Goal: Information Seeking & Learning: Find specific fact

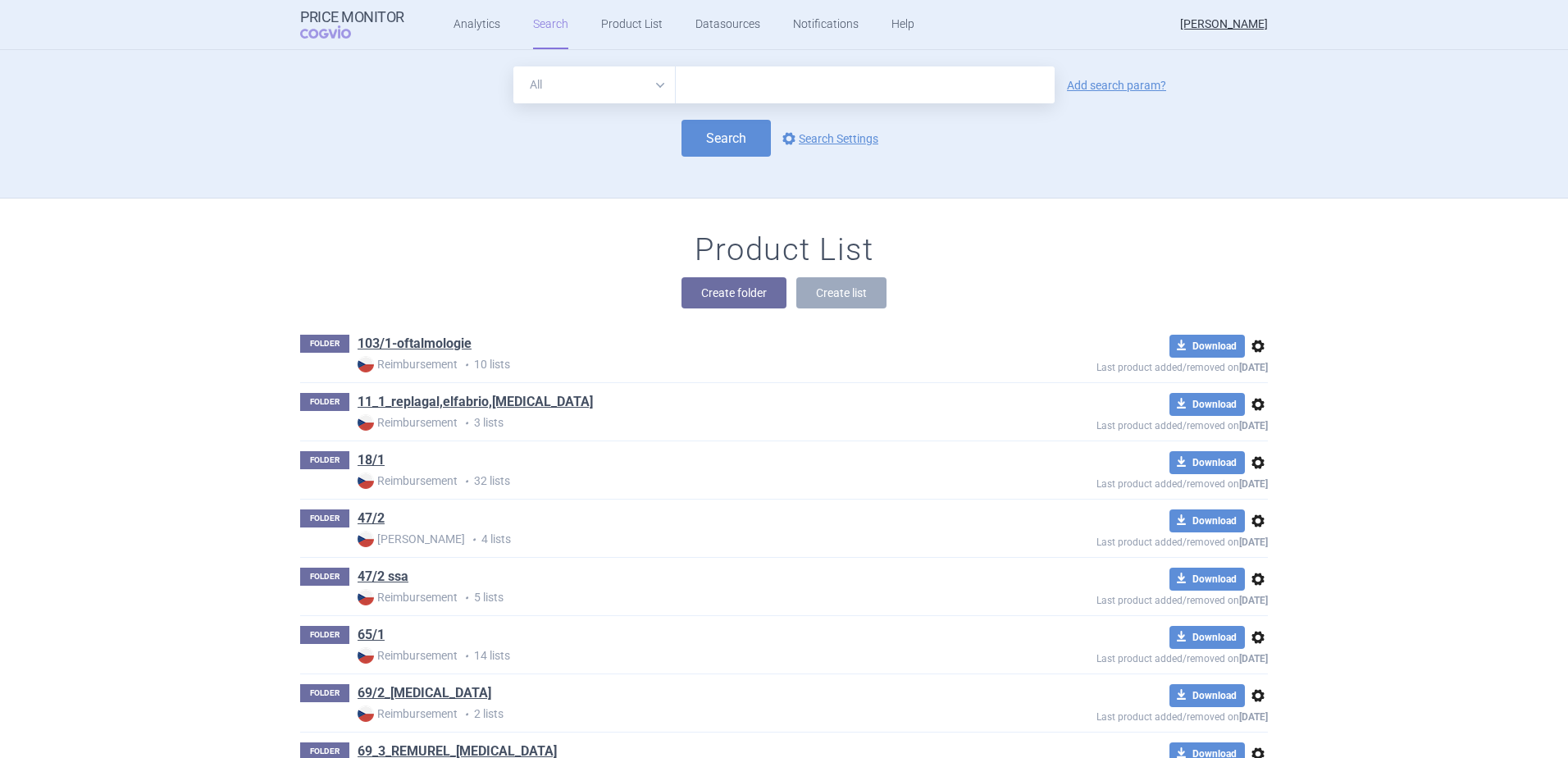
scroll to position [5879, 0]
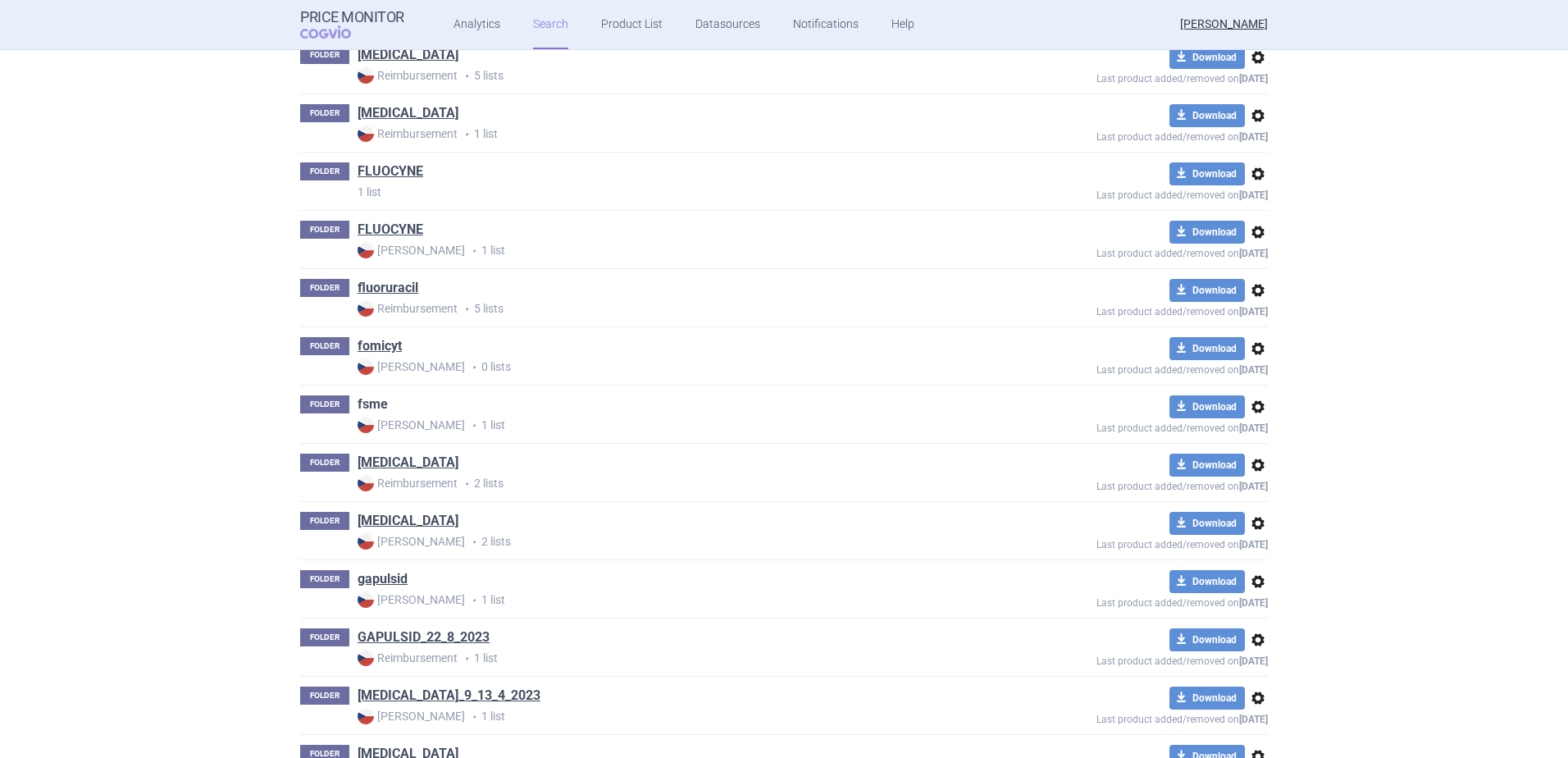
click at [367, 411] on link "fsme" at bounding box center [372, 405] width 30 height 18
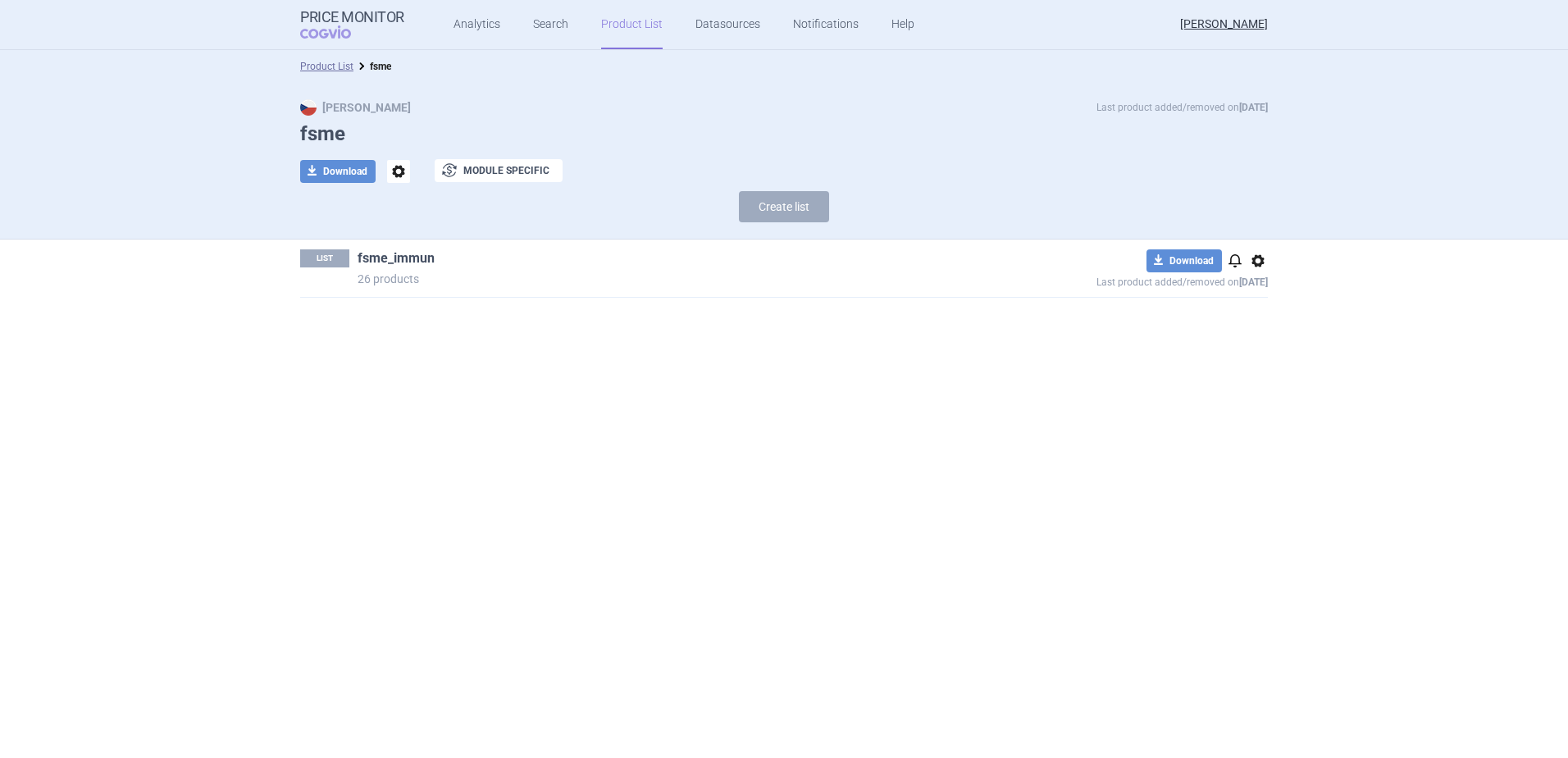
click at [396, 261] on link "fsme_immun" at bounding box center [396, 259] width 77 height 18
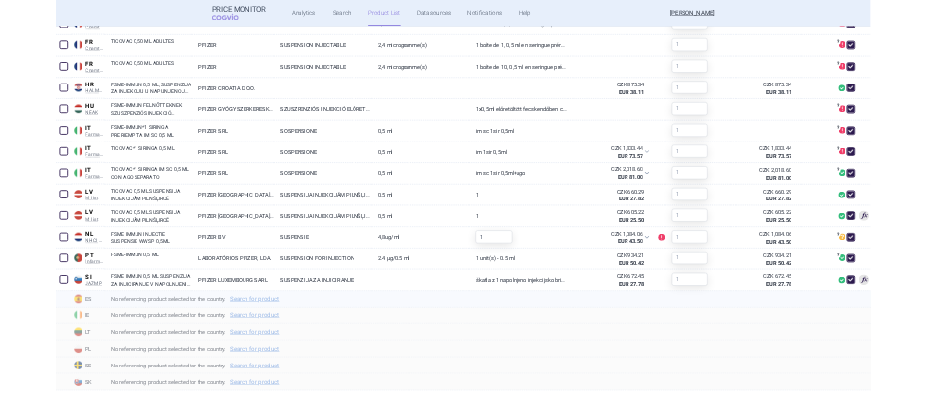
scroll to position [1035, 0]
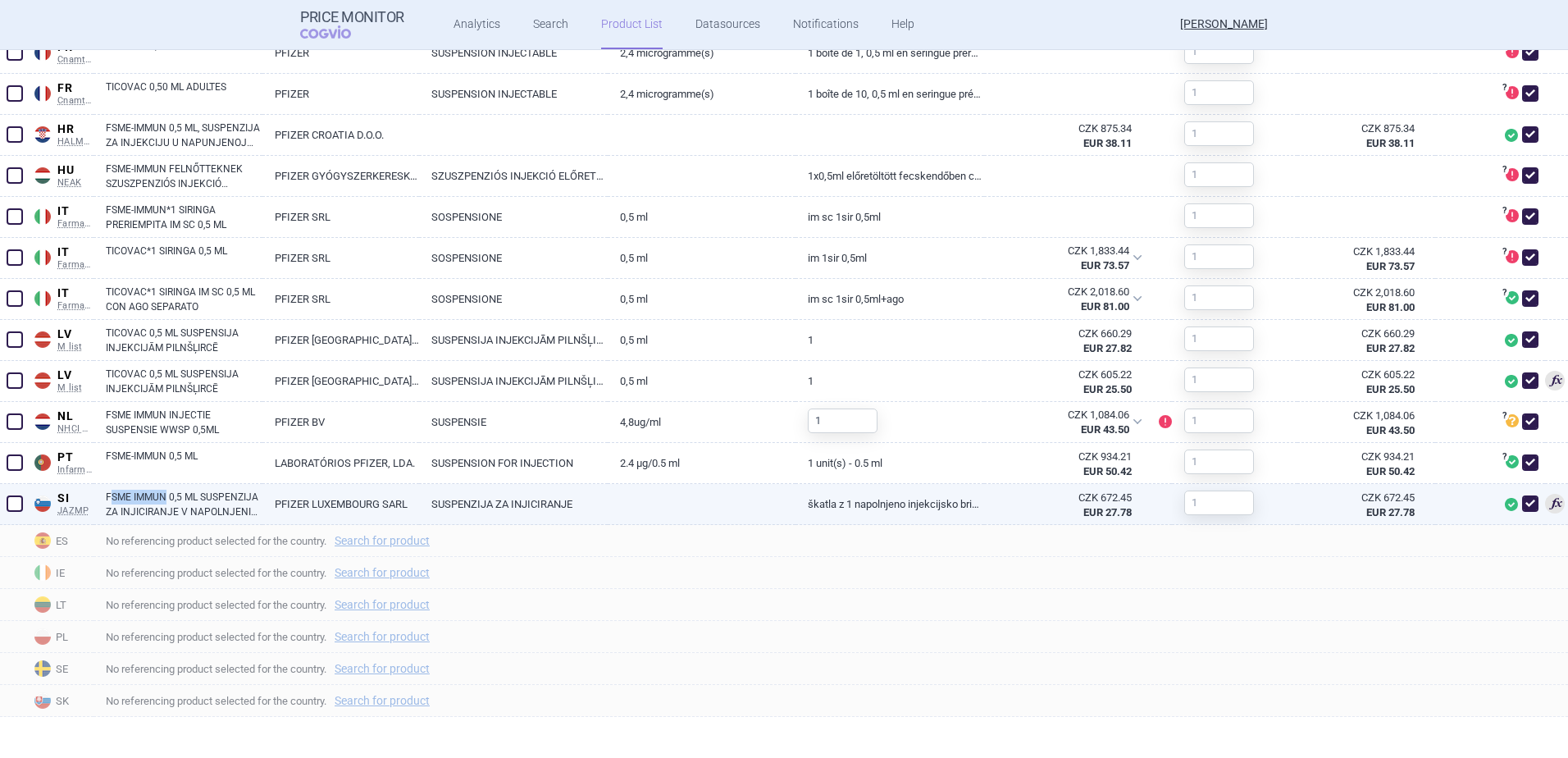
drag, startPoint x: 113, startPoint y: 488, endPoint x: 165, endPoint y: 498, distance: 53.0
click at [165, 498] on div "FSME IMMUN 0,5 ML SUSPENZIJA ZA INJICIRANJE V NAPOLNJENI INJEKCIJSKI BRIZGI" at bounding box center [178, 504] width 169 height 41
copy link "SME IMMUN"
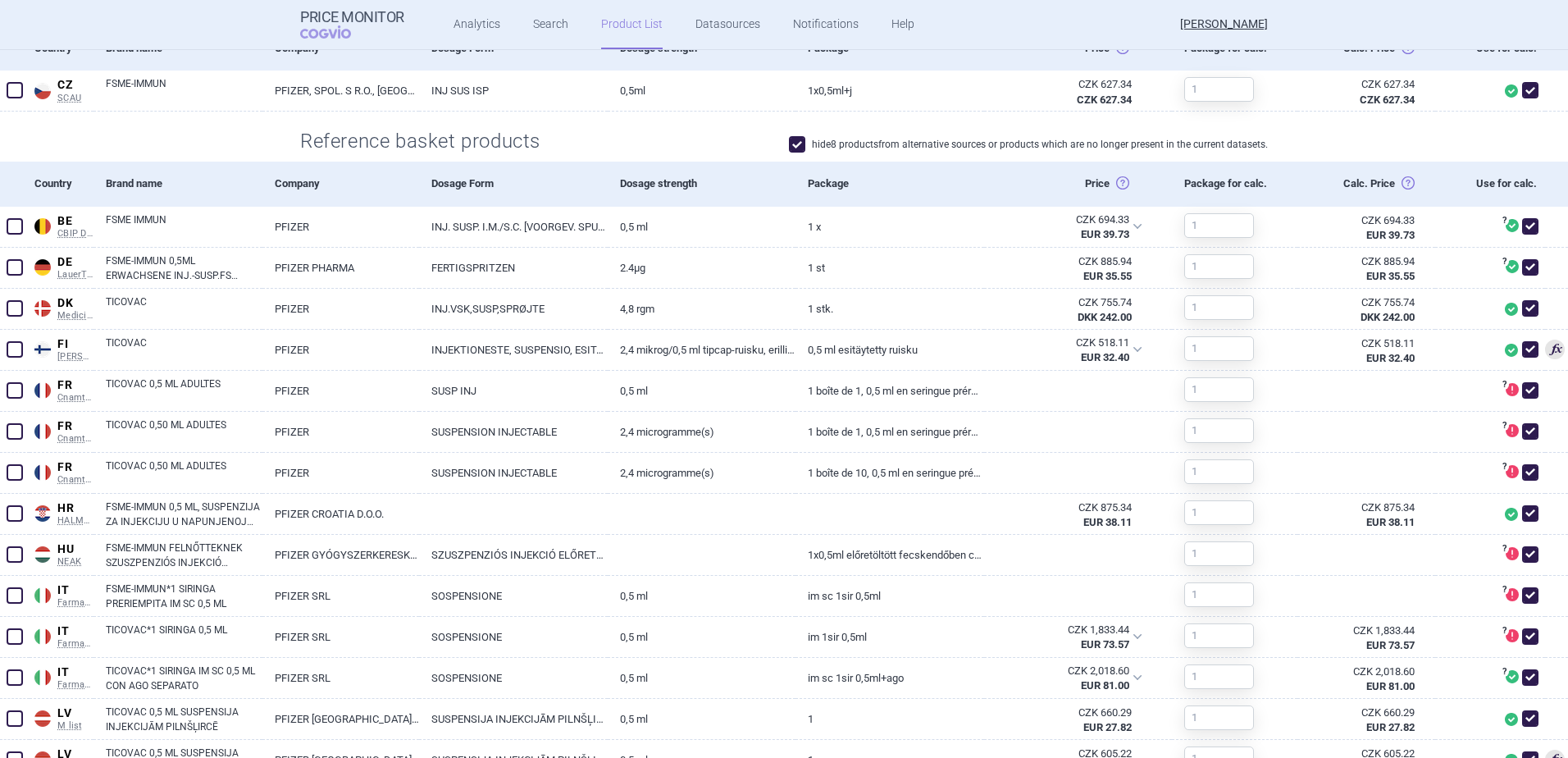
scroll to position [492, 0]
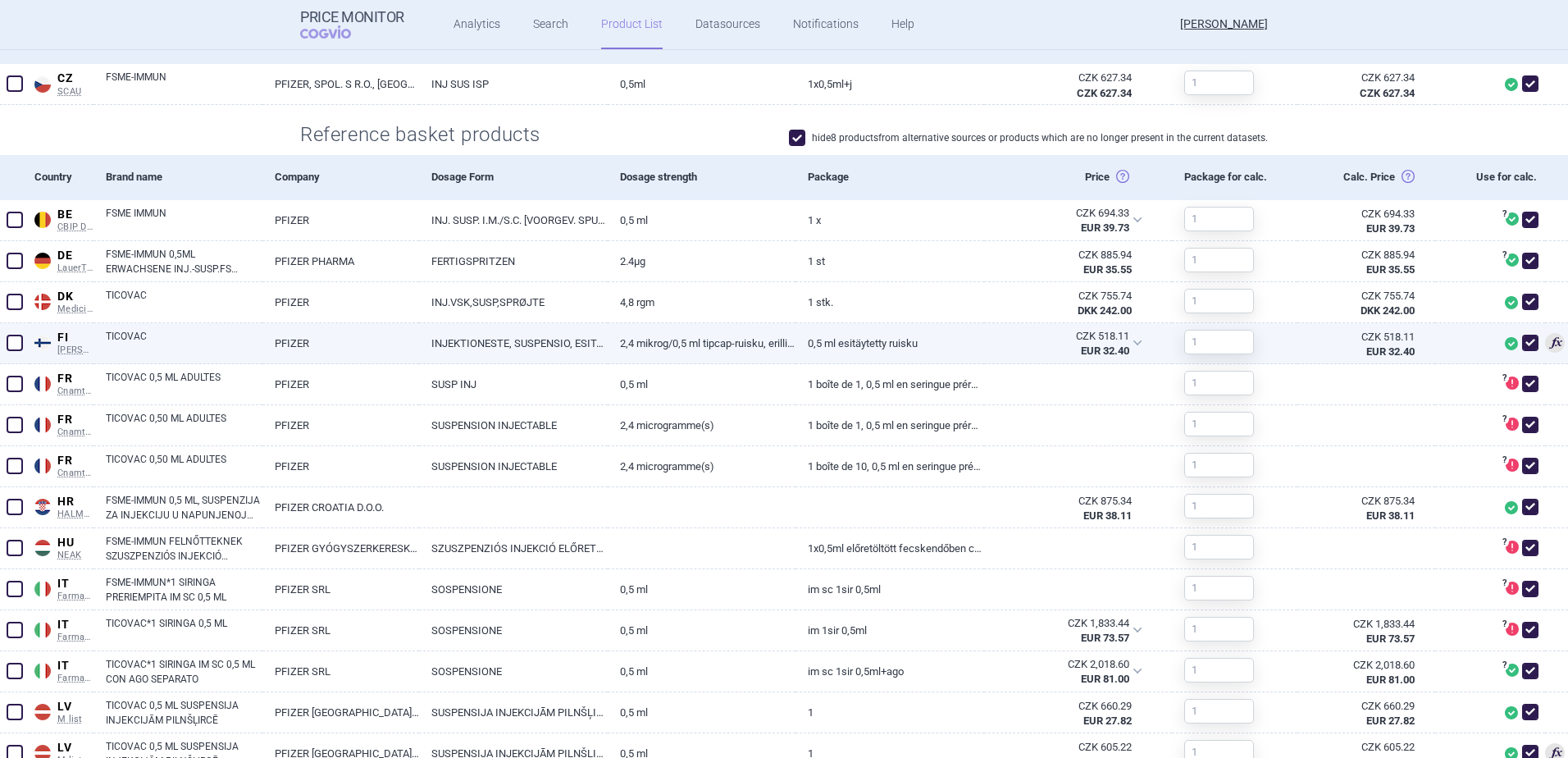
click at [208, 341] on link "TICOVAC" at bounding box center [185, 343] width 157 height 29
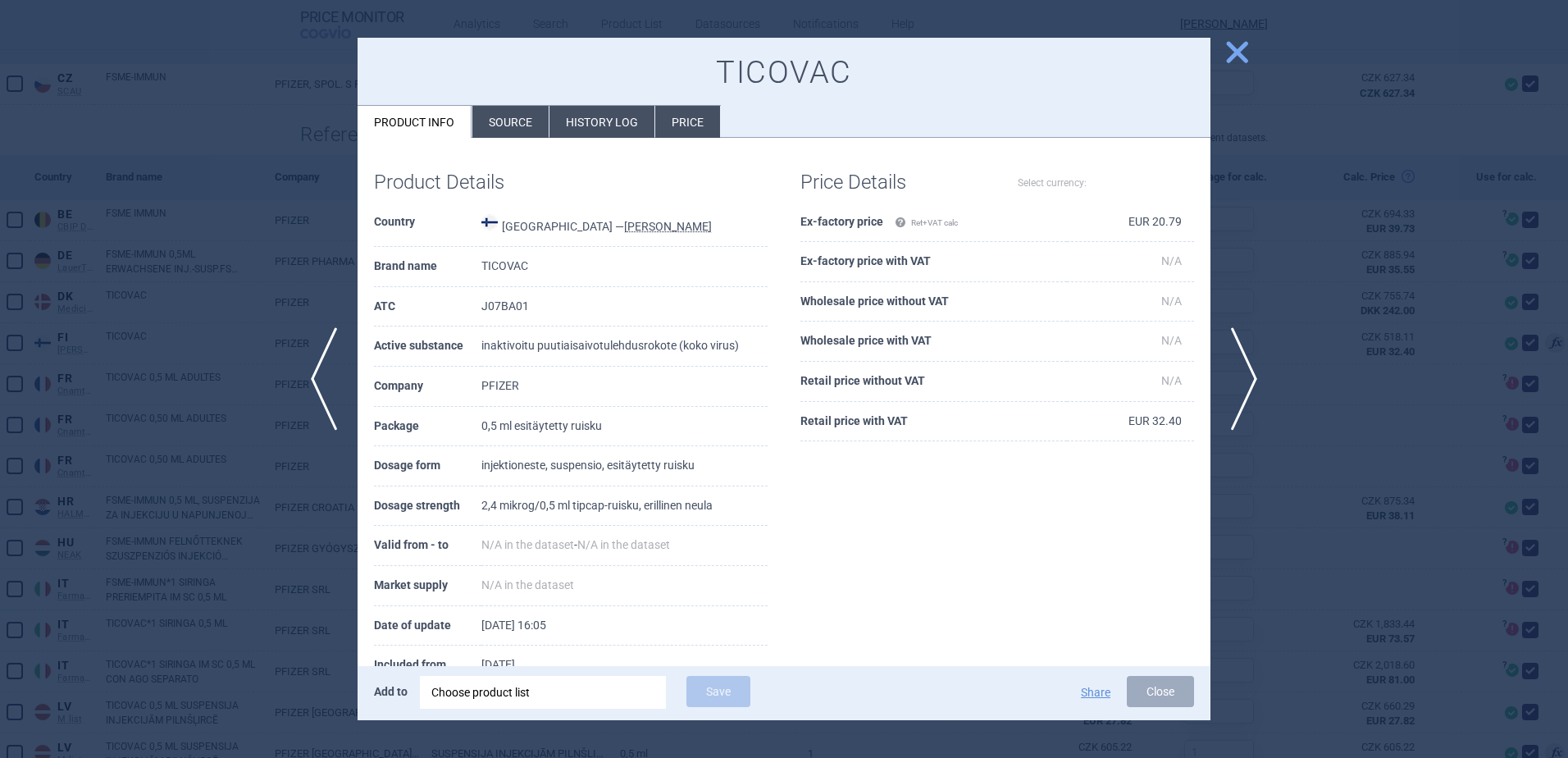
select select "EUR"
click at [666, 112] on li "Price" at bounding box center [688, 122] width 65 height 32
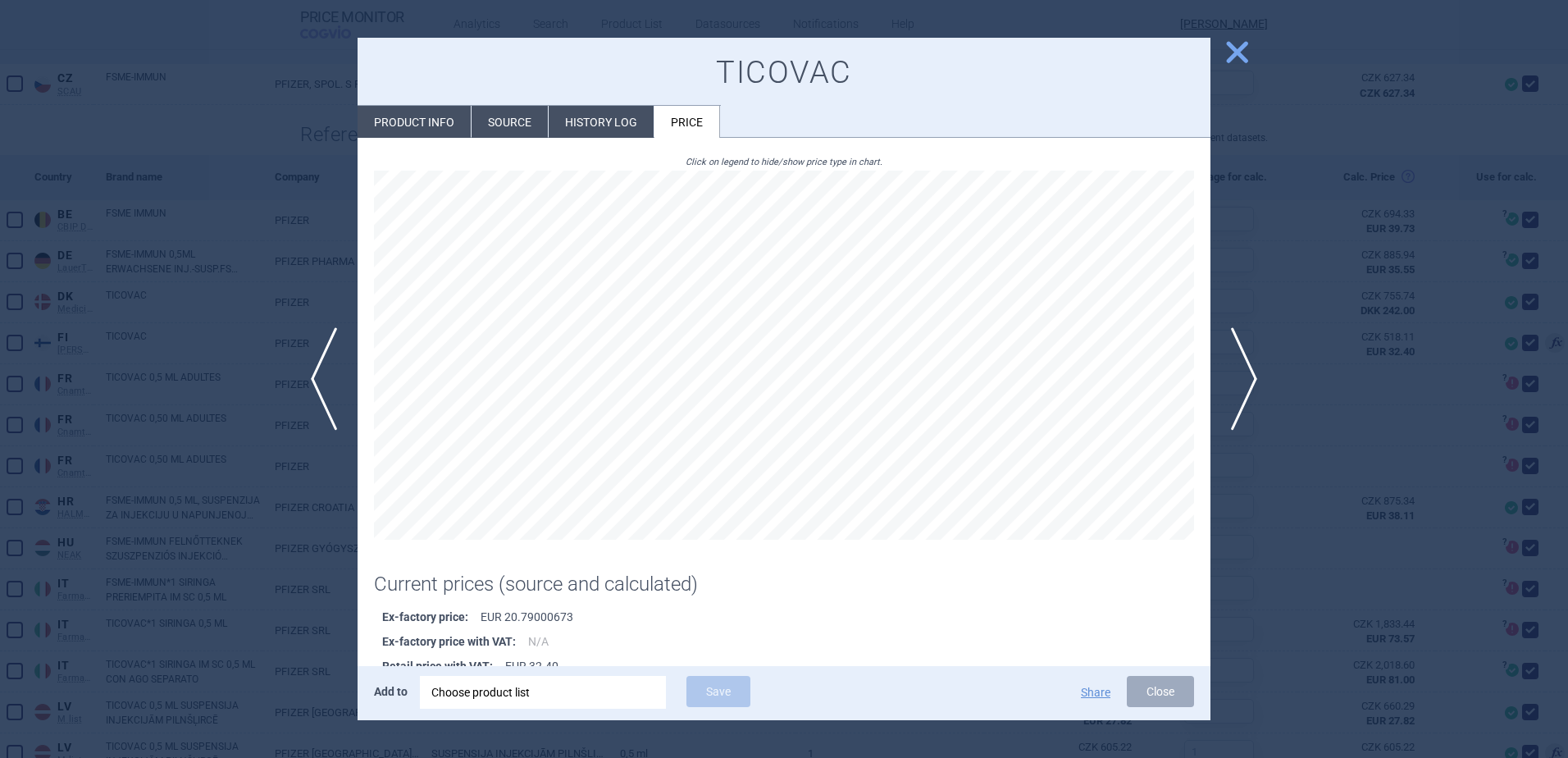
click at [505, 122] on li "Source" at bounding box center [509, 122] width 76 height 32
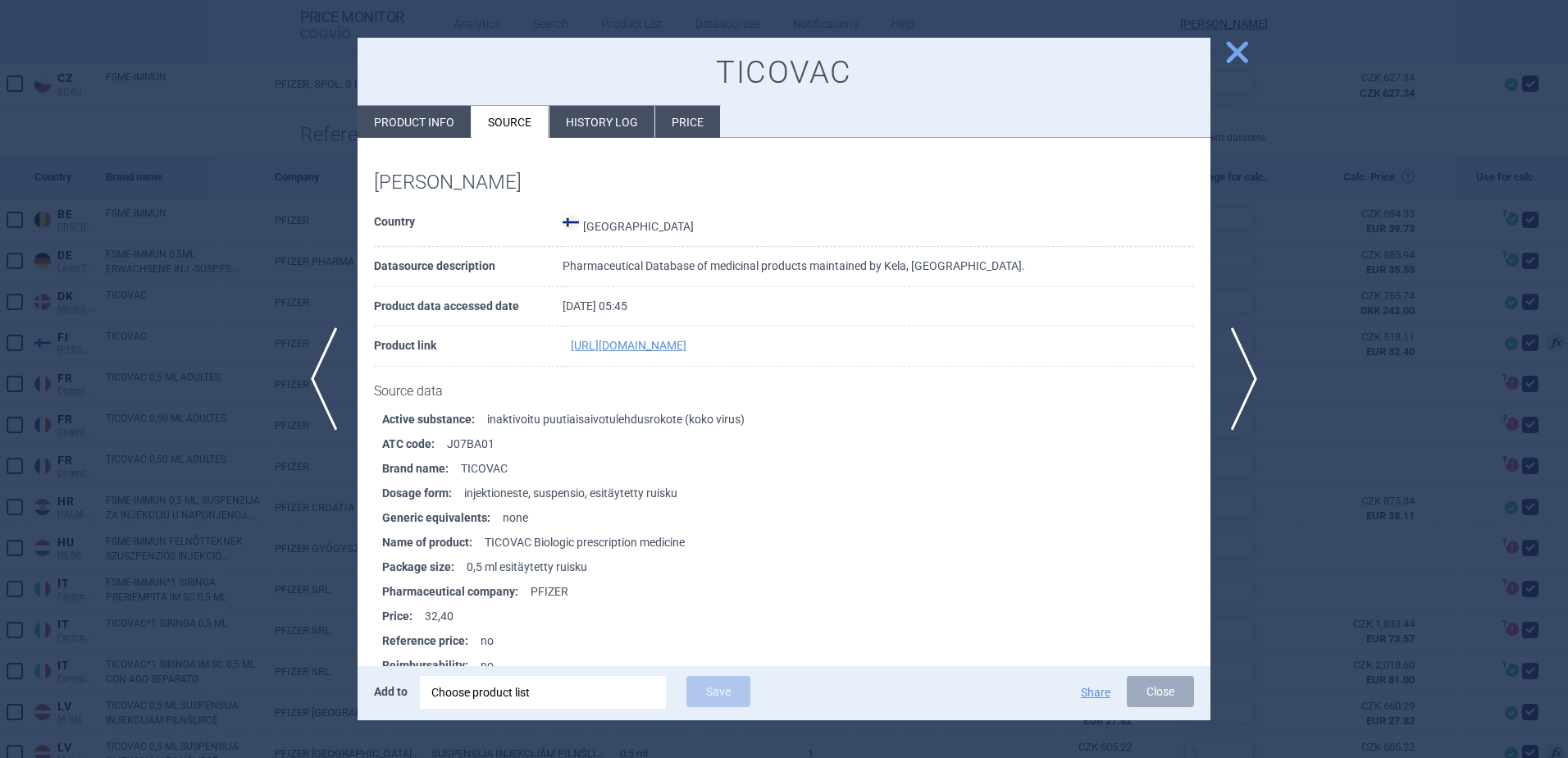
click at [412, 121] on li "Product info" at bounding box center [414, 122] width 114 height 32
select select "EUR"
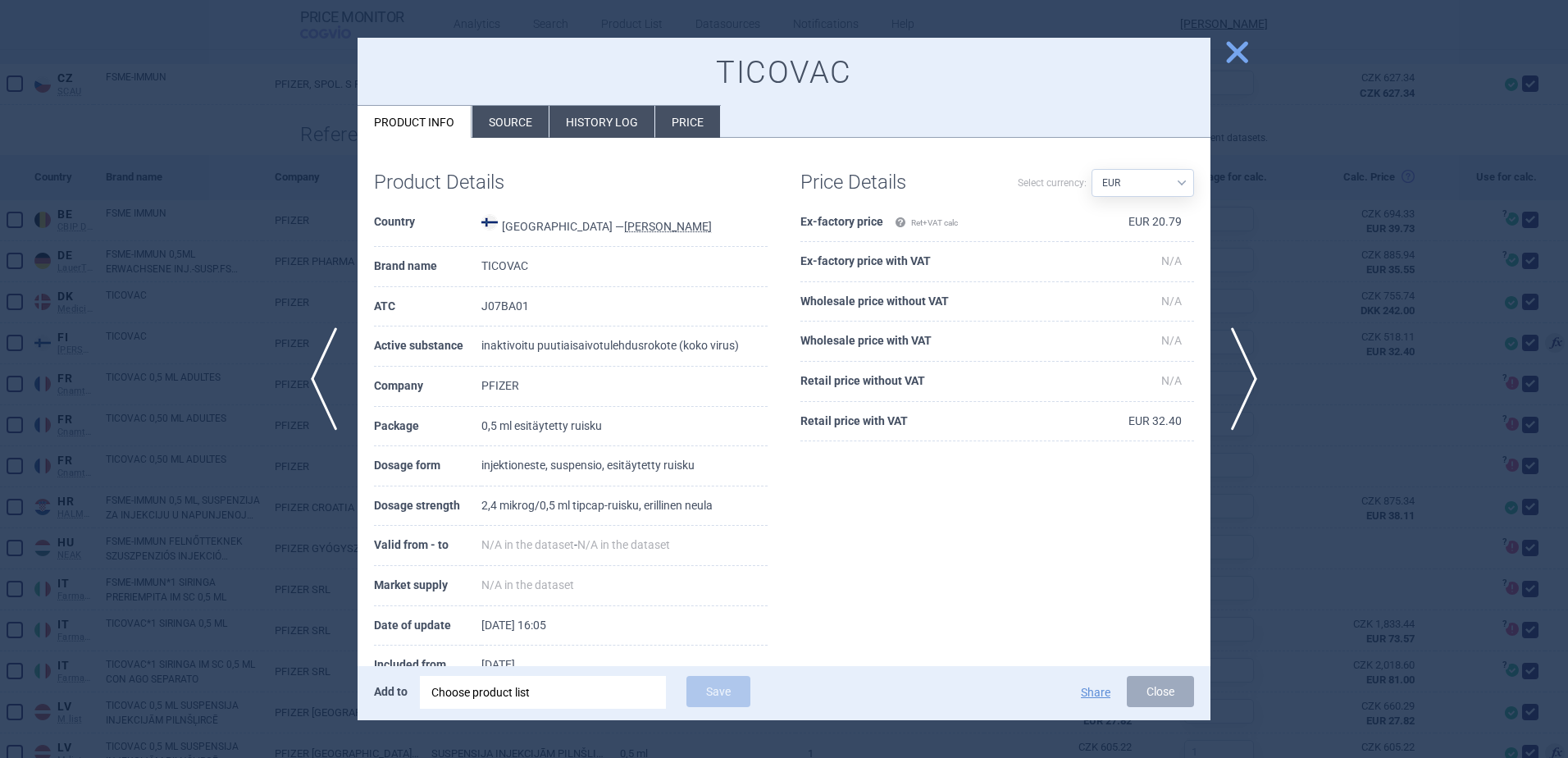
click at [1316, 280] on div at bounding box center [784, 379] width 1568 height 758
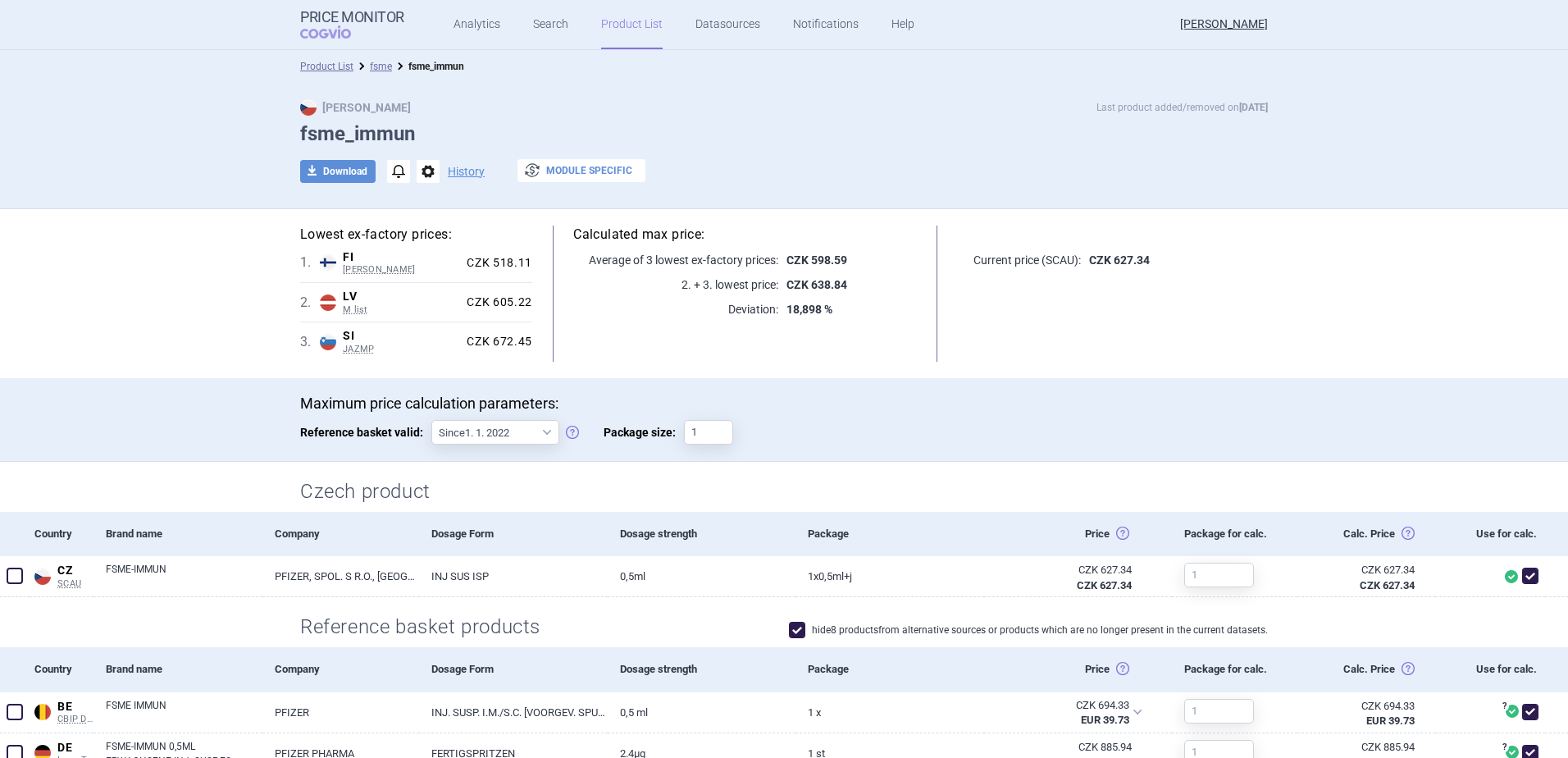
click at [575, 162] on button "exchange Module specific" at bounding box center [581, 171] width 128 height 23
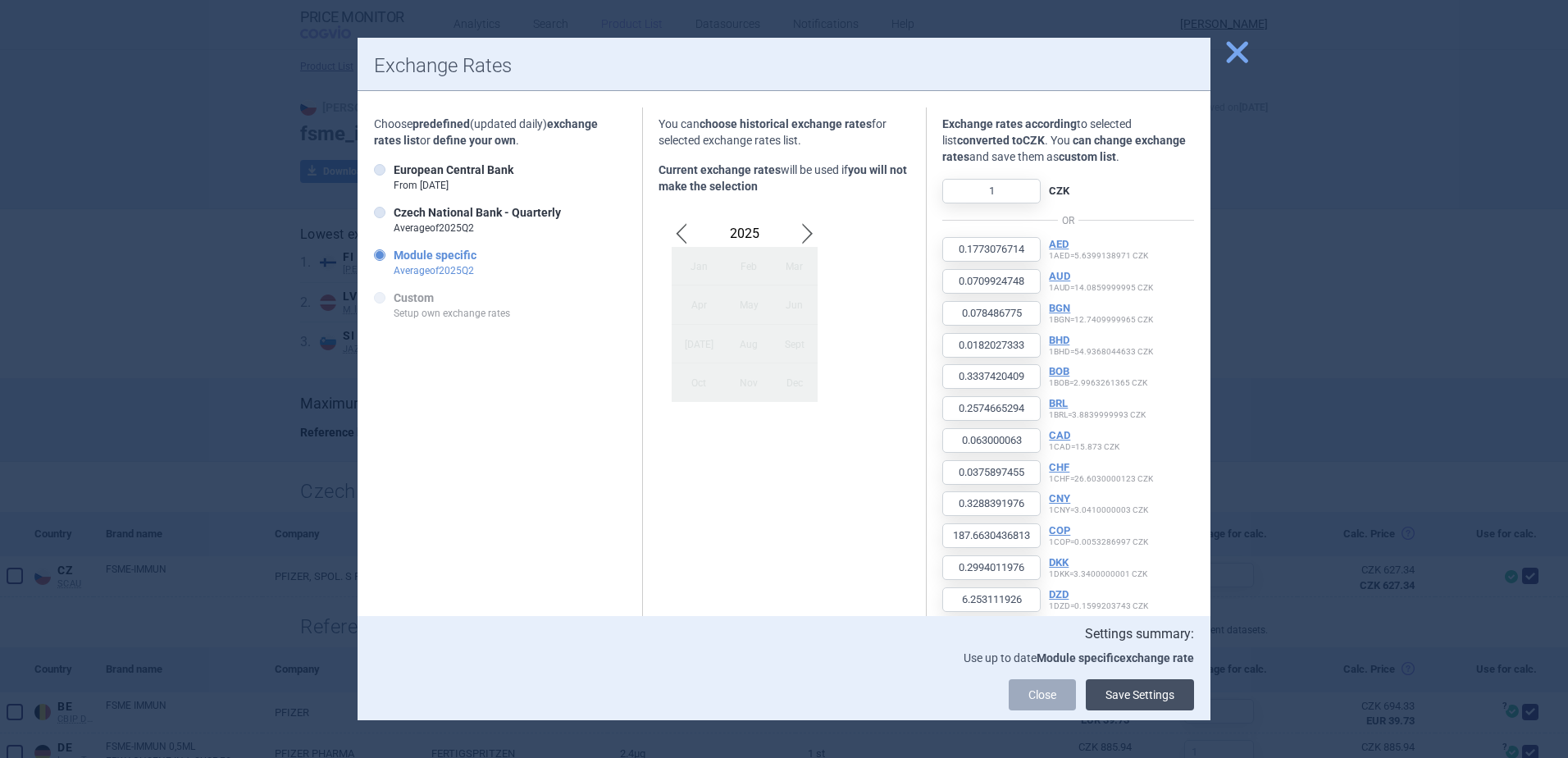
click at [1149, 695] on button "Save Settings" at bounding box center [1141, 694] width 109 height 31
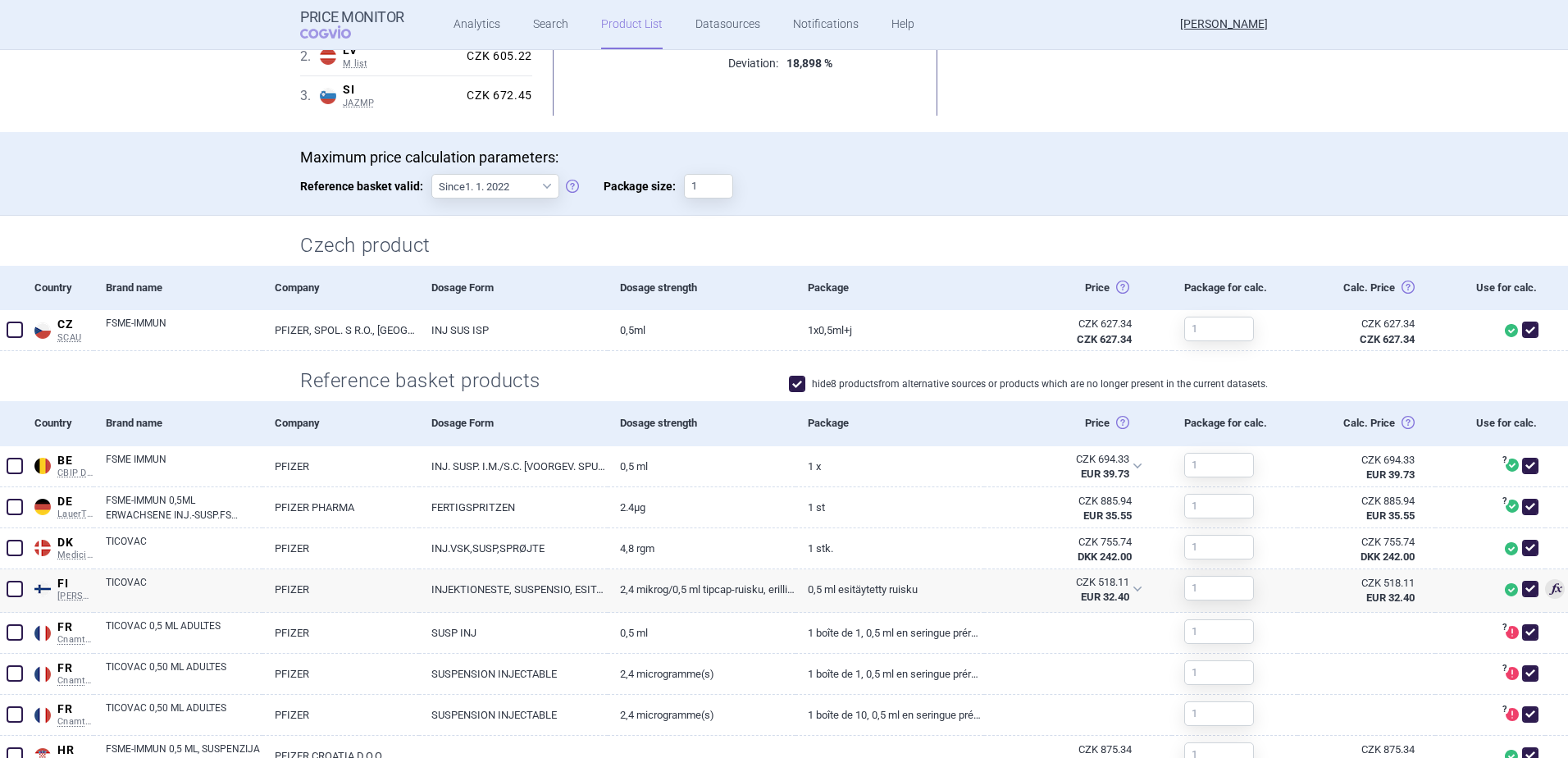
scroll to position [410, 0]
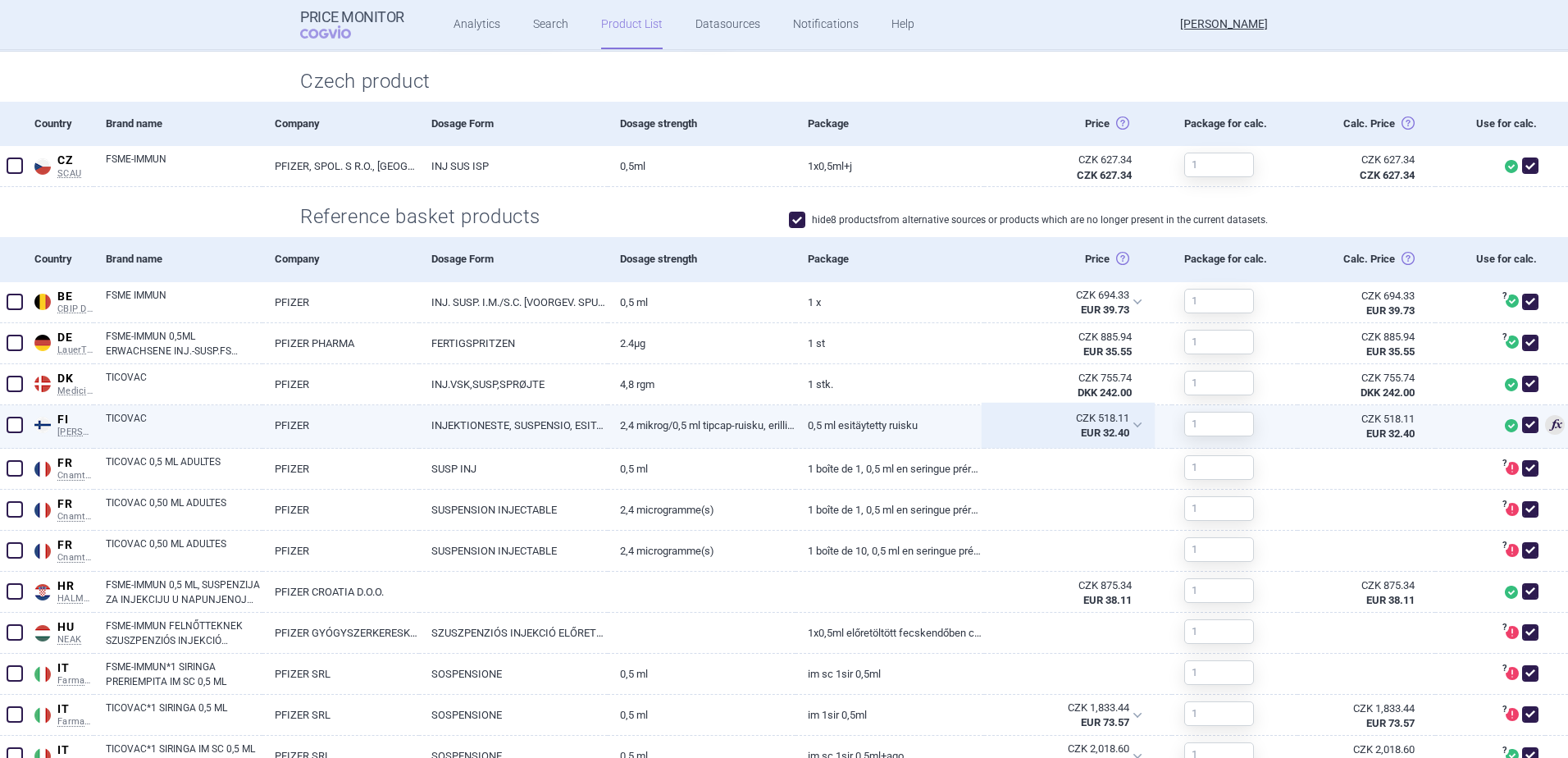
click at [1130, 422] on div "CZK 518.11 EUR 32.40" at bounding box center [1068, 425] width 168 height 41
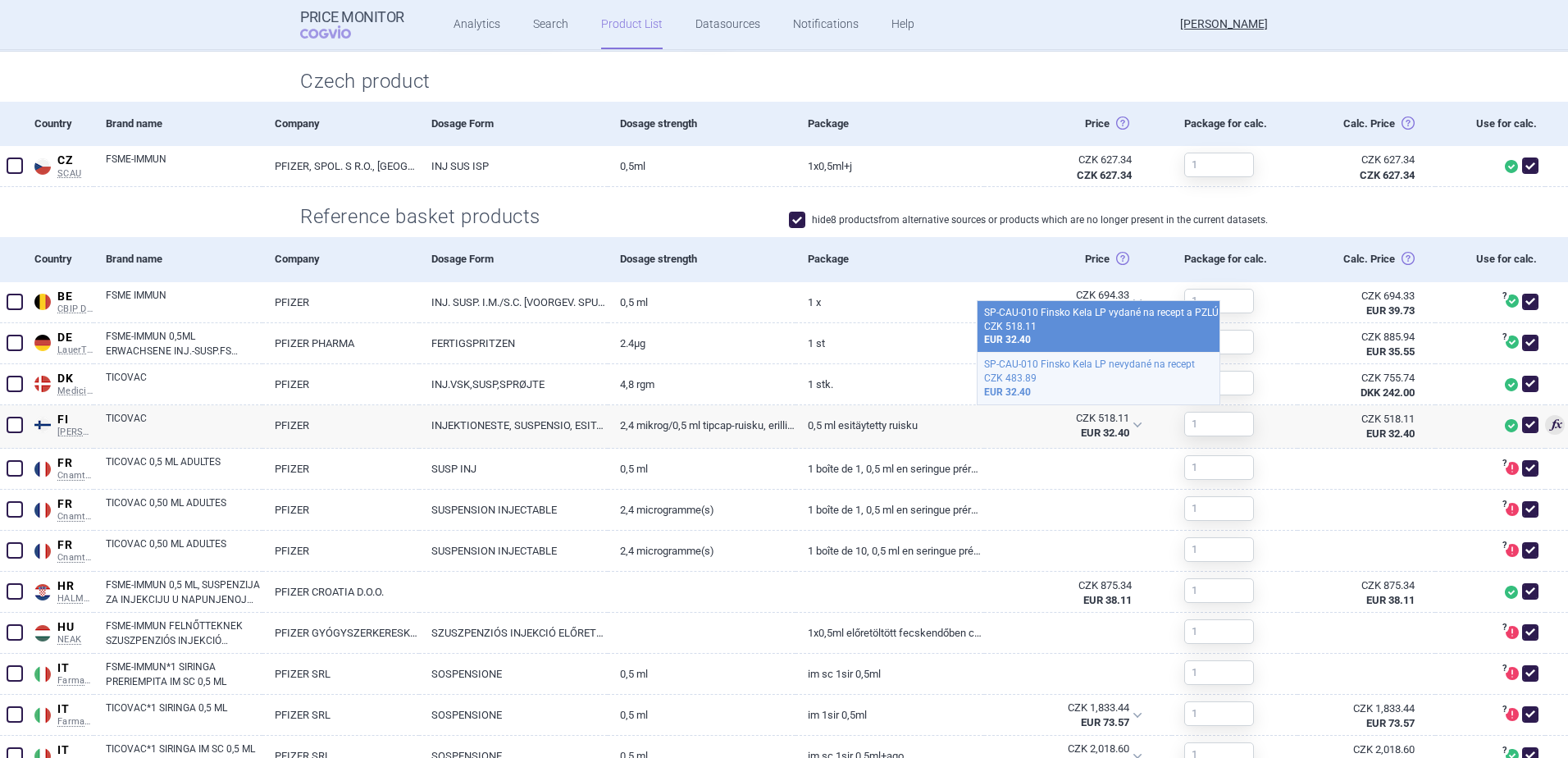
click at [1110, 382] on div "CZK 483.89" at bounding box center [1099, 378] width 229 height 14
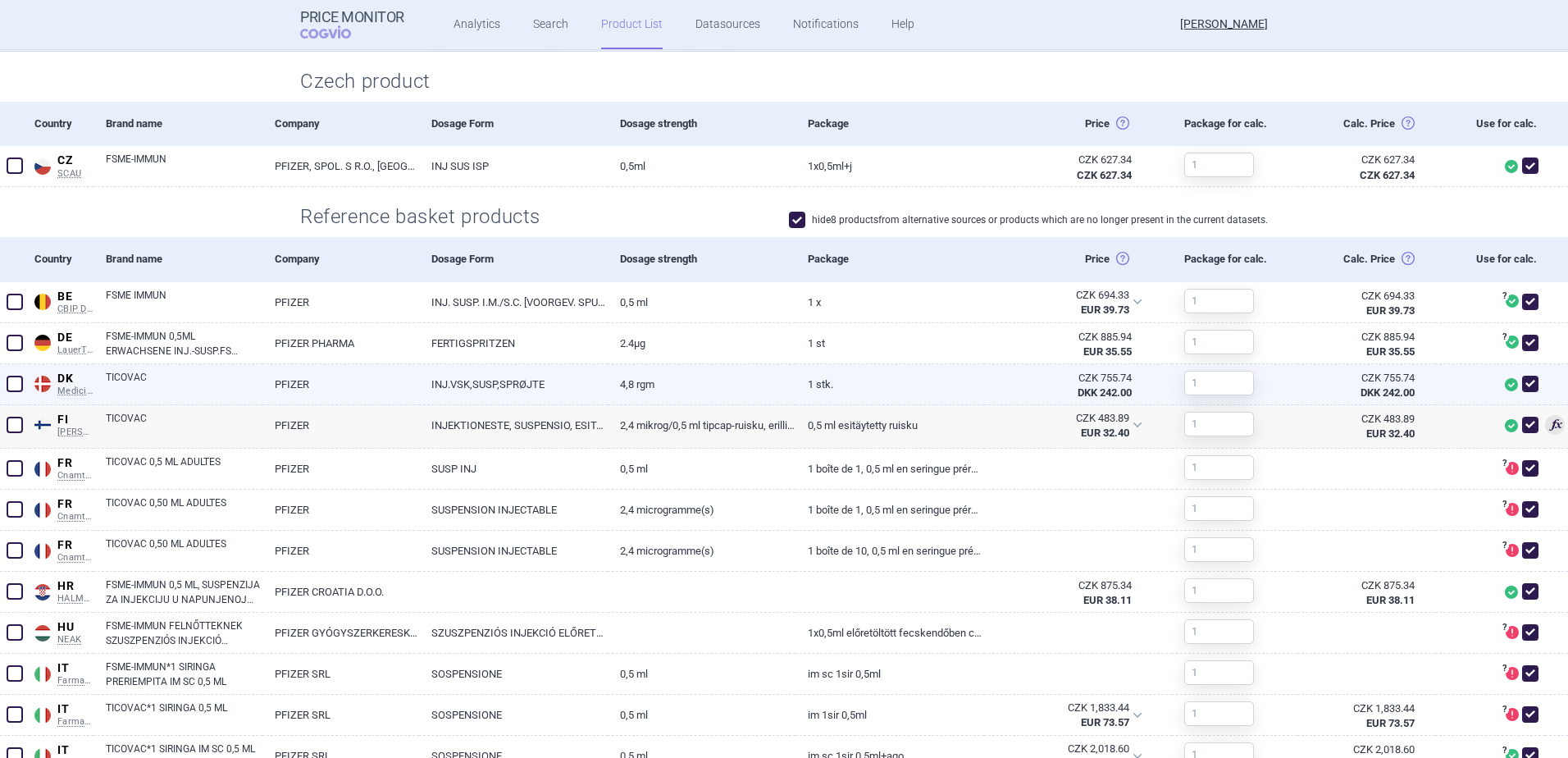
scroll to position [0, 0]
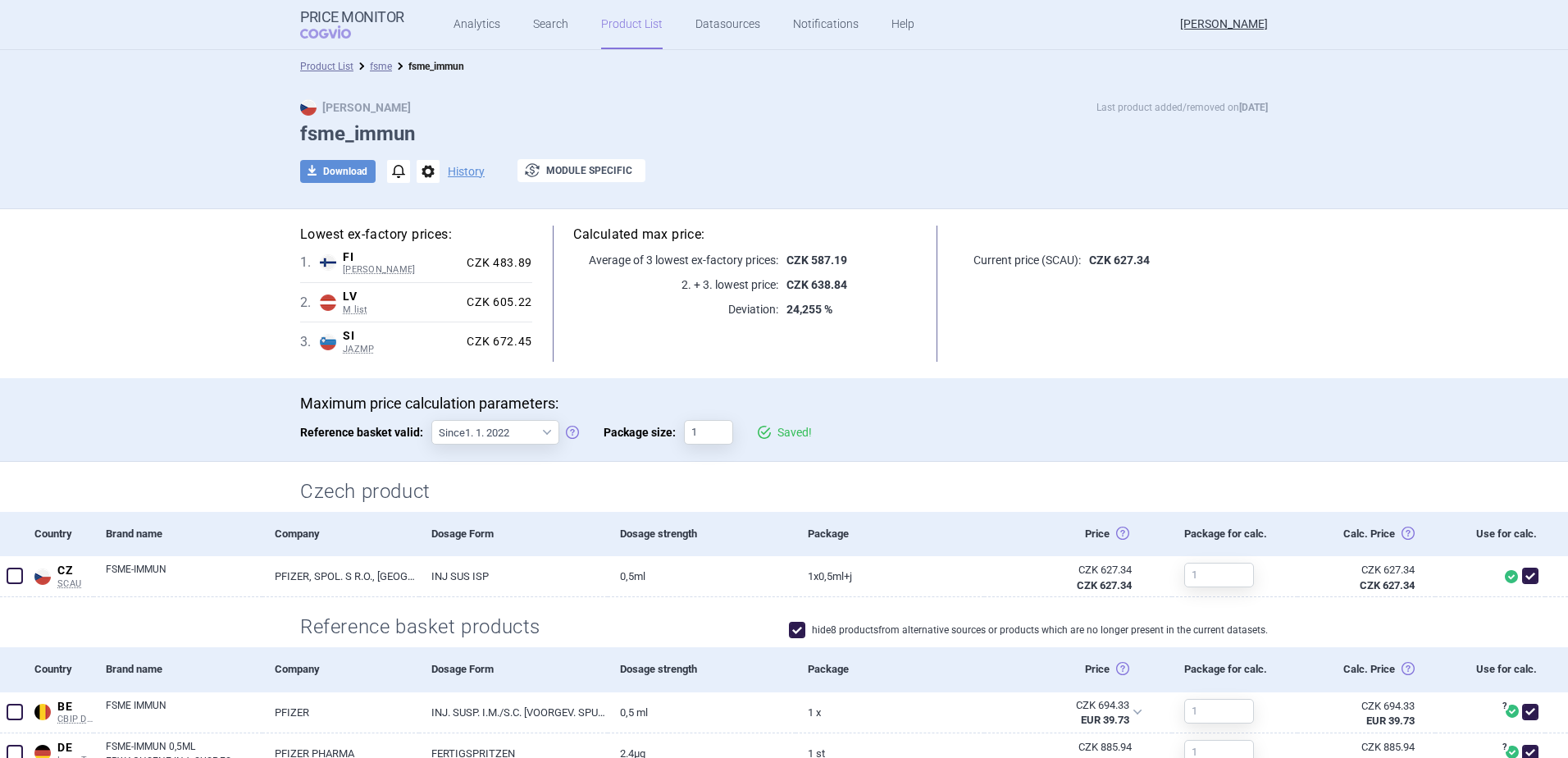
click at [1086, 382] on div "Maximum price calculation parameters: Reference basket valid: Since 1. 1. 2022 …" at bounding box center [784, 420] width 1568 height 84
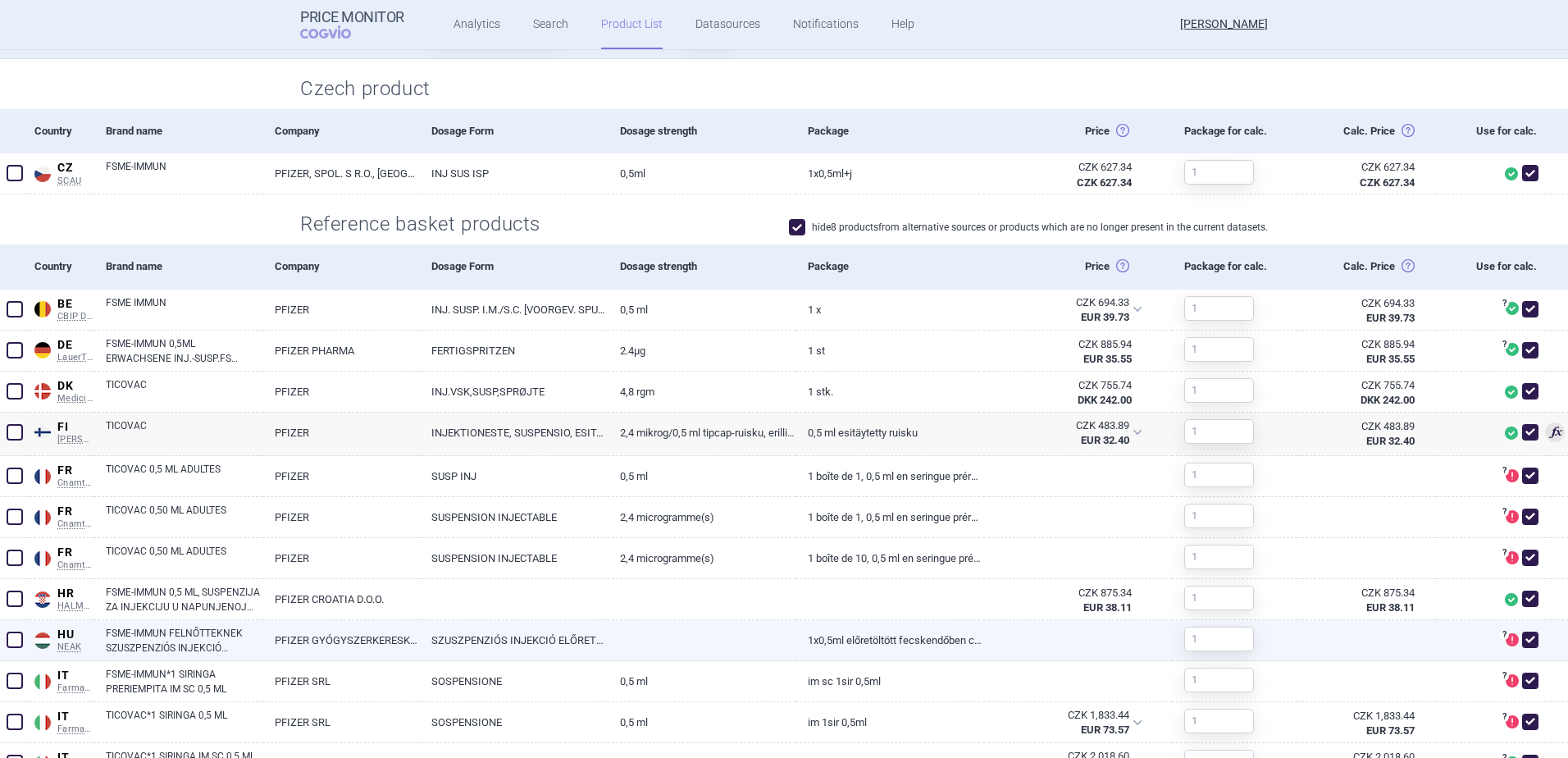
scroll to position [492, 0]
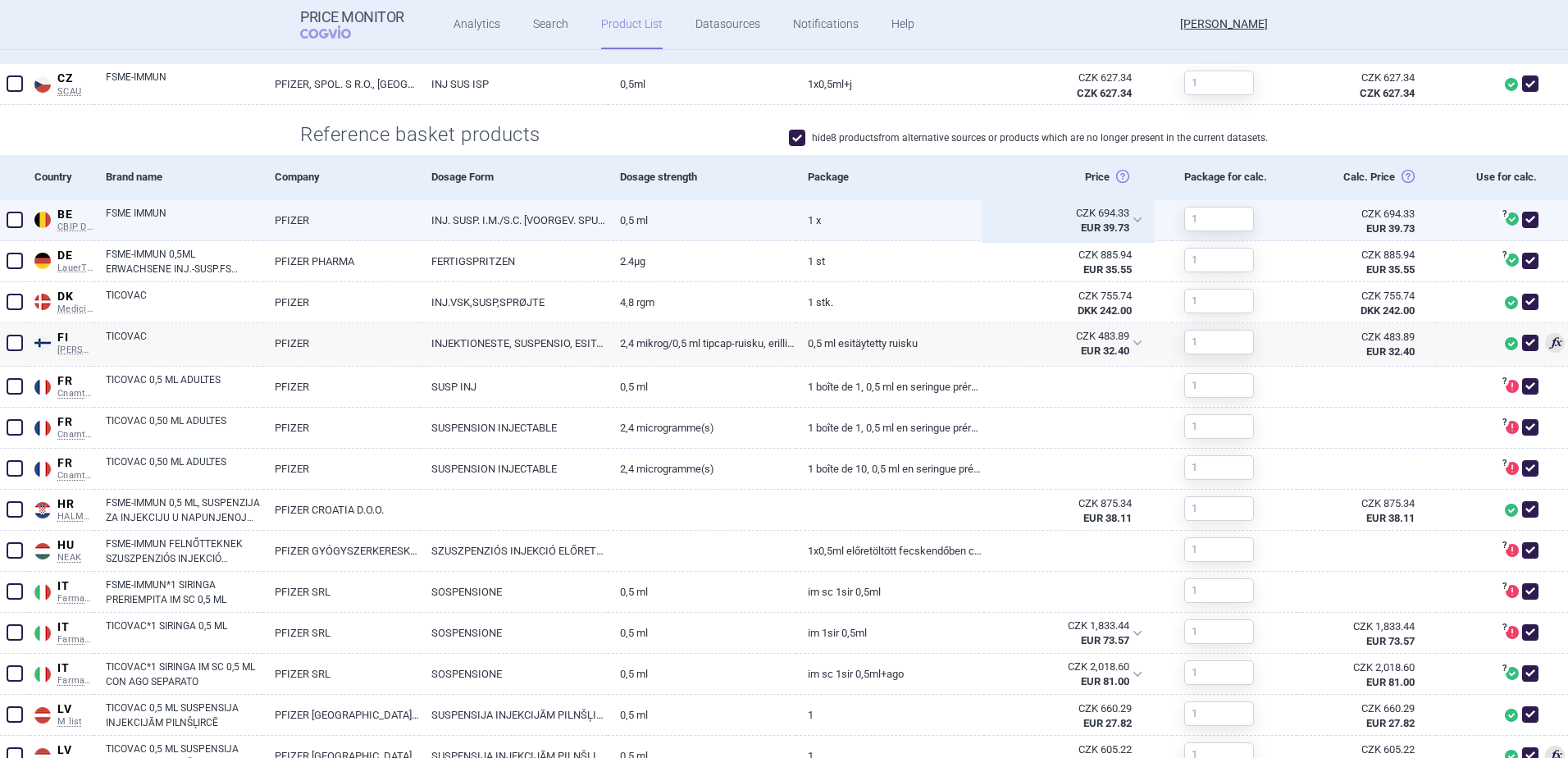
click at [1129, 216] on div "CZK 694.33 EUR 39.73" at bounding box center [1068, 220] width 168 height 41
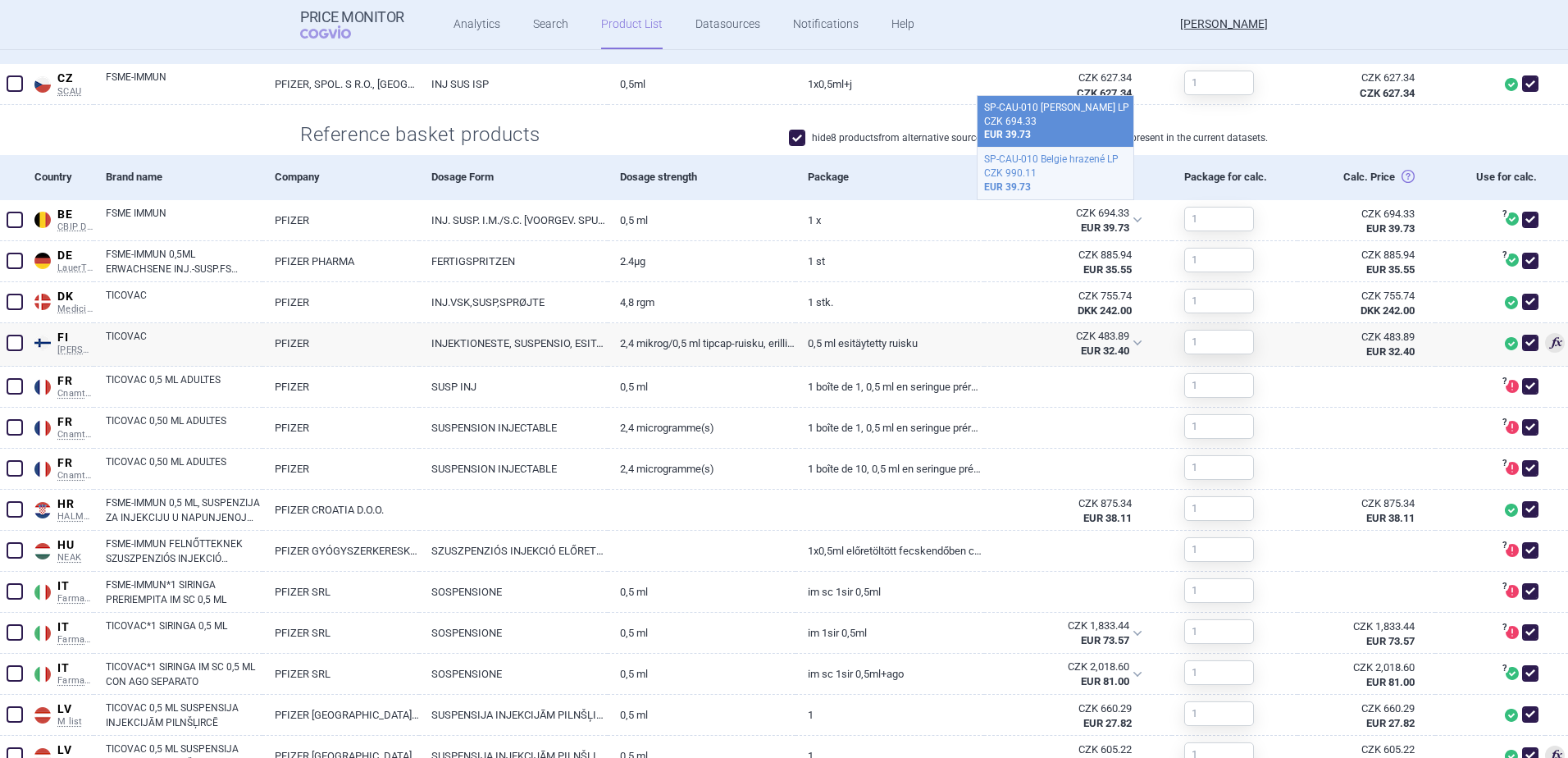
click at [1104, 169] on div "CZK 990.11" at bounding box center [1055, 173] width 143 height 14
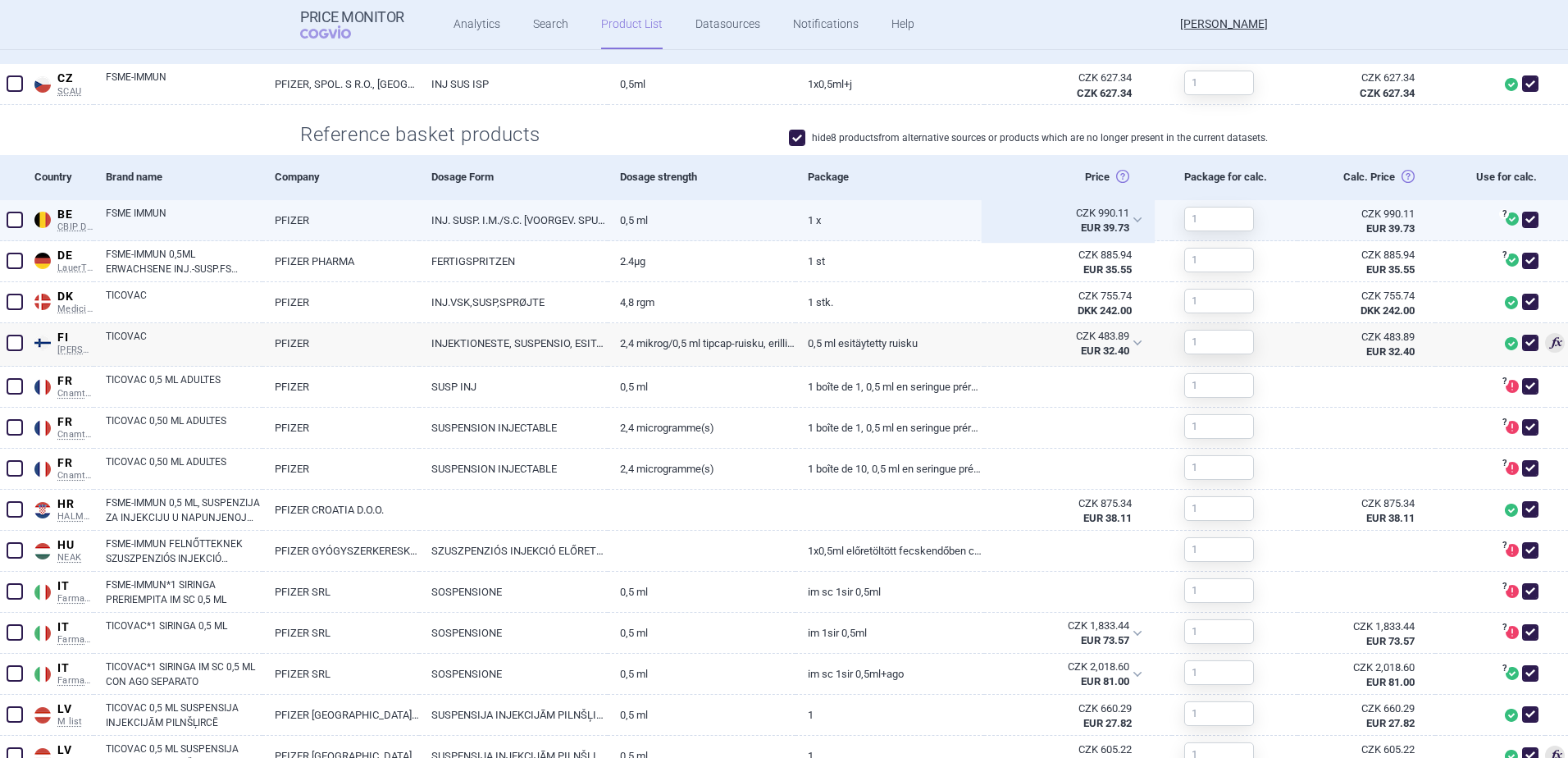
click at [1122, 215] on div "CZK 990.11 EUR 39.73" at bounding box center [1068, 220] width 168 height 41
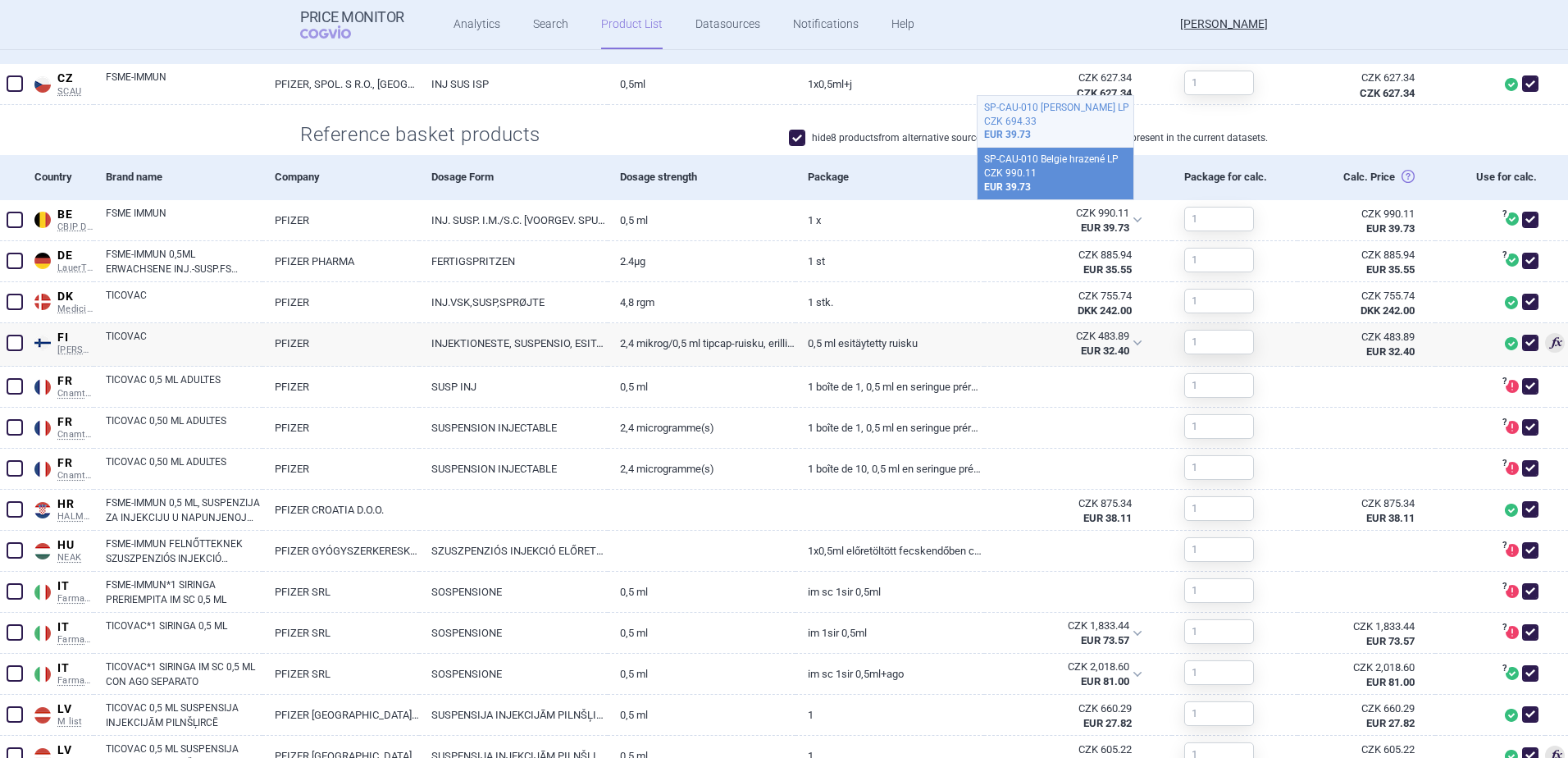
click at [1095, 124] on div "CZK 694.33" at bounding box center [1055, 122] width 143 height 14
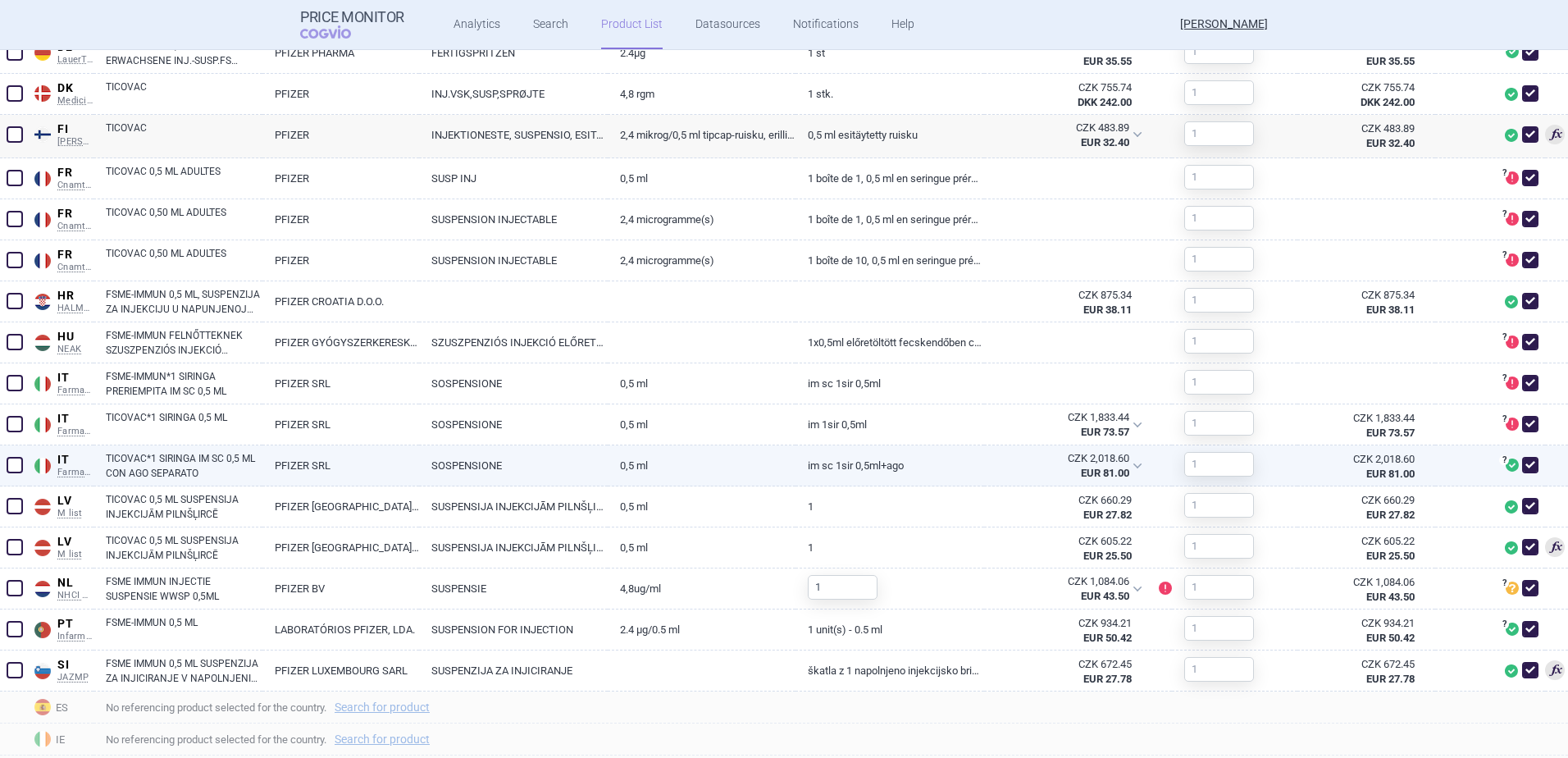
scroll to position [738, 0]
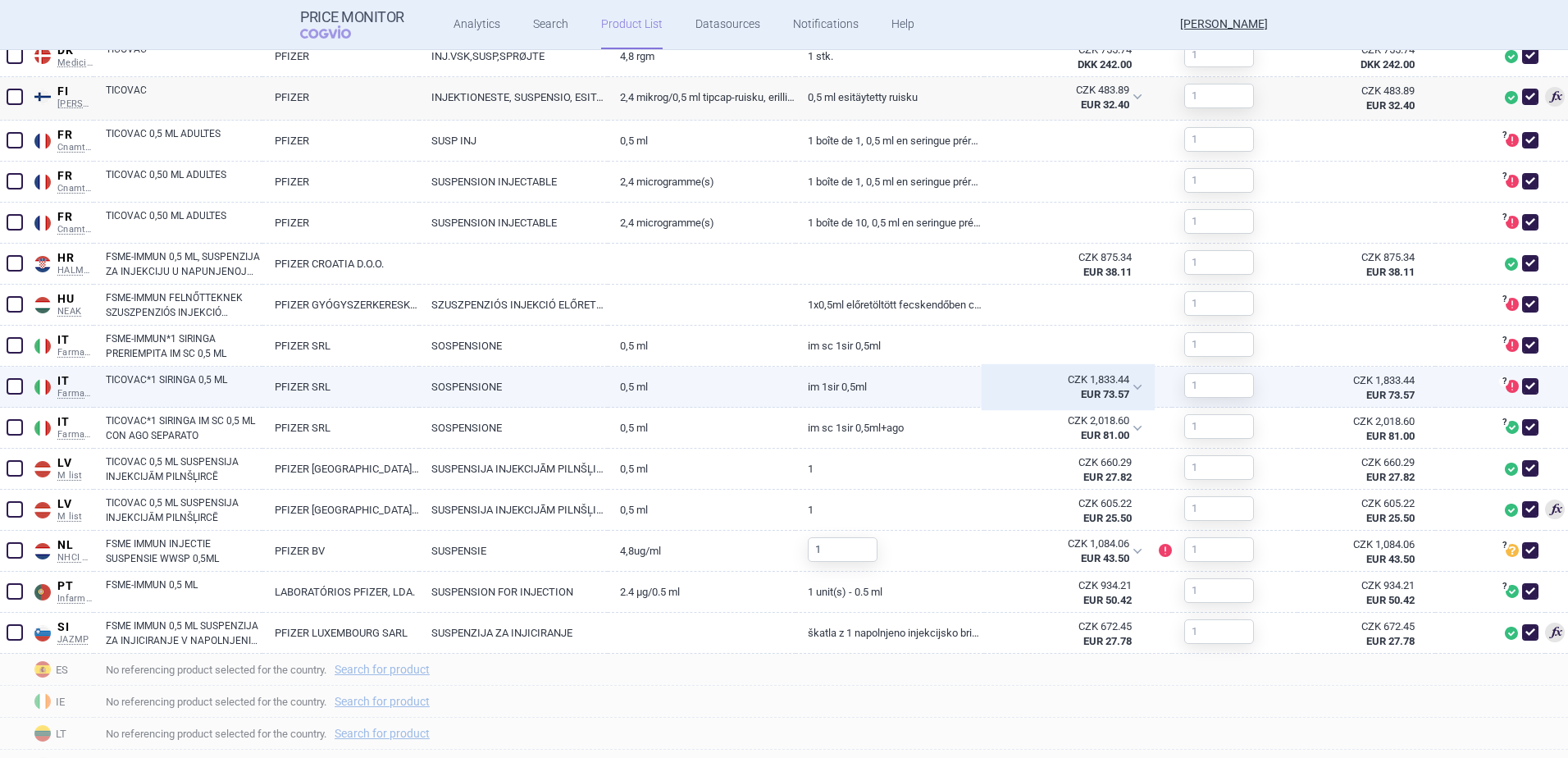
click at [1119, 382] on div "CZK 1,833.44" at bounding box center [1063, 380] width 134 height 15
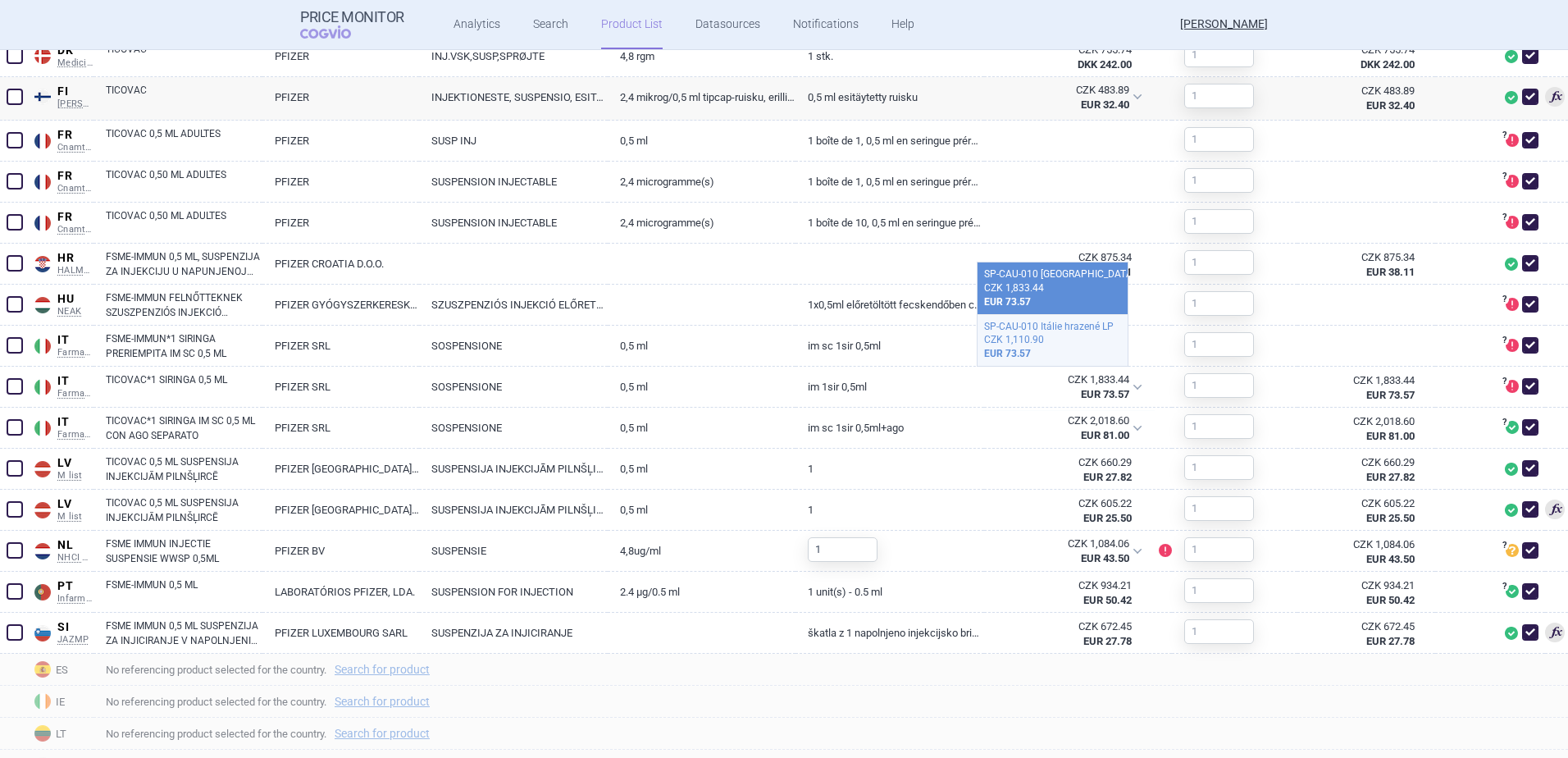
click at [1080, 348] on div "EUR 73.57" at bounding box center [1053, 354] width 137 height 14
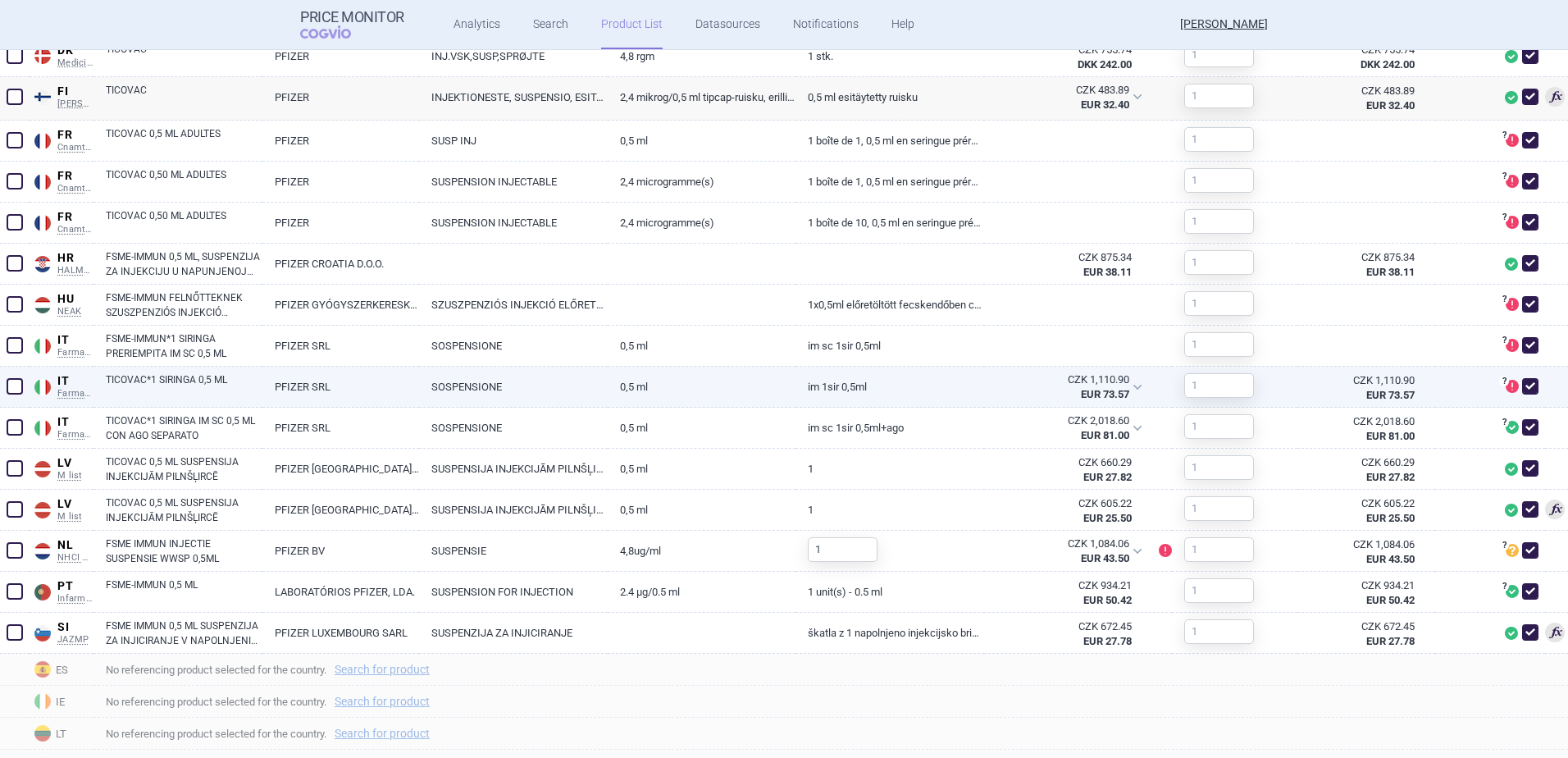
scroll to position [820, 0]
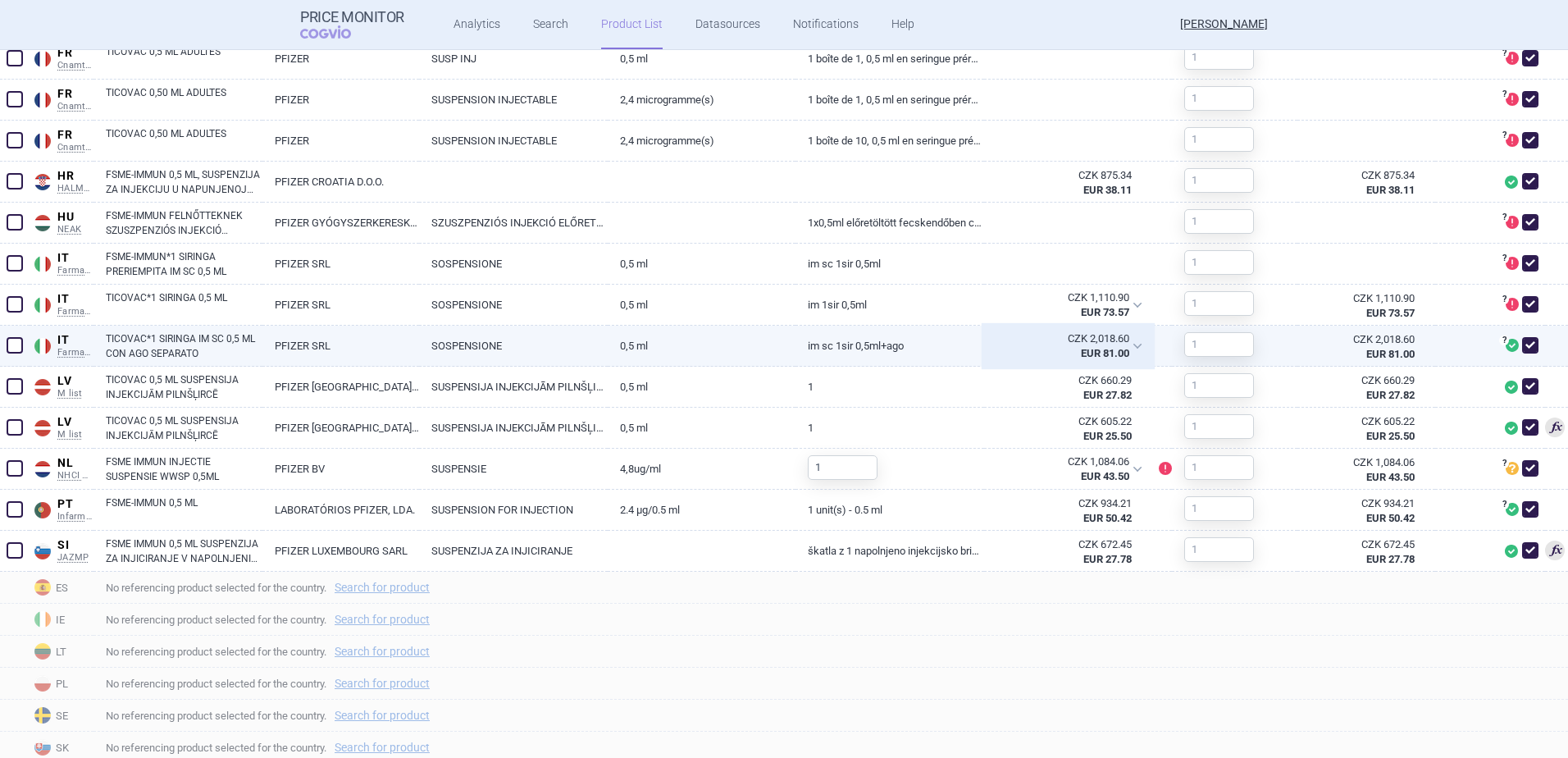
click at [1110, 349] on strong "EUR 81.00" at bounding box center [1105, 353] width 48 height 13
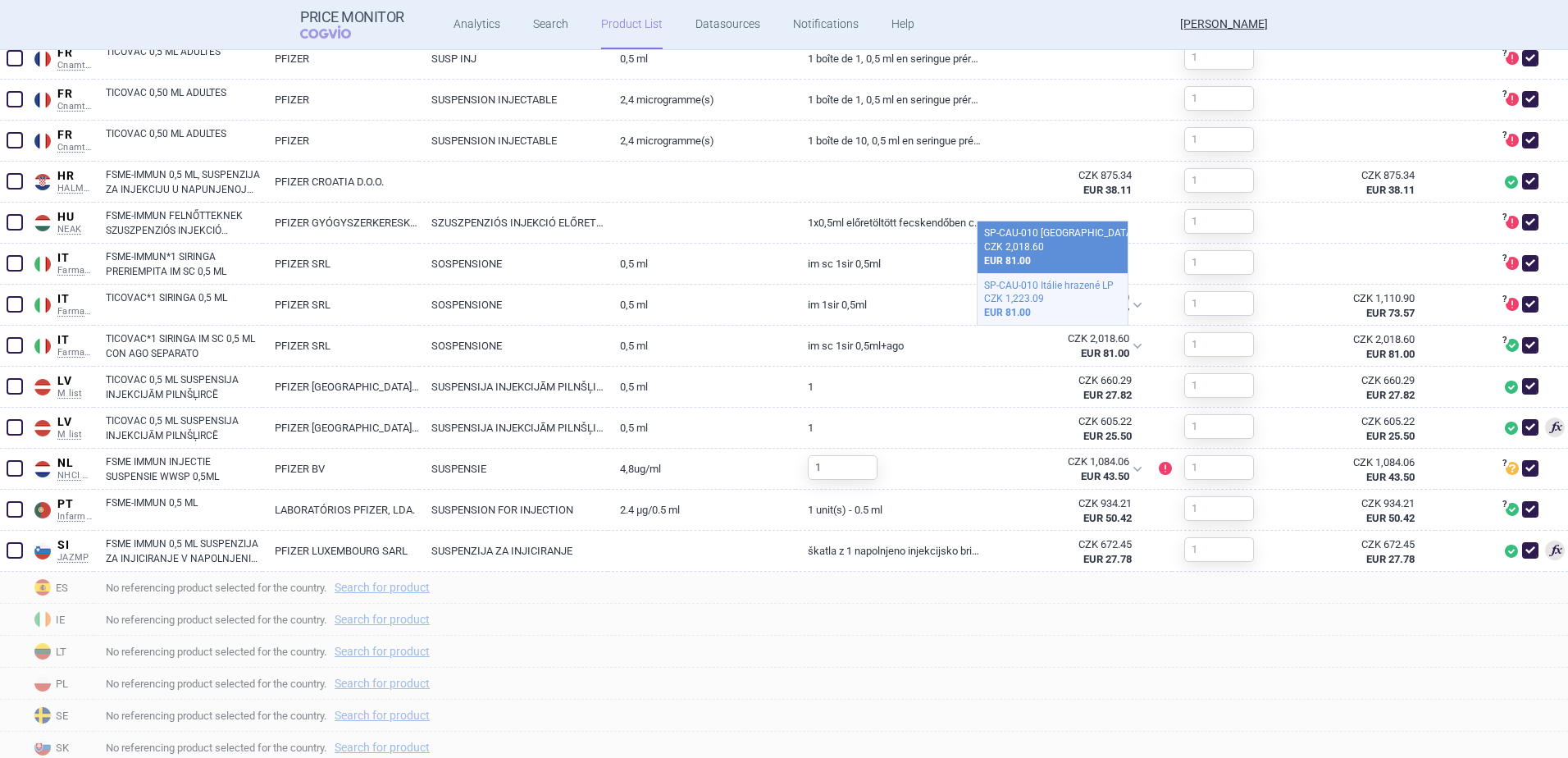
click at [1068, 311] on div "EUR 81.00" at bounding box center [1053, 312] width 137 height 14
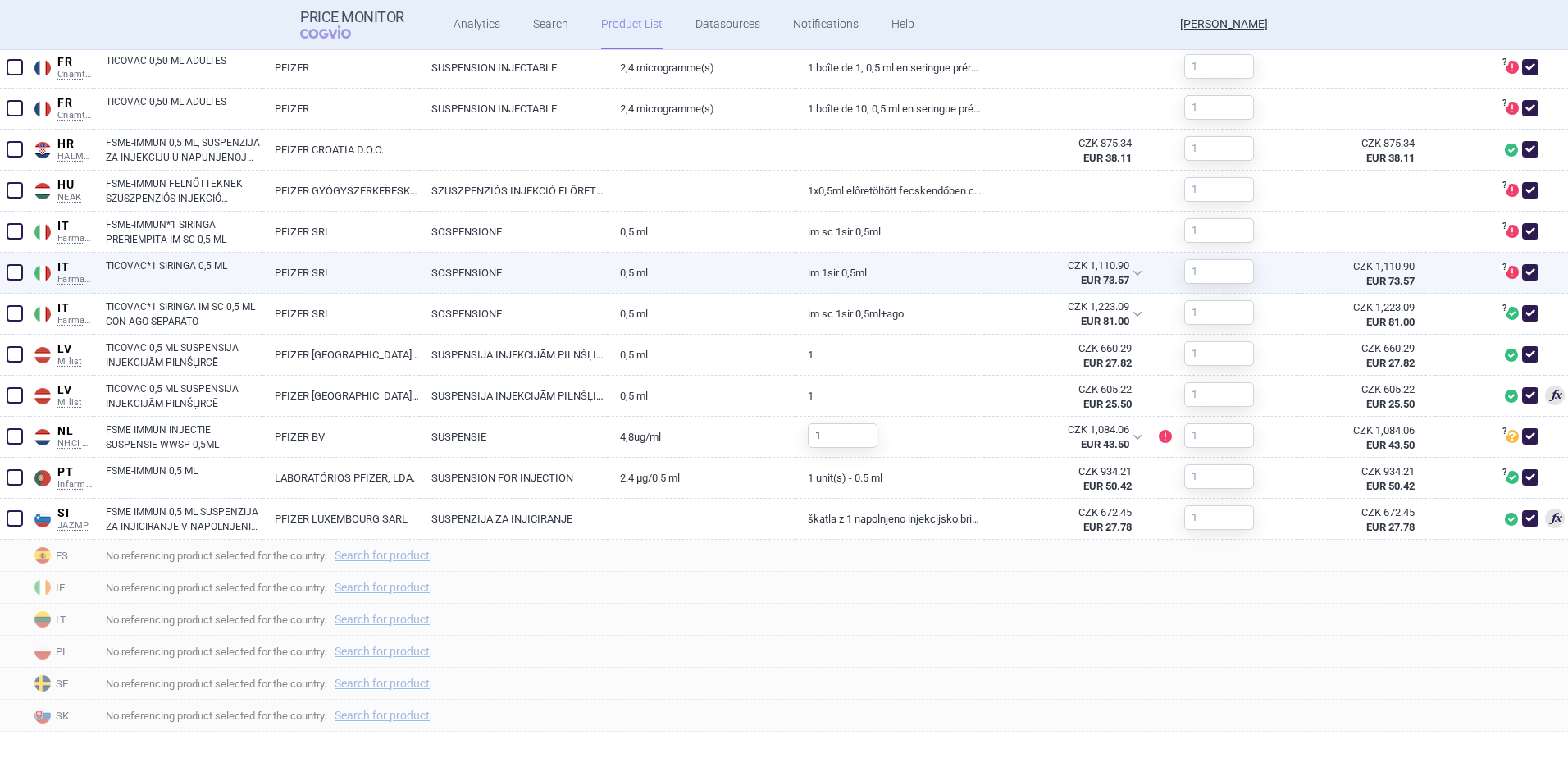
scroll to position [867, 0]
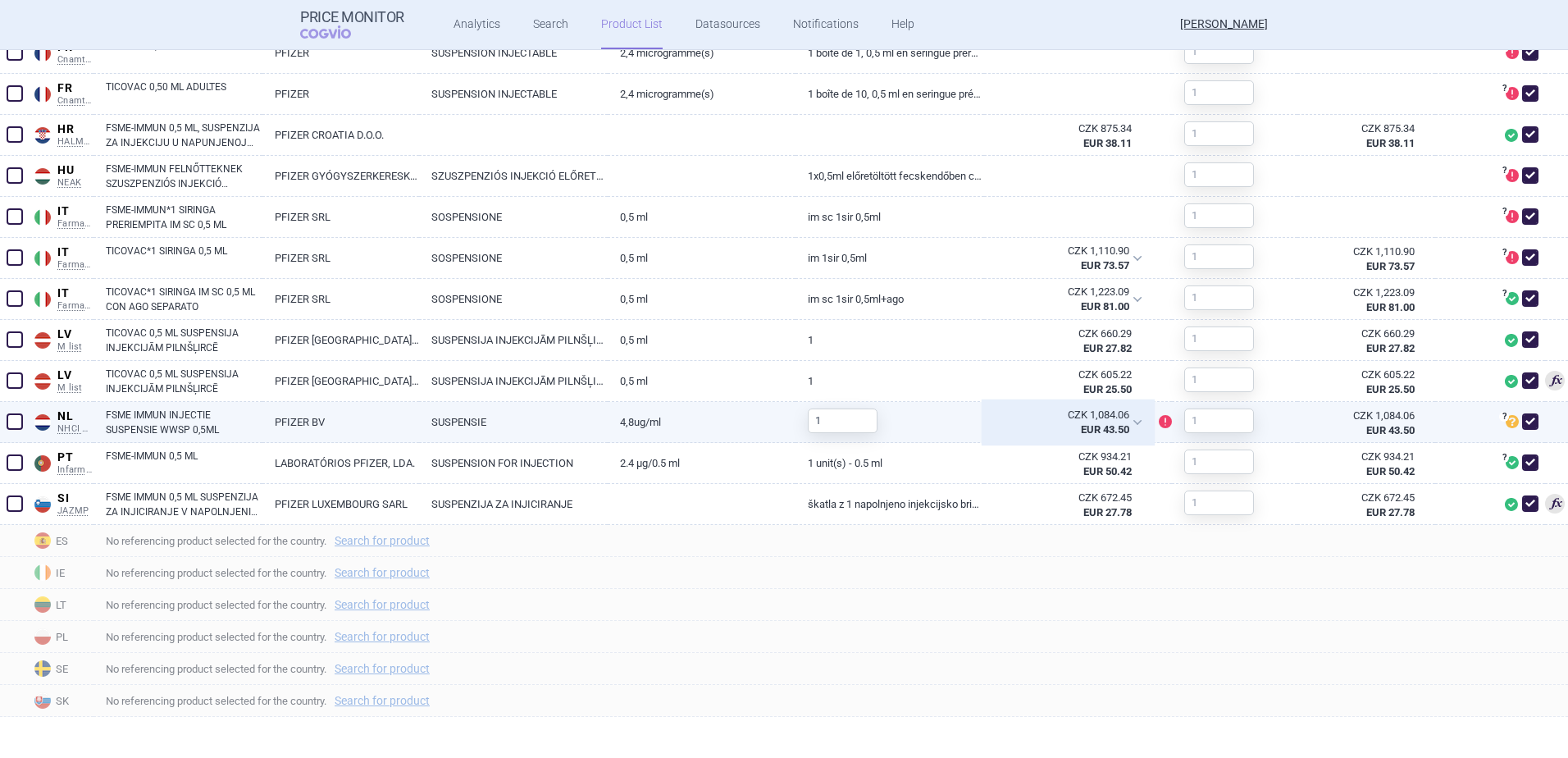
click at [1125, 417] on div "CZK 1,084.06 EUR 43.50" at bounding box center [1068, 422] width 168 height 41
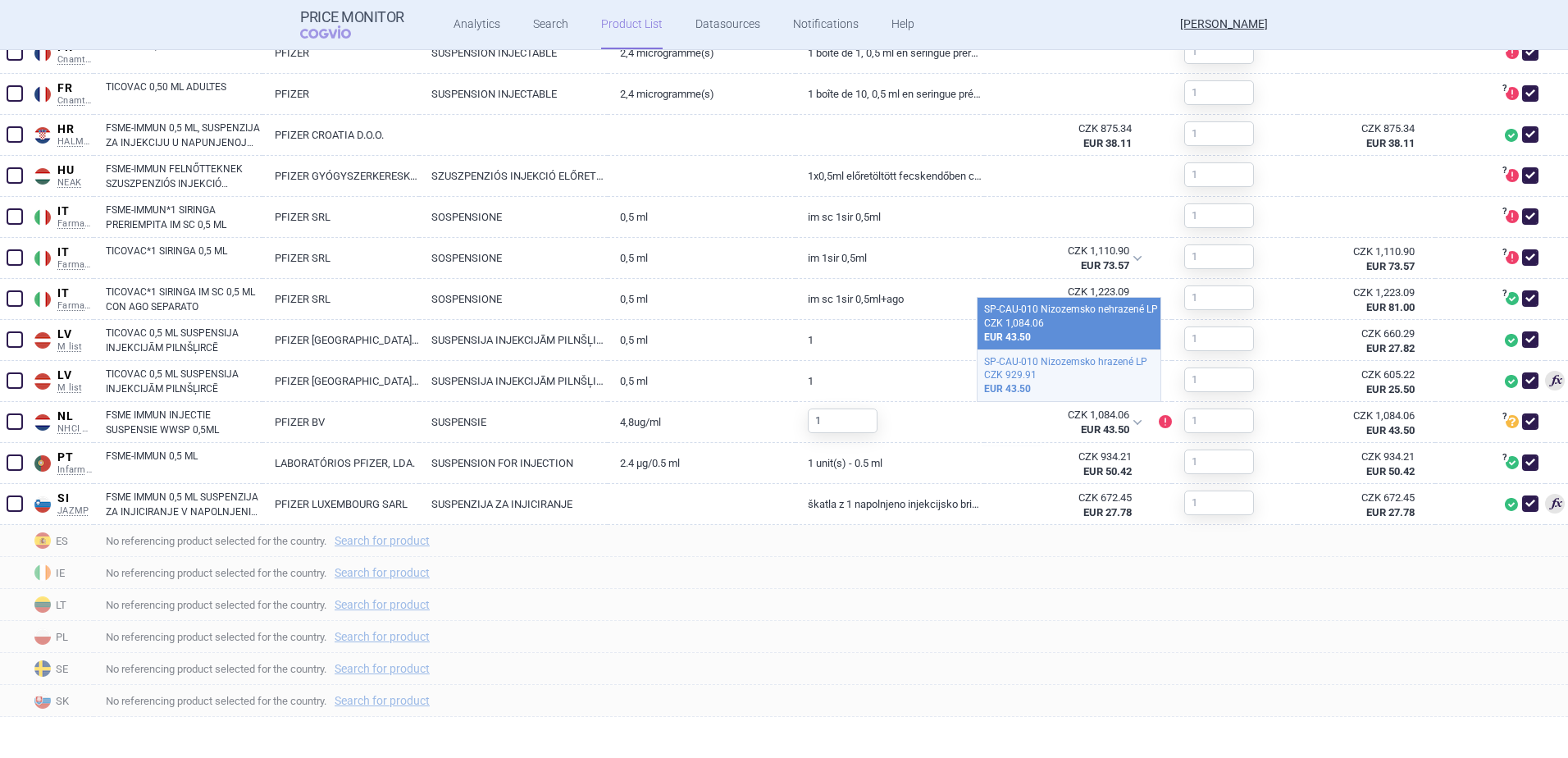
click at [1094, 387] on div "EUR 43.50" at bounding box center [1069, 389] width 169 height 14
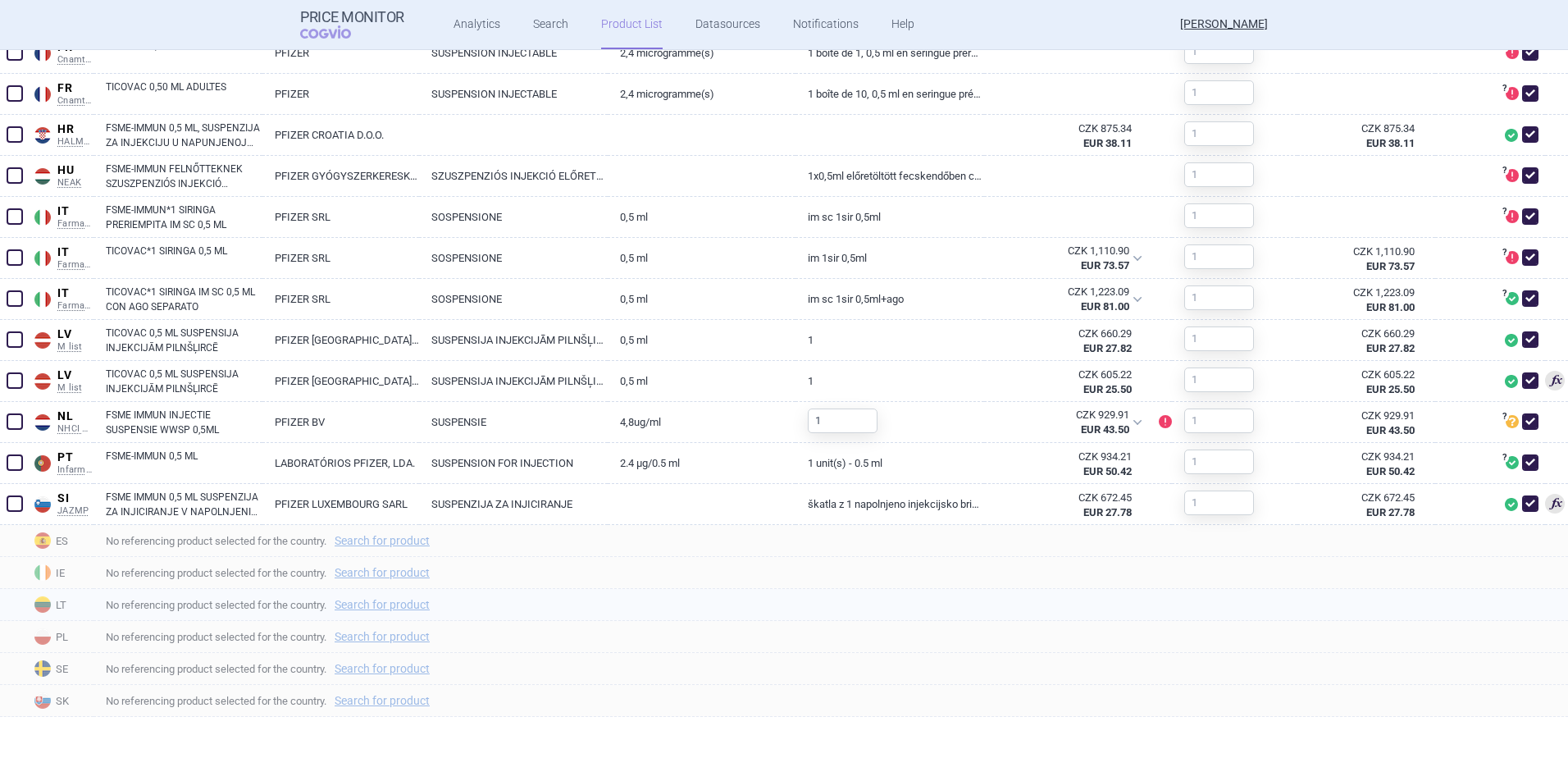
click at [932, 613] on section "Lowest ex-factory prices: 1 . FI KELA Finland KELA Pharmaceutical Database of m…" at bounding box center [784, 50] width 1568 height 1416
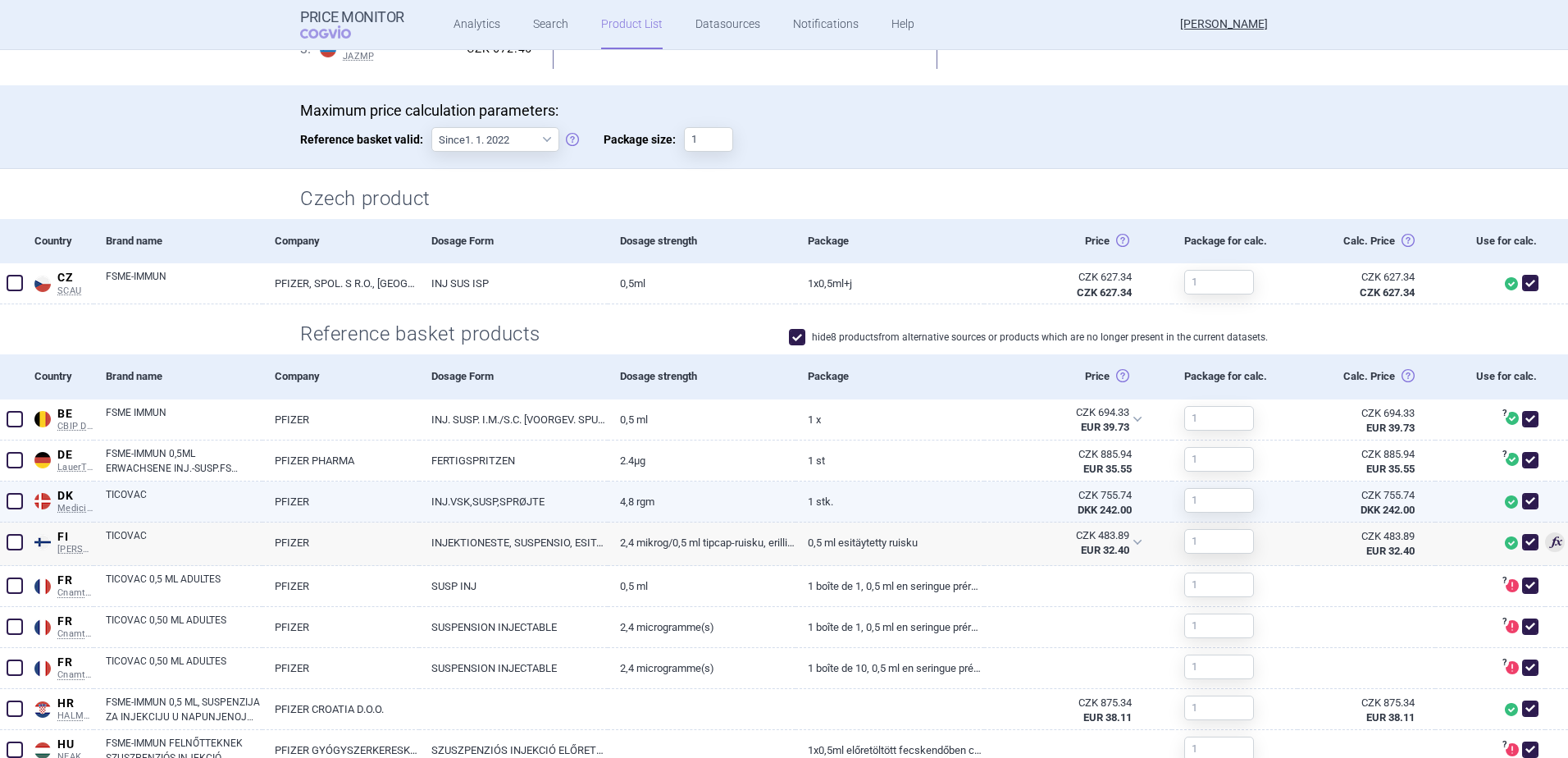
scroll to position [0, 0]
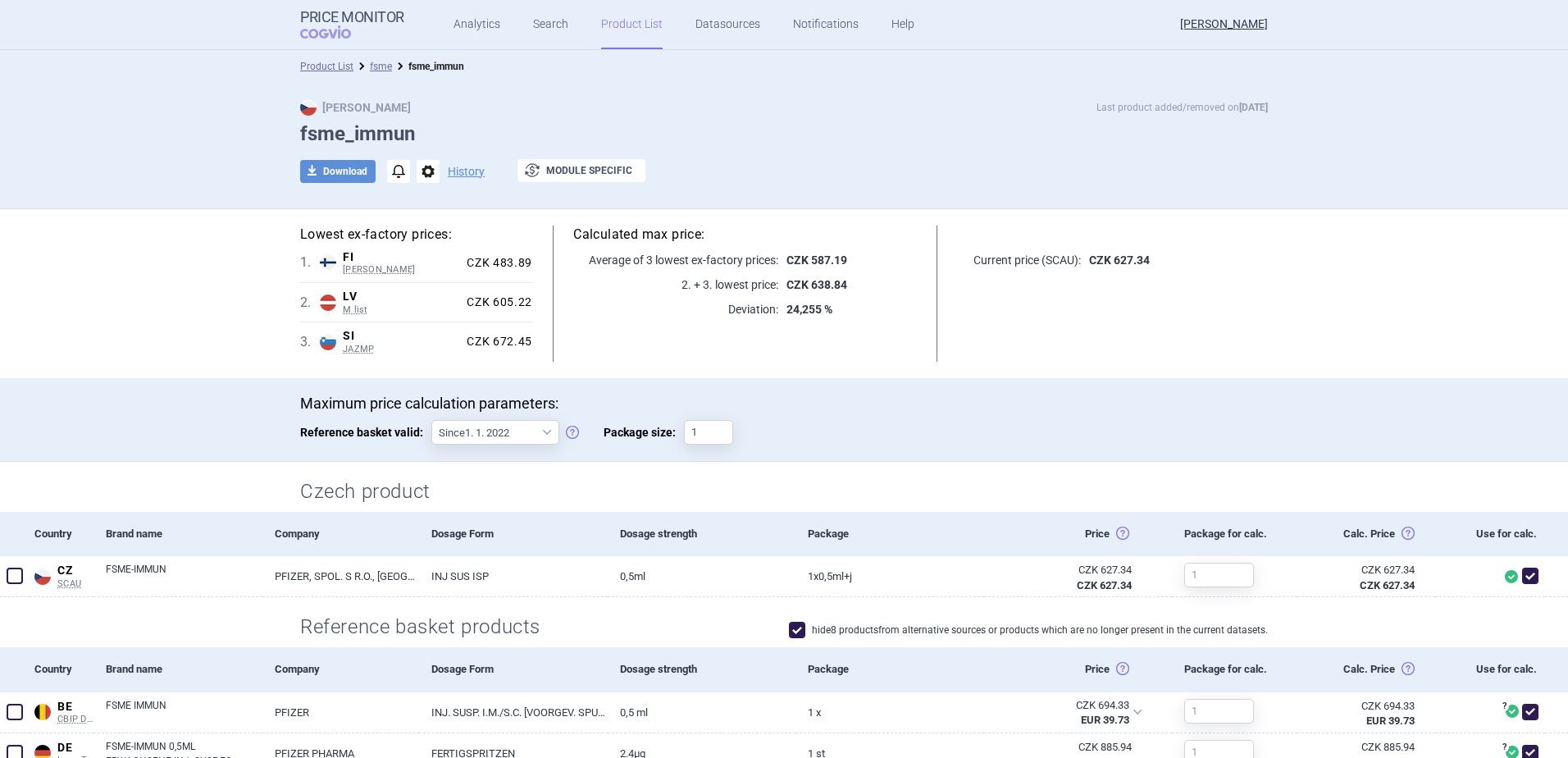
click at [639, 32] on link "Product List" at bounding box center [632, 24] width 62 height 49
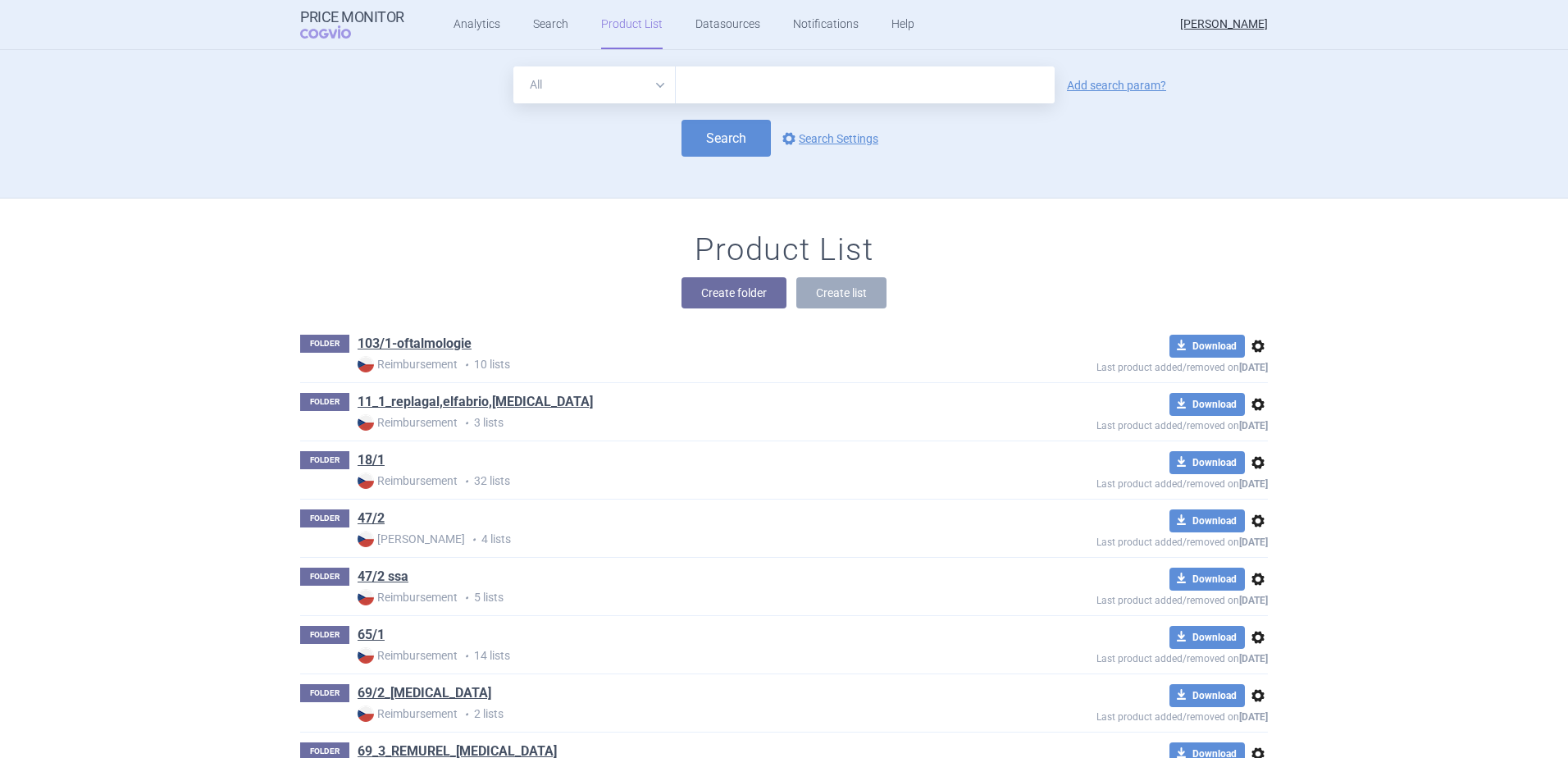
drag, startPoint x: 731, startPoint y: 77, endPoint x: 745, endPoint y: 83, distance: 15.2
click at [733, 76] on input "text" at bounding box center [866, 85] width 379 height 37
type input "fsme"
click at [716, 128] on button "Search" at bounding box center [726, 138] width 89 height 37
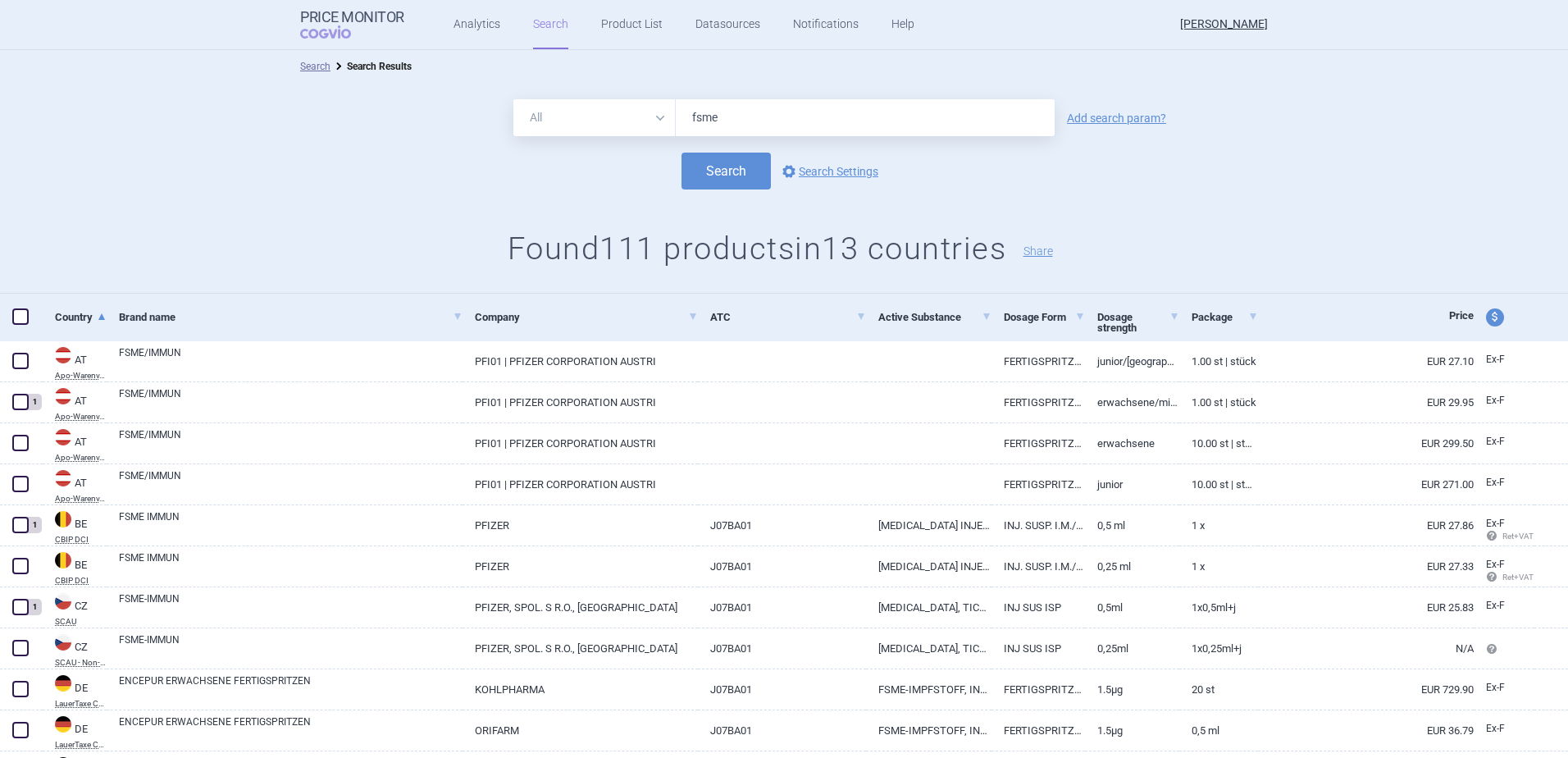
drag, startPoint x: 1096, startPoint y: 121, endPoint x: 1080, endPoint y: 117, distance: 16.5
click at [1096, 119] on link "Add search param?" at bounding box center [1116, 119] width 99 height 12
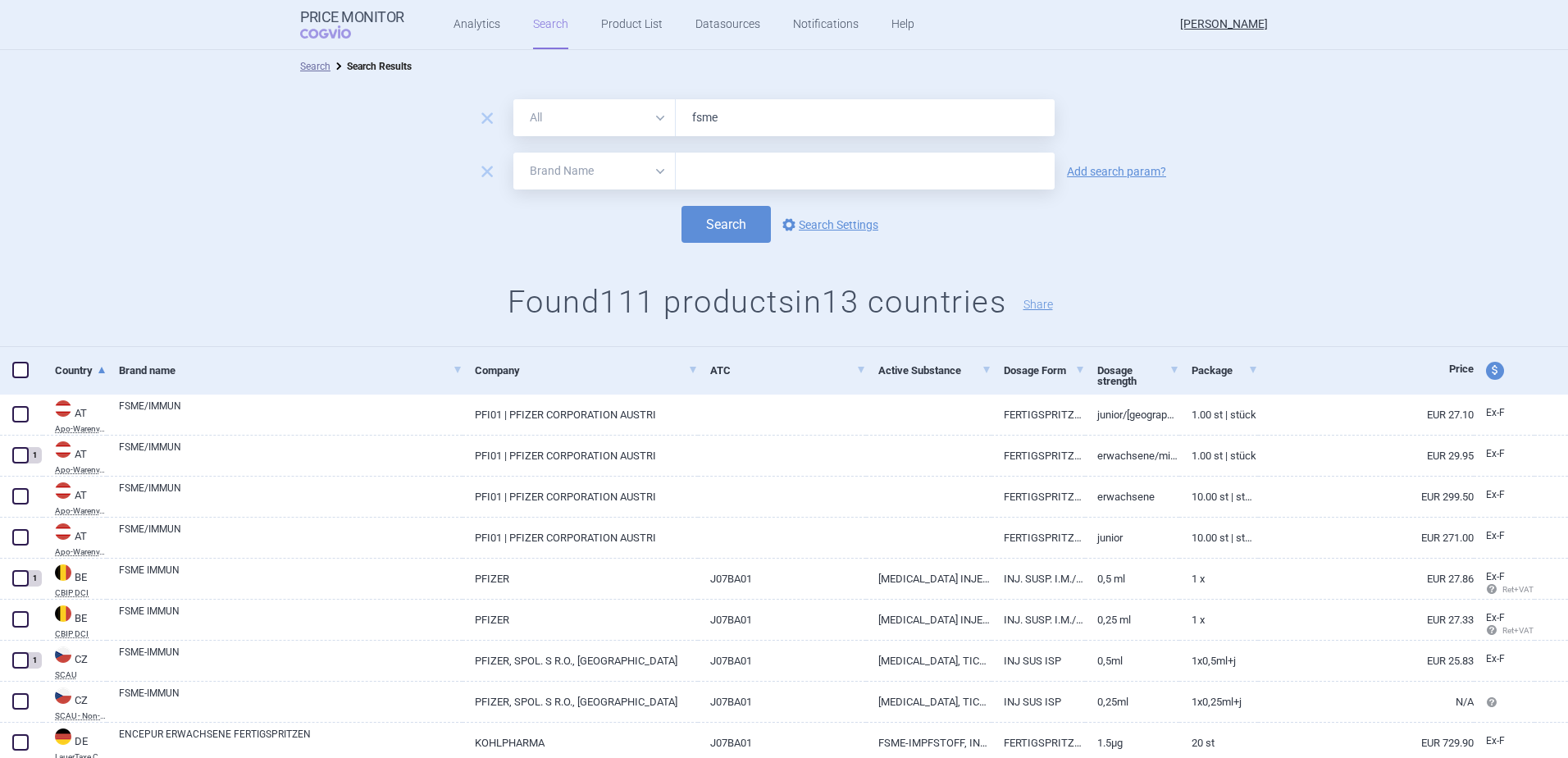
click at [633, 168] on select "All Brand Name ATC Company Active Substance Country Newer than" at bounding box center [594, 171] width 163 height 37
select select "mah"
click at [513, 153] on select "All Brand Name ATC Company Active Substance Country Newer than" at bounding box center [594, 171] width 163 height 37
click at [701, 164] on input "text" at bounding box center [866, 171] width 379 height 37
type input "pfizer"
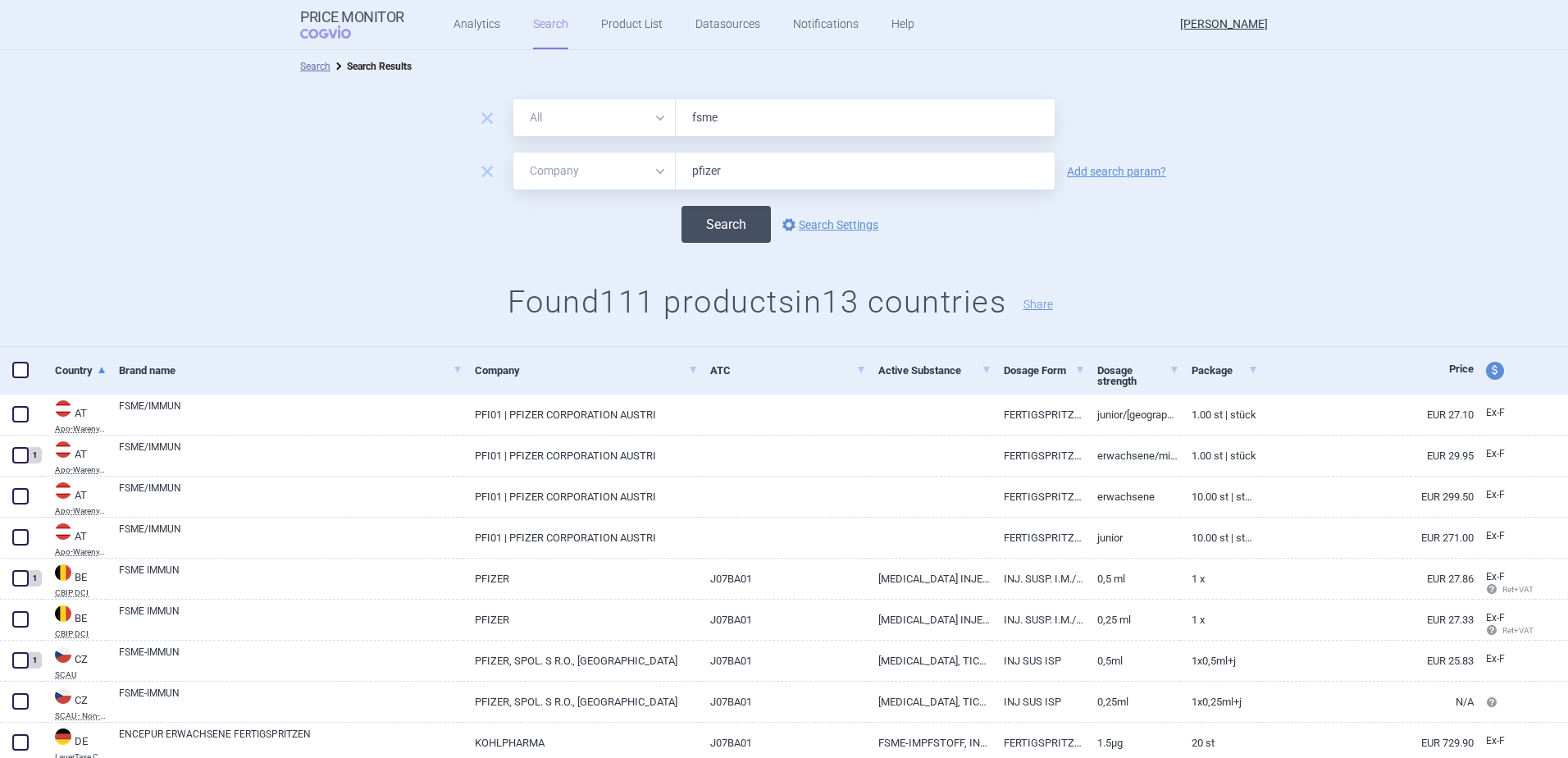
click at [715, 225] on button "Search" at bounding box center [726, 225] width 89 height 37
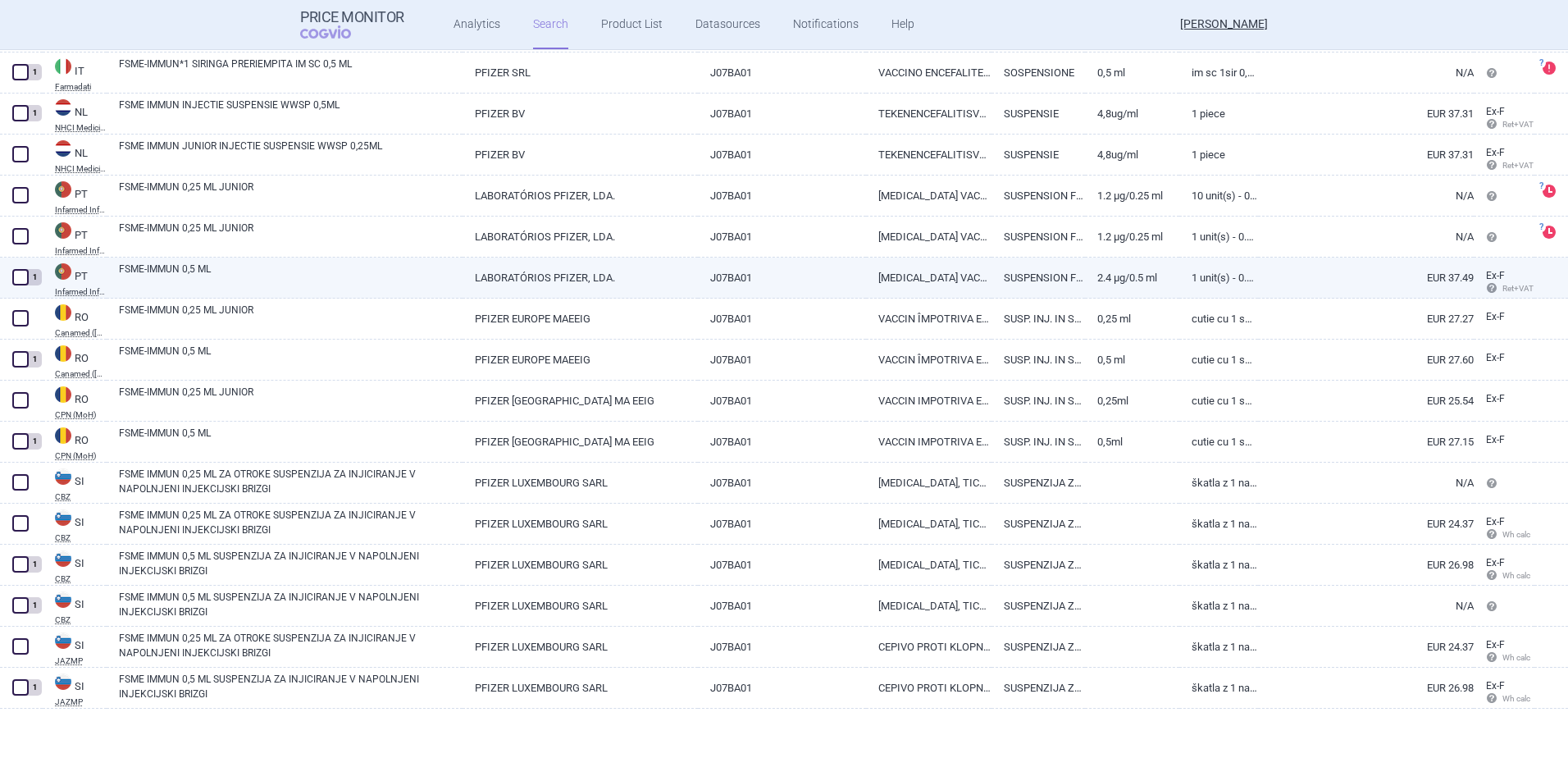
scroll to position [1248, 0]
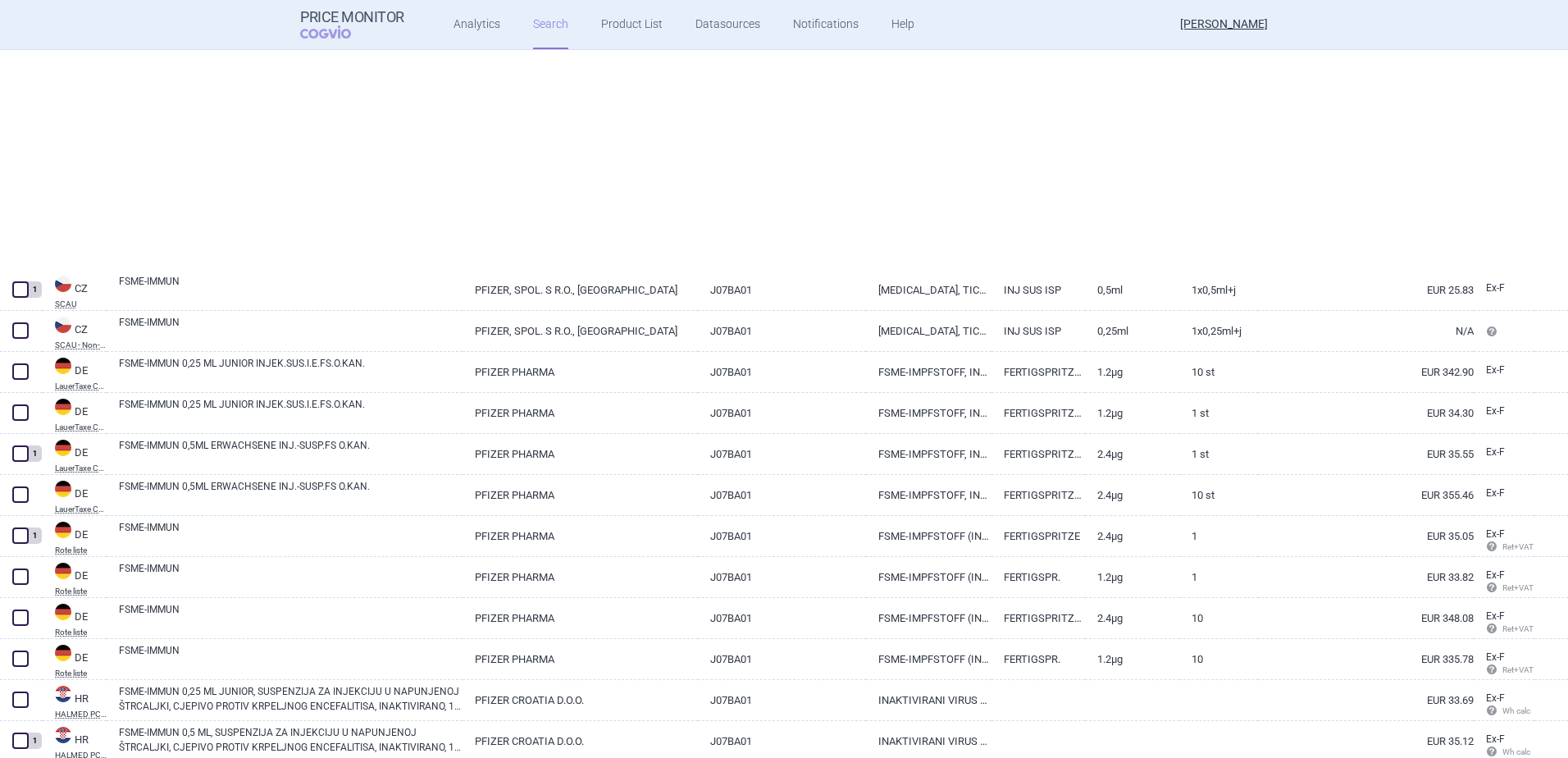
select select "mah"
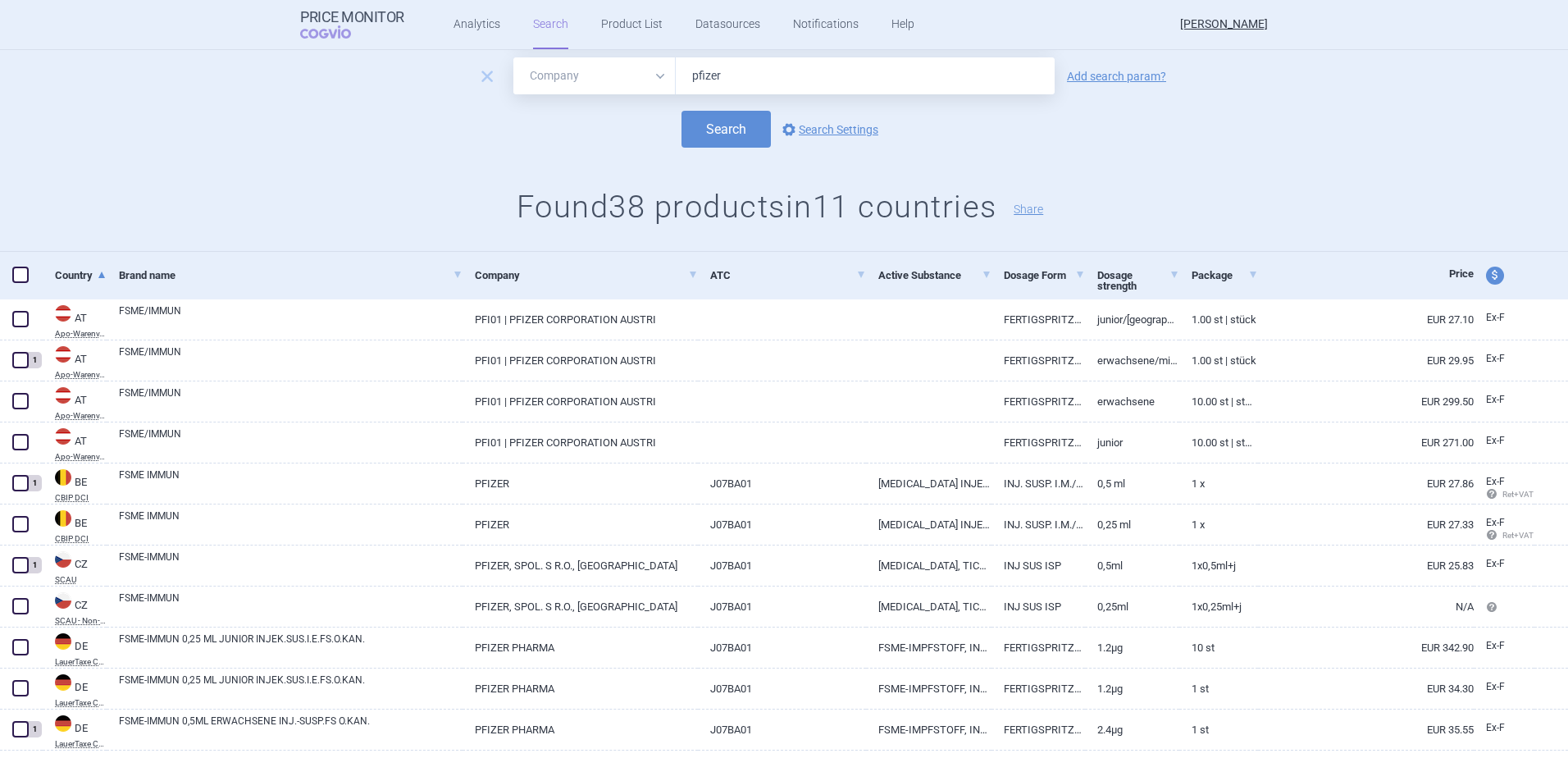
scroll to position [0, 0]
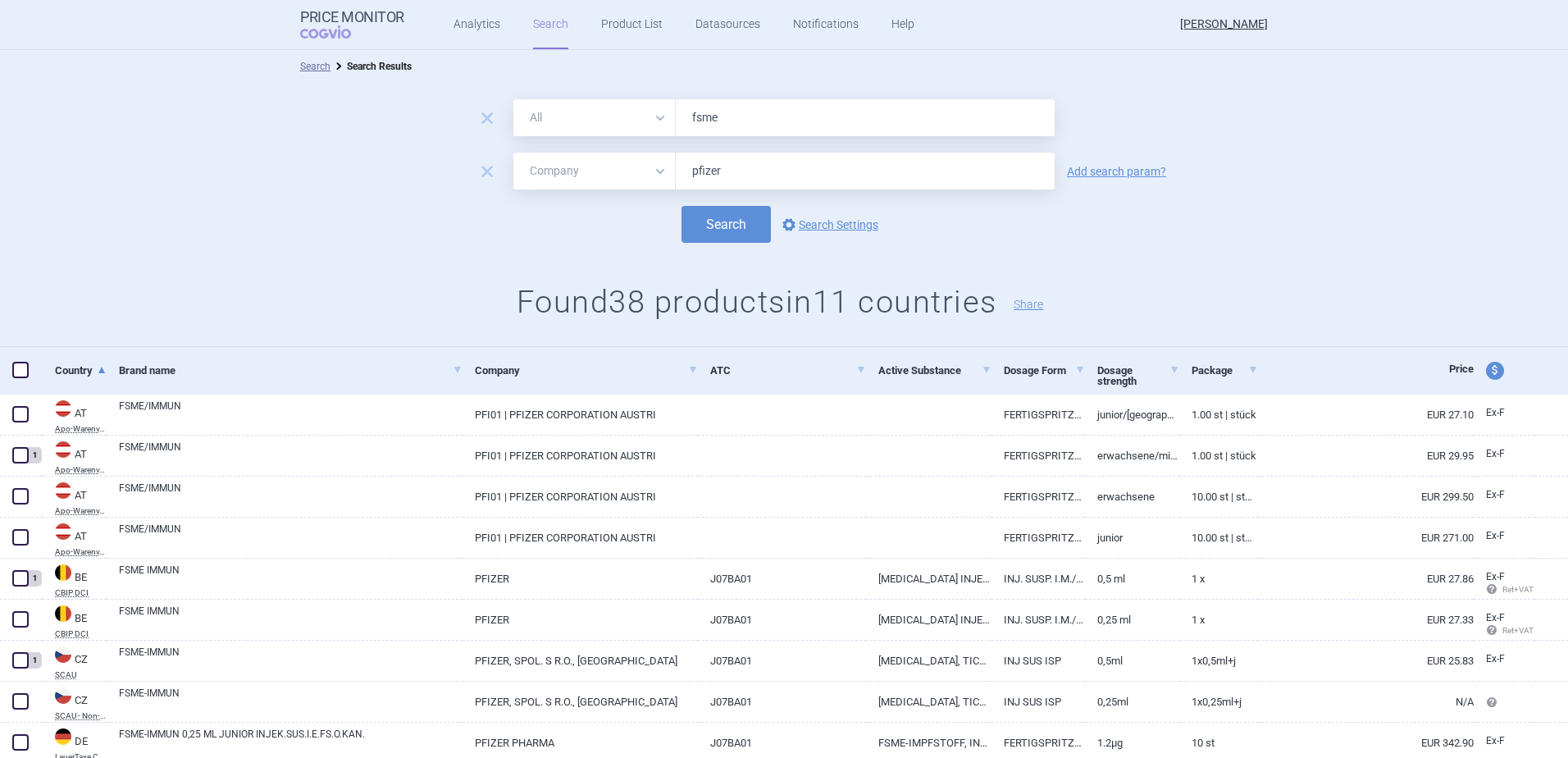
drag, startPoint x: 727, startPoint y: 121, endPoint x: 642, endPoint y: 115, distance: 85.2
click at [642, 115] on div "All Brand Name ATC Company Active Substance Country Newer than fsme" at bounding box center [784, 118] width 541 height 37
type input "ticovac"
click at [706, 208] on button "Search" at bounding box center [726, 225] width 89 height 37
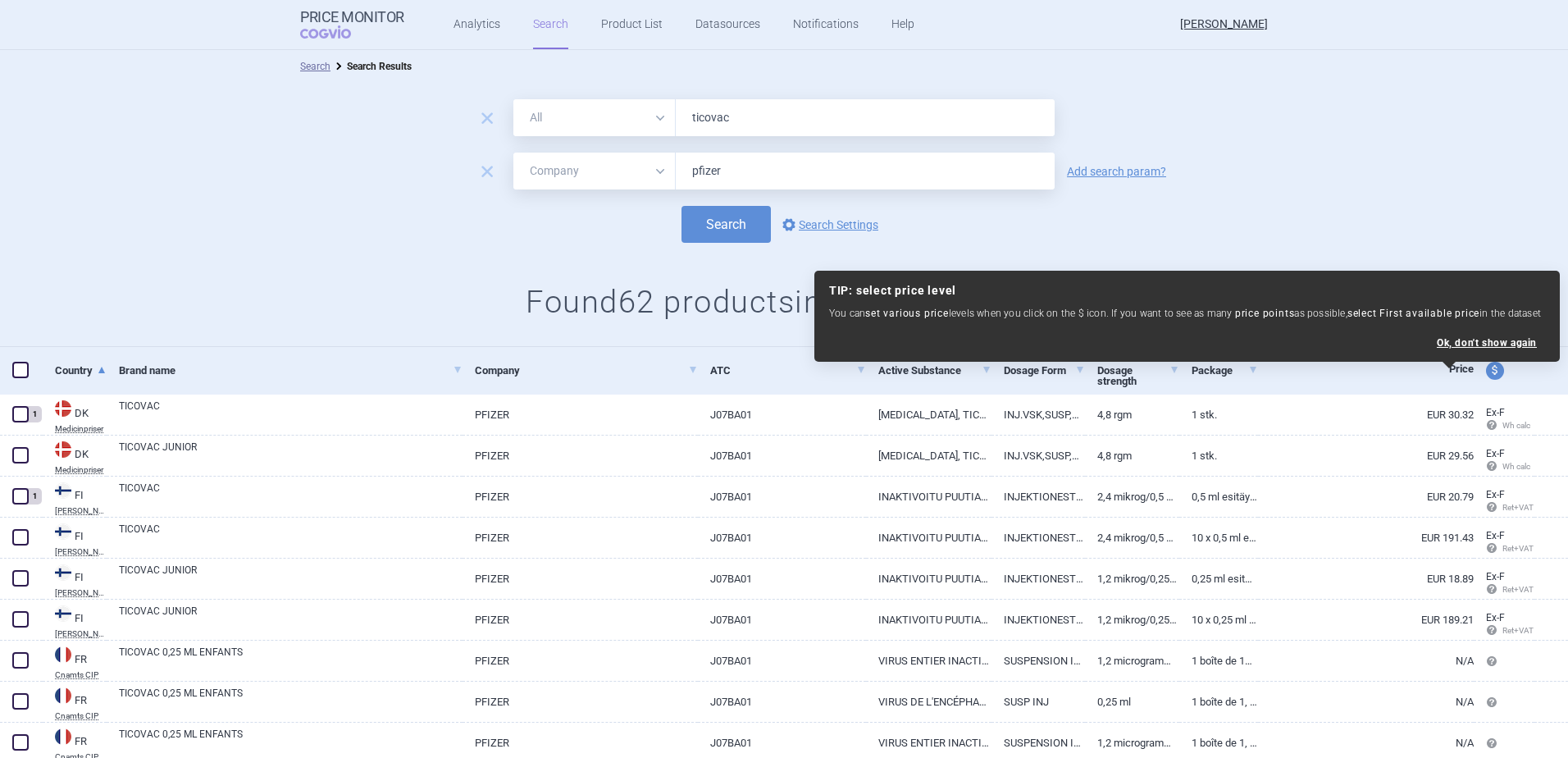
click at [295, 260] on div "remove All Brand Name ATC Company Active Substance Country Newer than ticovac r…" at bounding box center [784, 215] width 1568 height 264
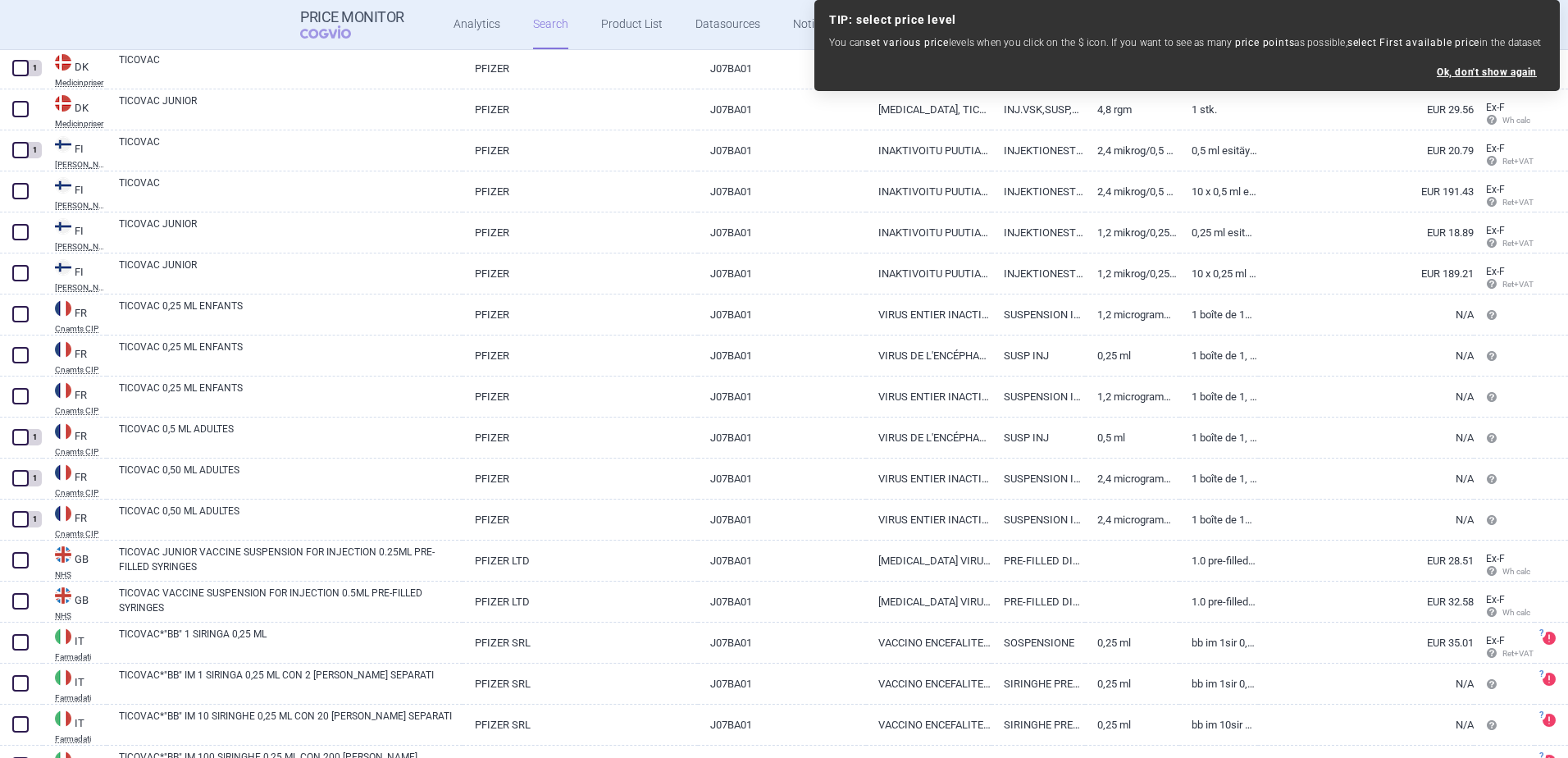
scroll to position [210, 0]
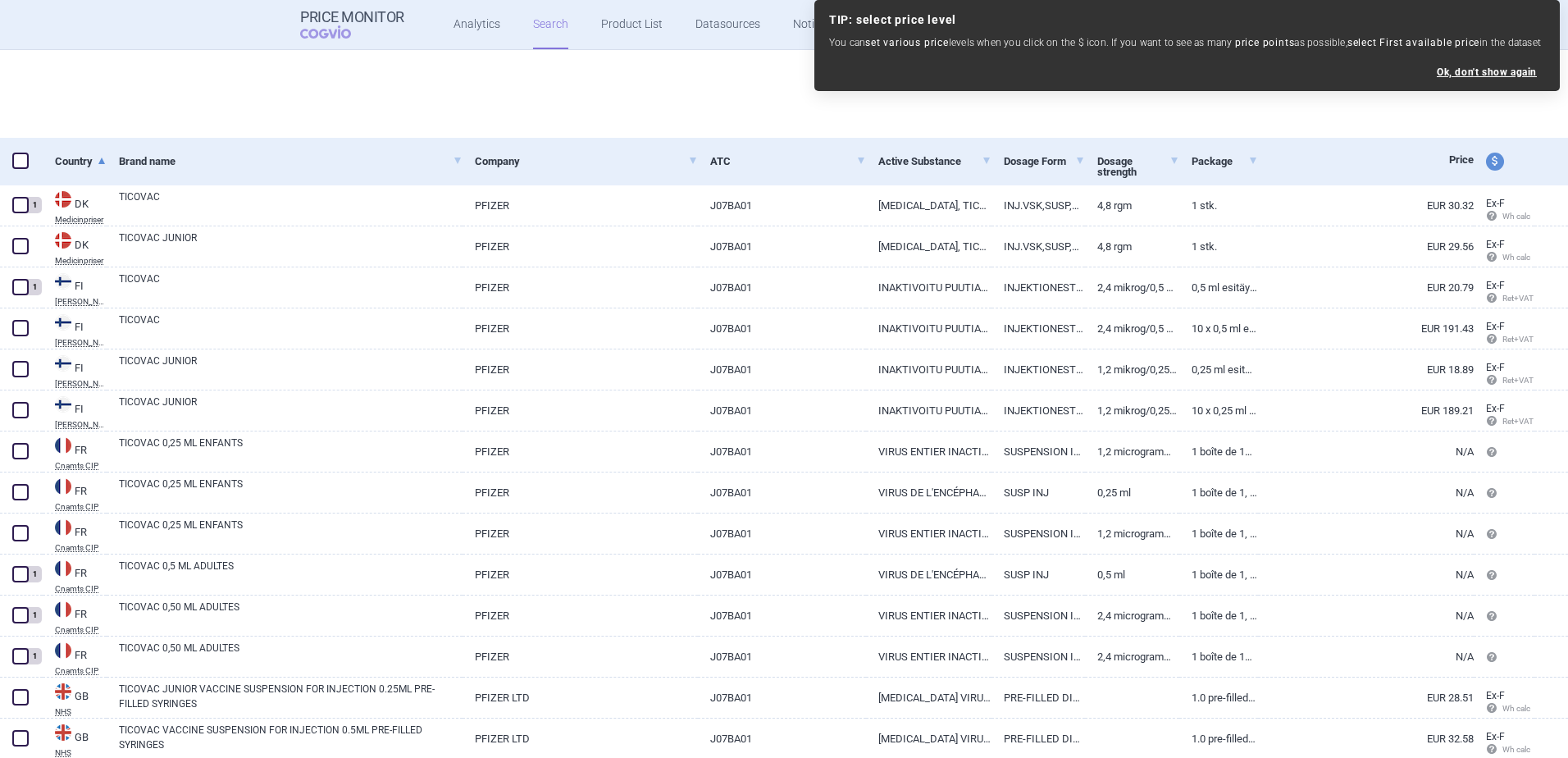
select select "mah"
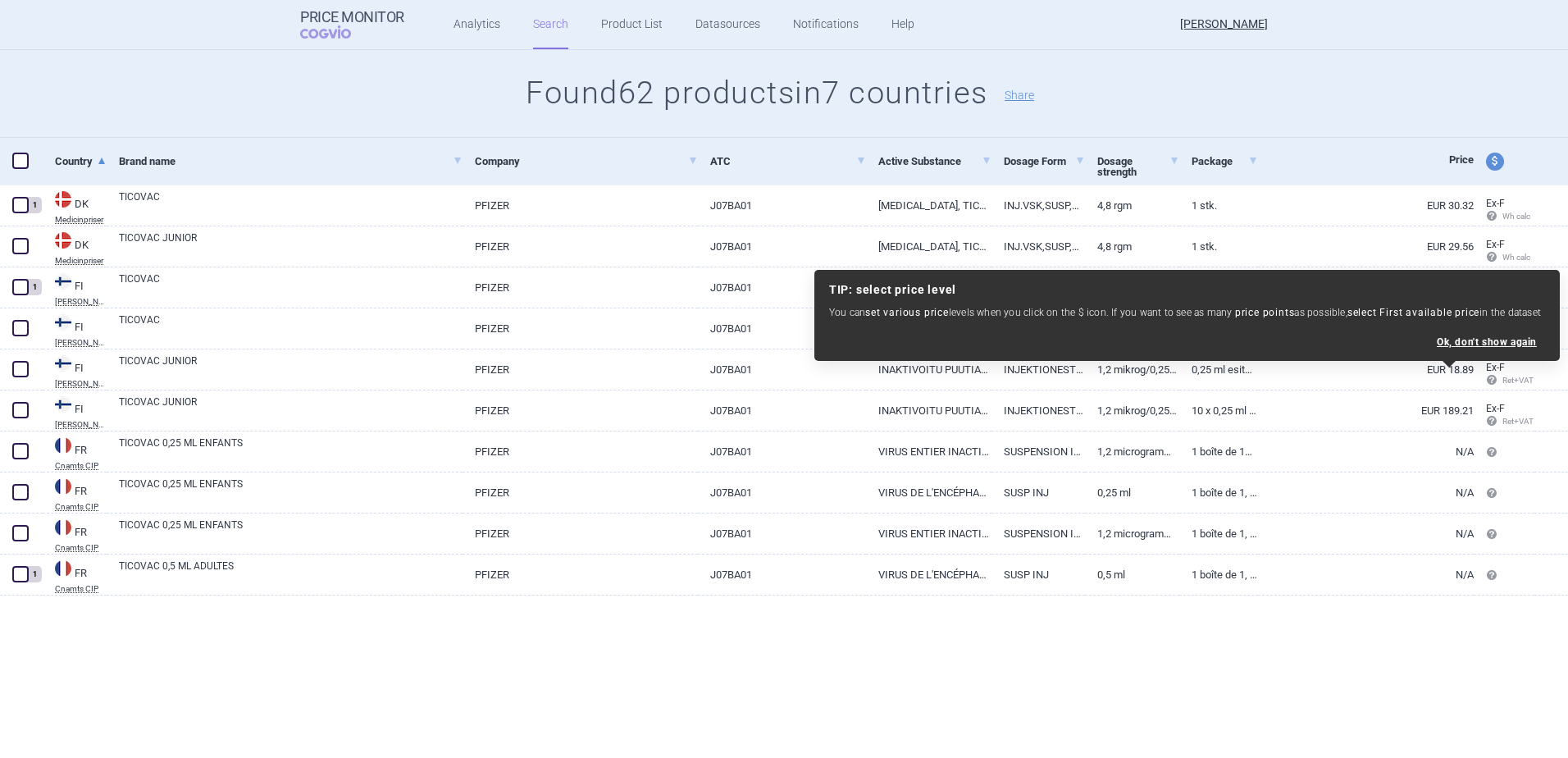
scroll to position [0, 0]
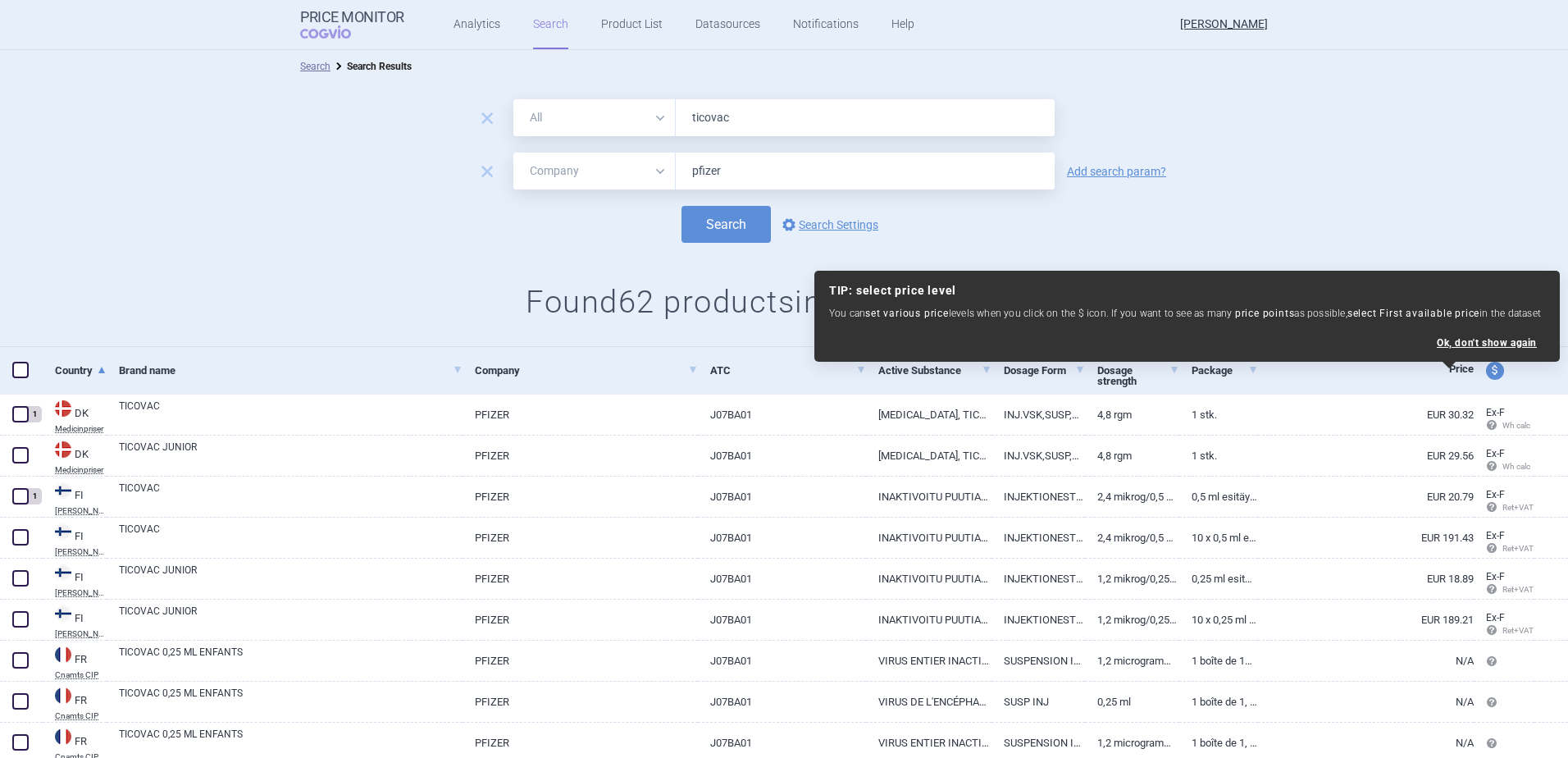
click at [606, 123] on select "All Brand Name ATC Company Active Substance Country Newer than" at bounding box center [594, 118] width 163 height 37
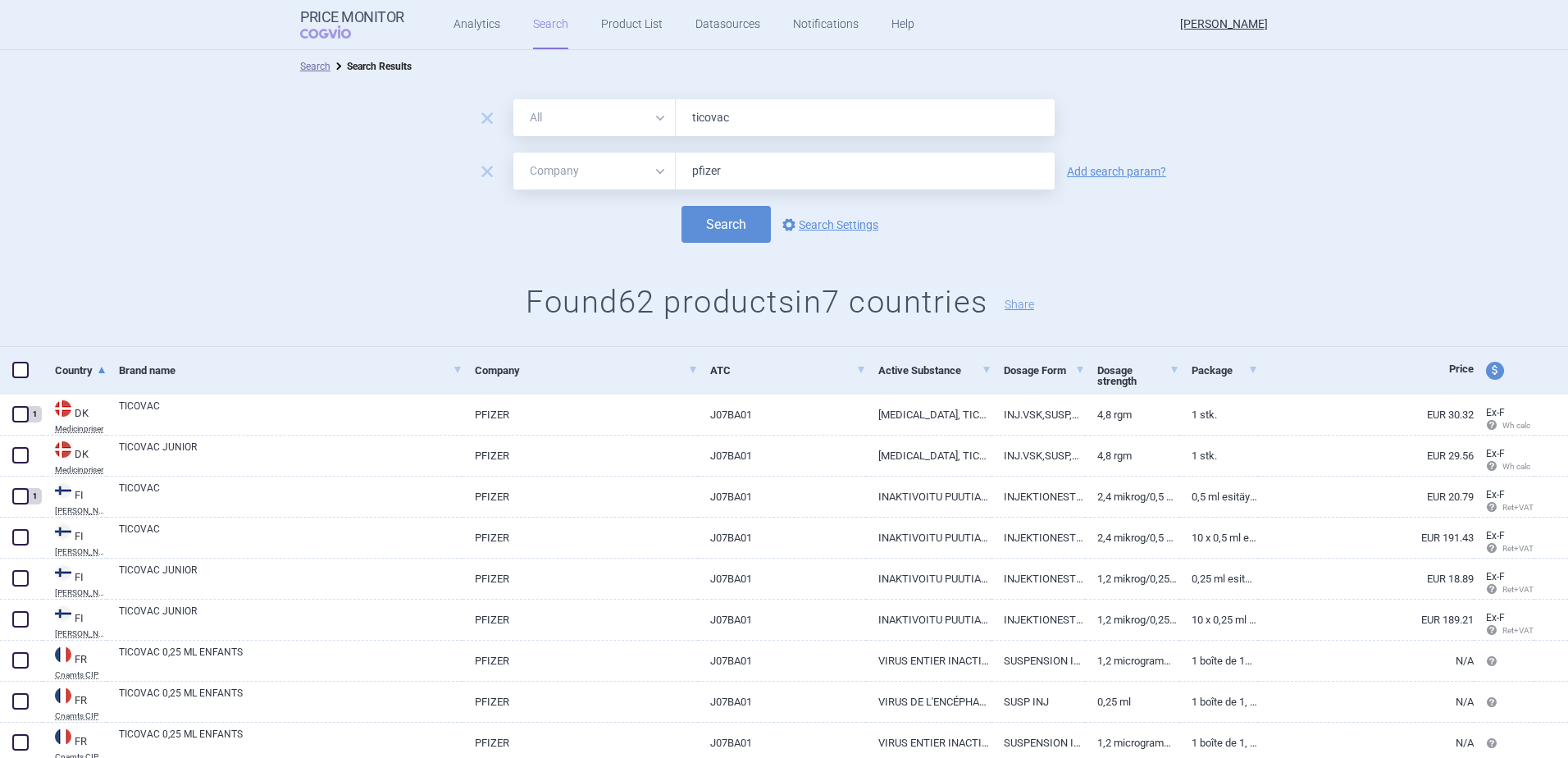
select select "atc"
click at [513, 99] on select "All Brand Name ATC Company Active Substance Country Newer than" at bounding box center [594, 118] width 163 height 37
drag, startPoint x: 763, startPoint y: 120, endPoint x: 544, endPoint y: 115, distance: 219.1
click at [544, 115] on div "All Brand Name ATC Company Active Substance Country Newer than ticovac" at bounding box center [784, 118] width 541 height 37
type input "j07ba01"
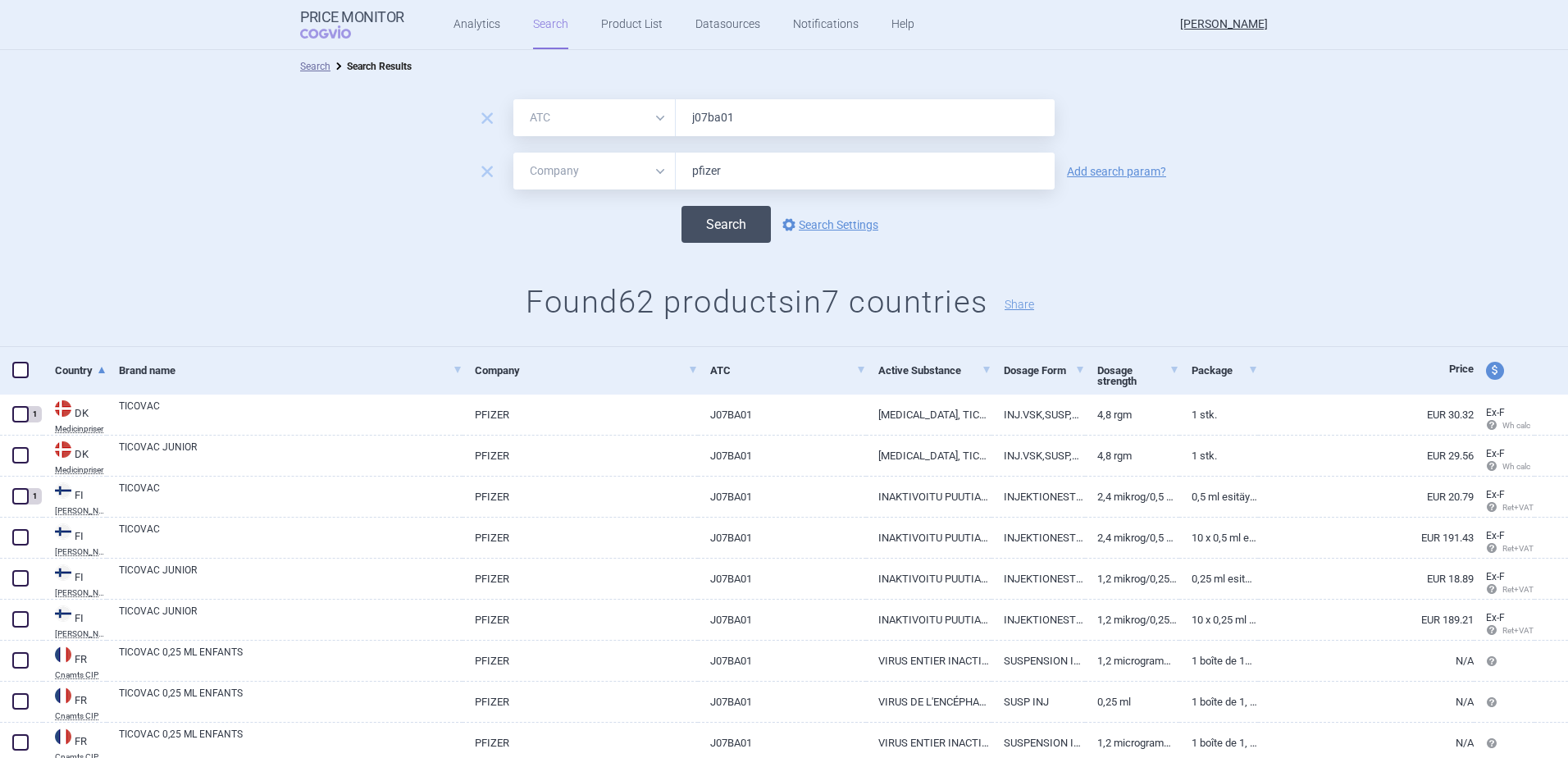
click at [730, 214] on button "Search" at bounding box center [726, 225] width 89 height 37
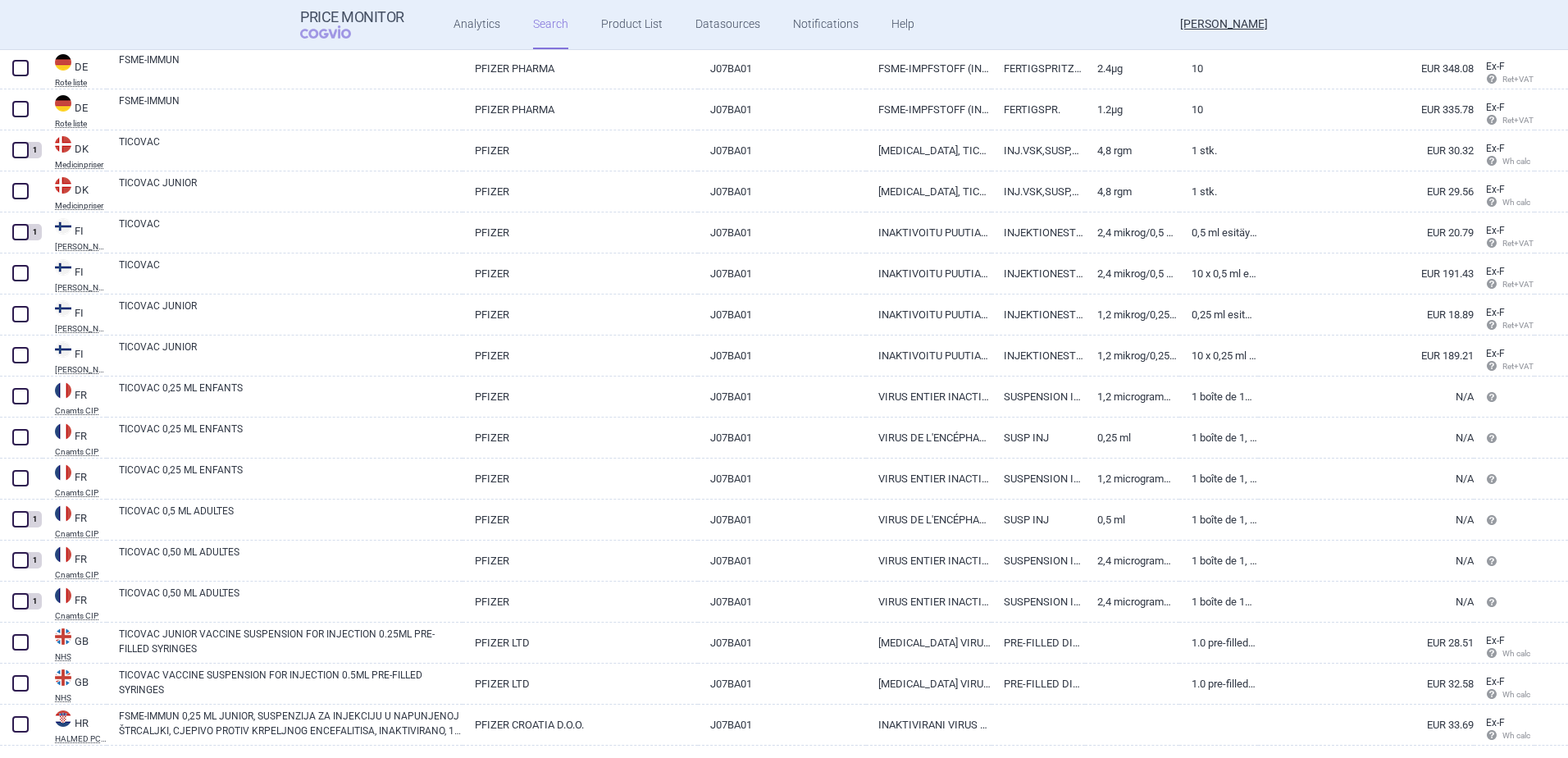
scroll to position [100, 0]
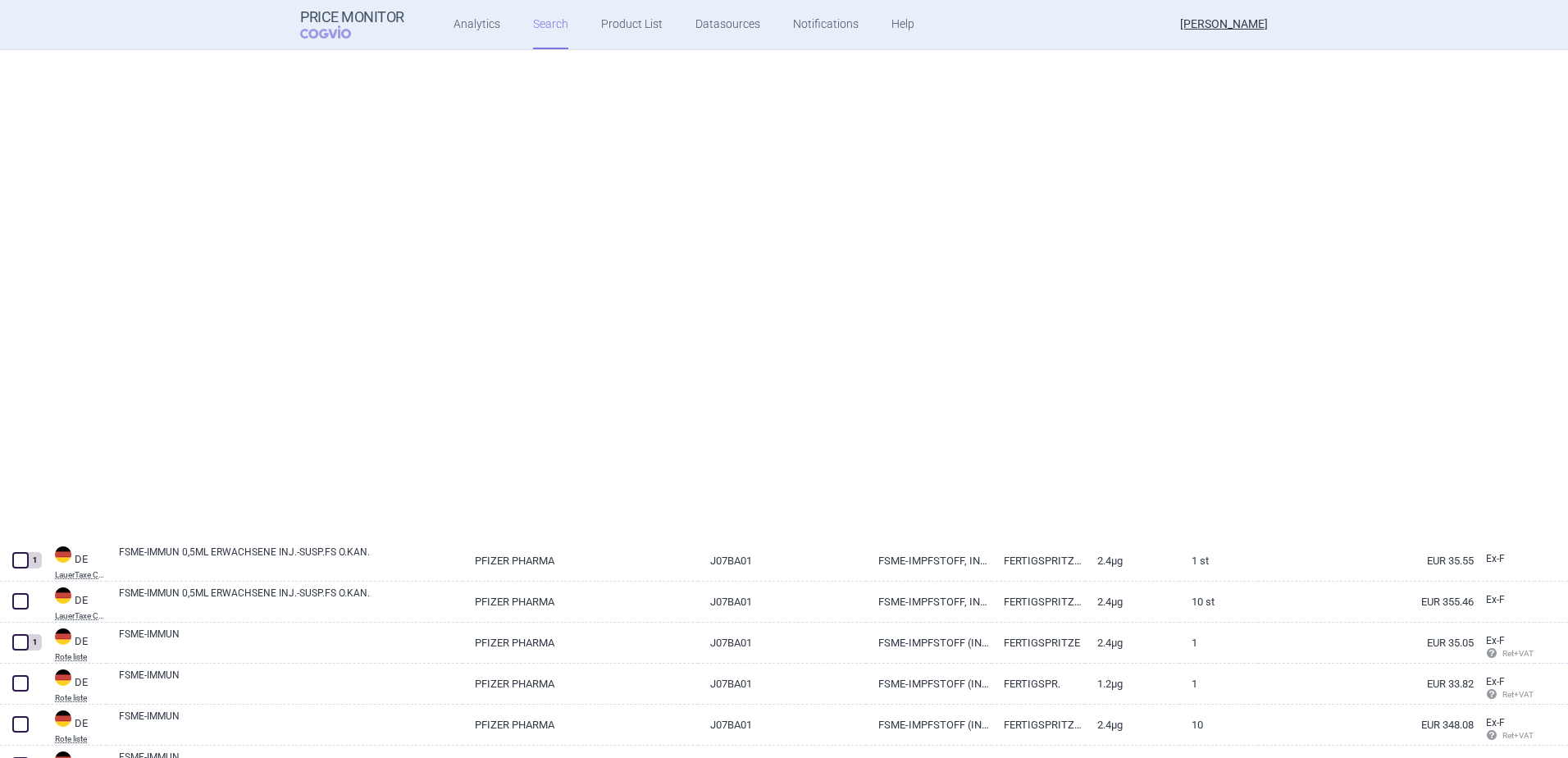
select select "atc"
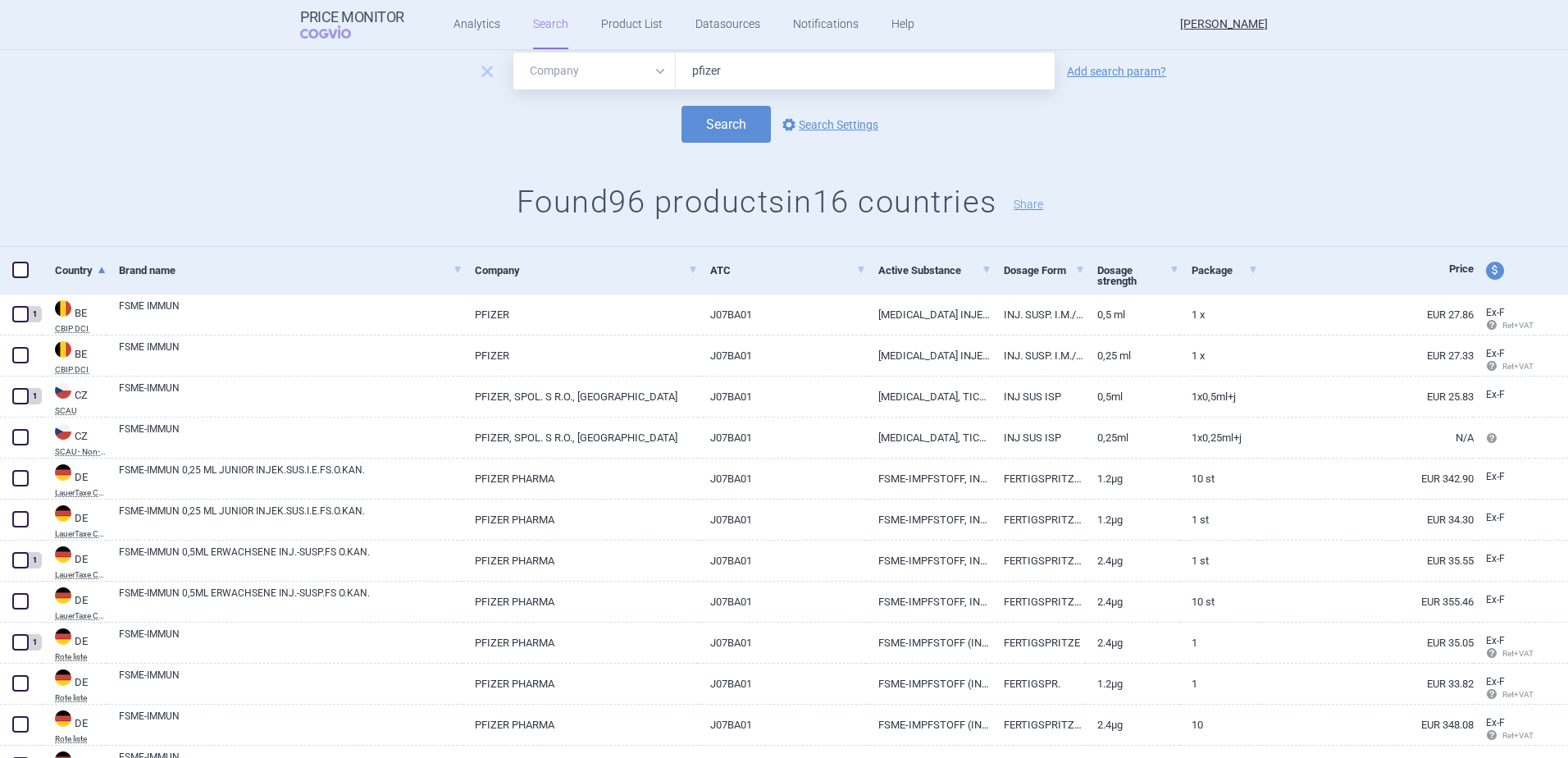
scroll to position [0, 0]
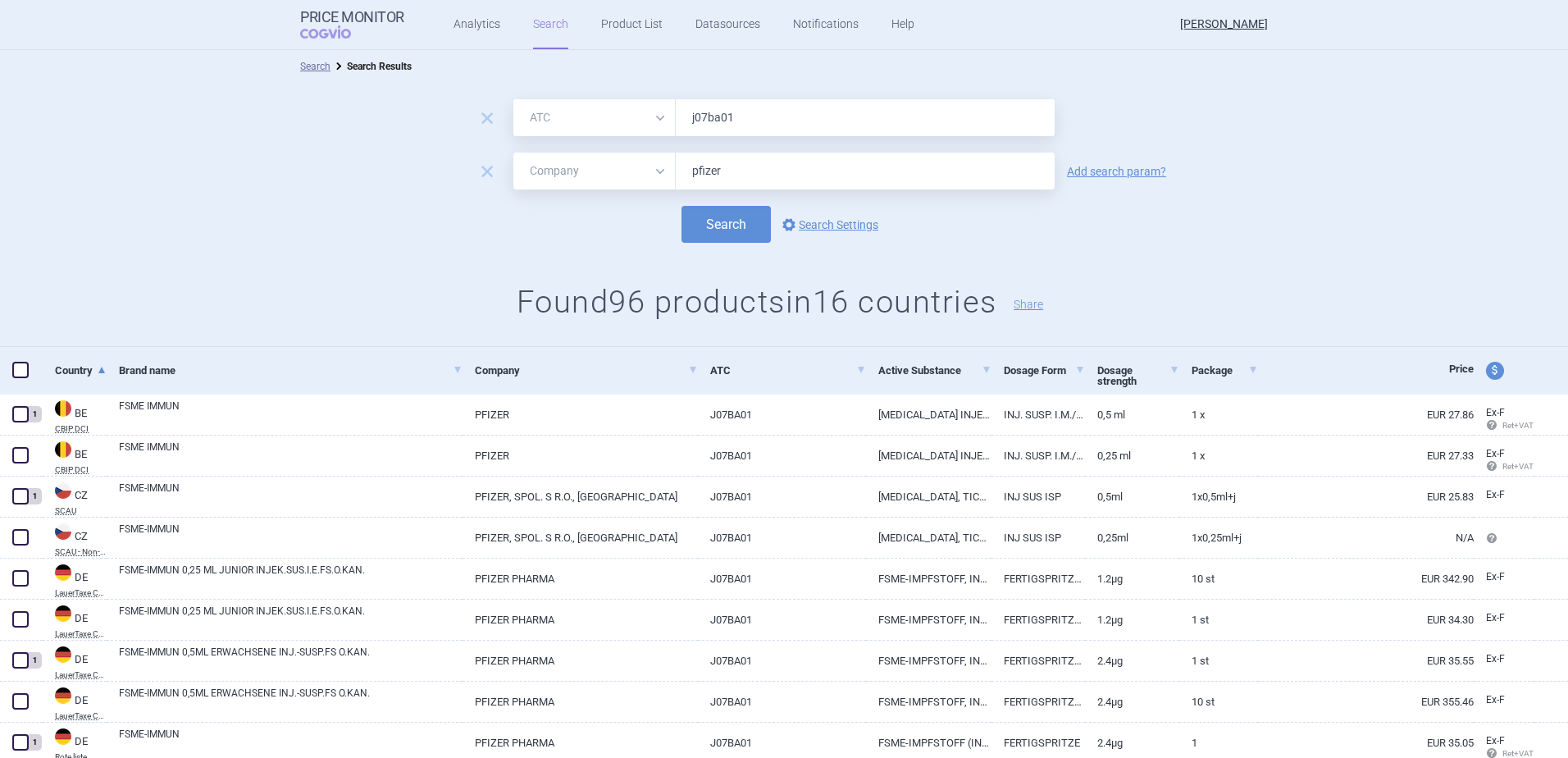
click at [591, 174] on select "All Brand Name ATC Company Active Substance Country Newer than" at bounding box center [594, 171] width 163 height 37
select select "country"
click at [513, 153] on select "All Brand Name ATC Company Active Substance Country Newer than" at bounding box center [594, 171] width 163 height 37
click at [716, 169] on input "text" at bounding box center [865, 172] width 362 height 22
type input "lithu"
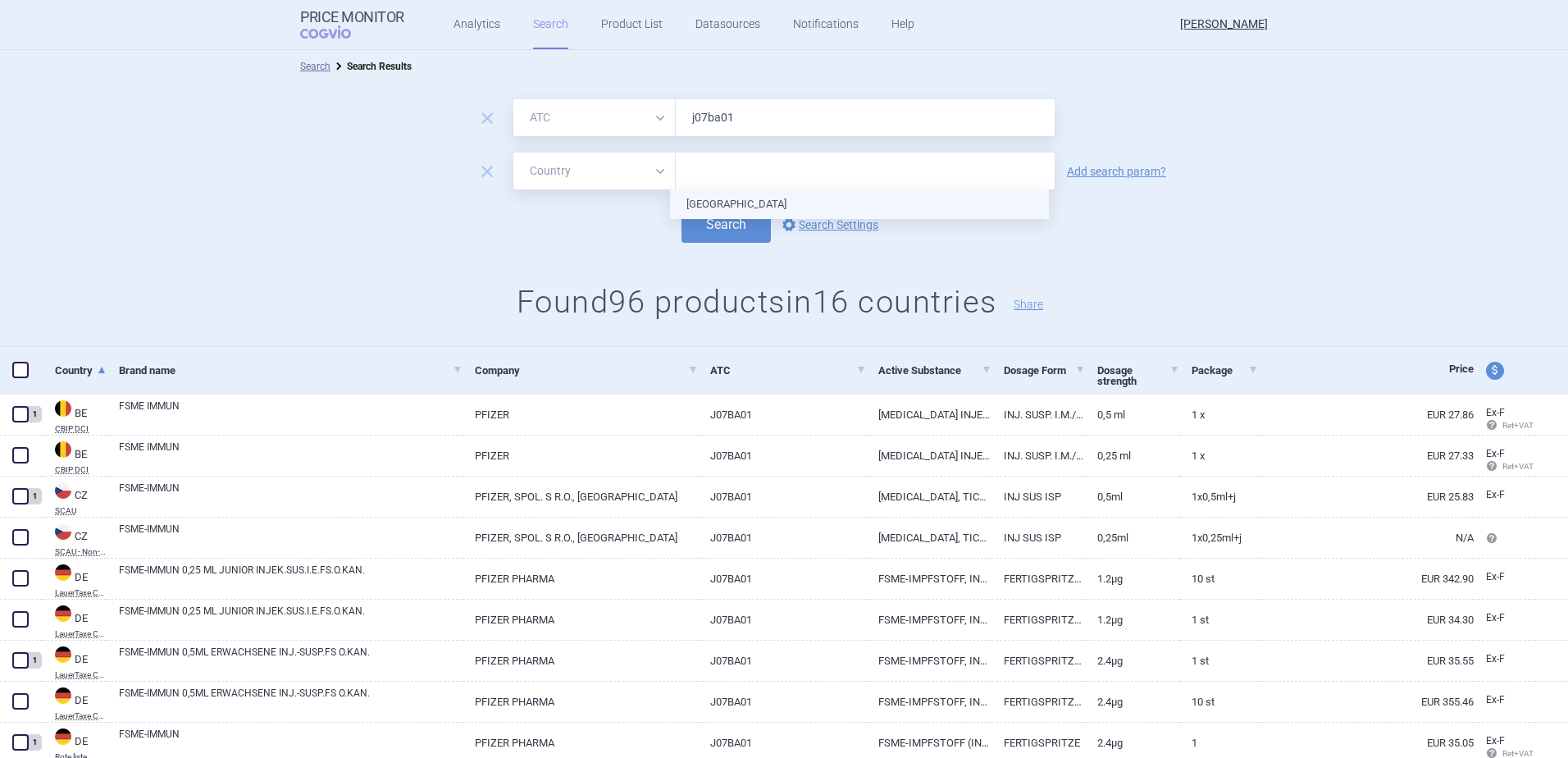
click at [717, 212] on ul "[GEOGRAPHIC_DATA]" at bounding box center [860, 204] width 379 height 29
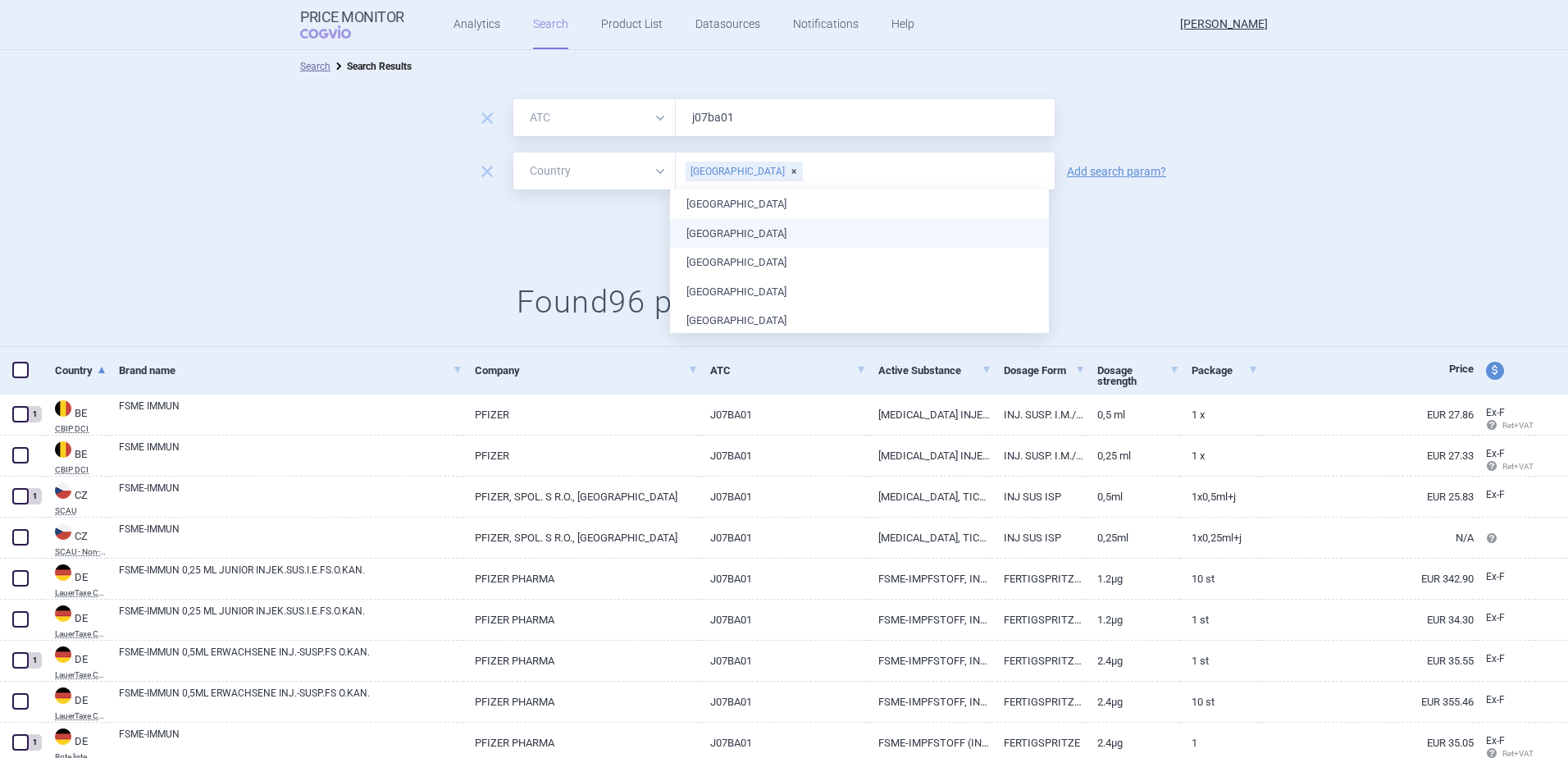
click at [624, 225] on div "Search options Search Settings" at bounding box center [784, 225] width 1568 height 37
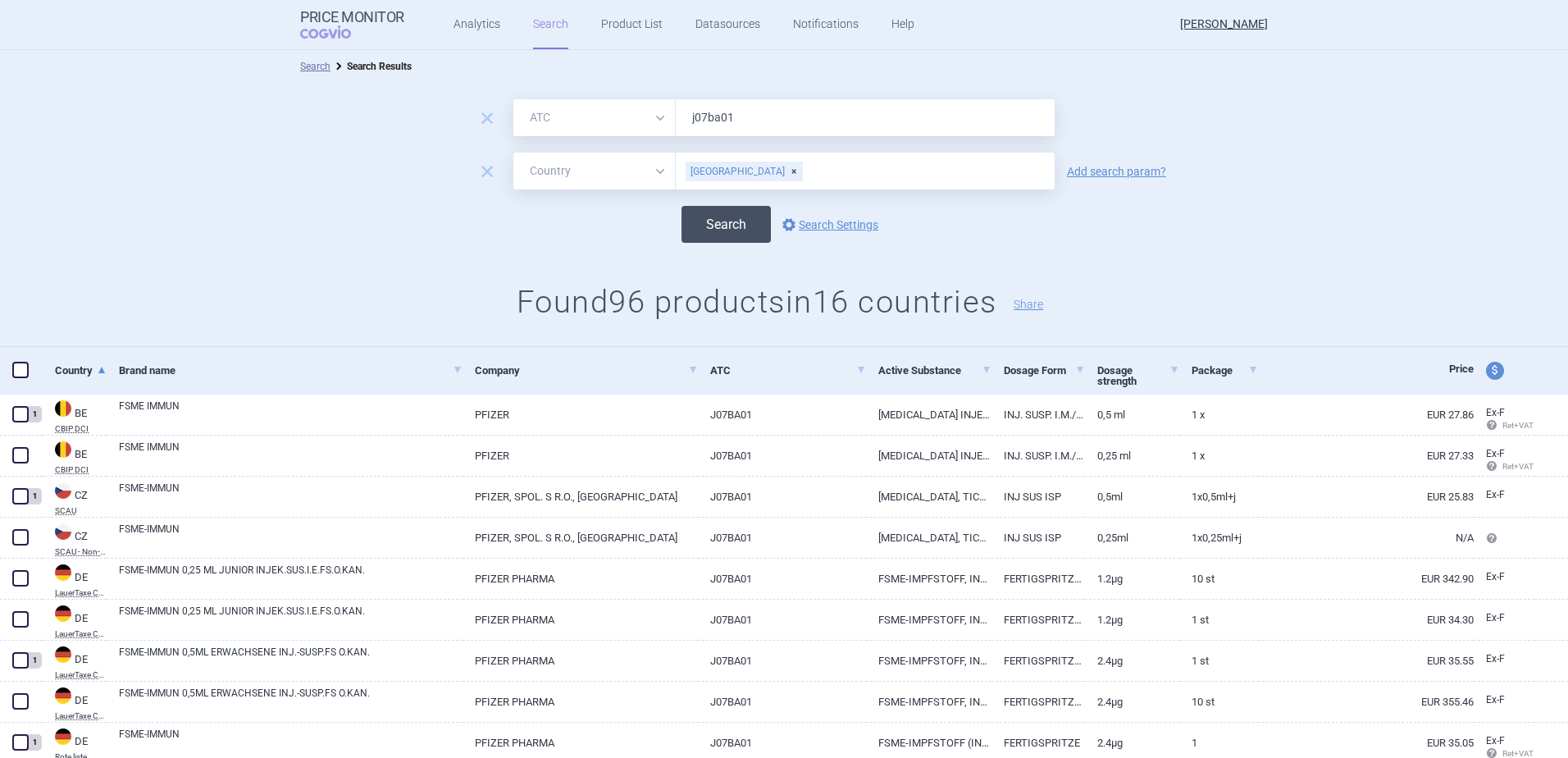
click at [712, 216] on button "Search" at bounding box center [726, 225] width 89 height 37
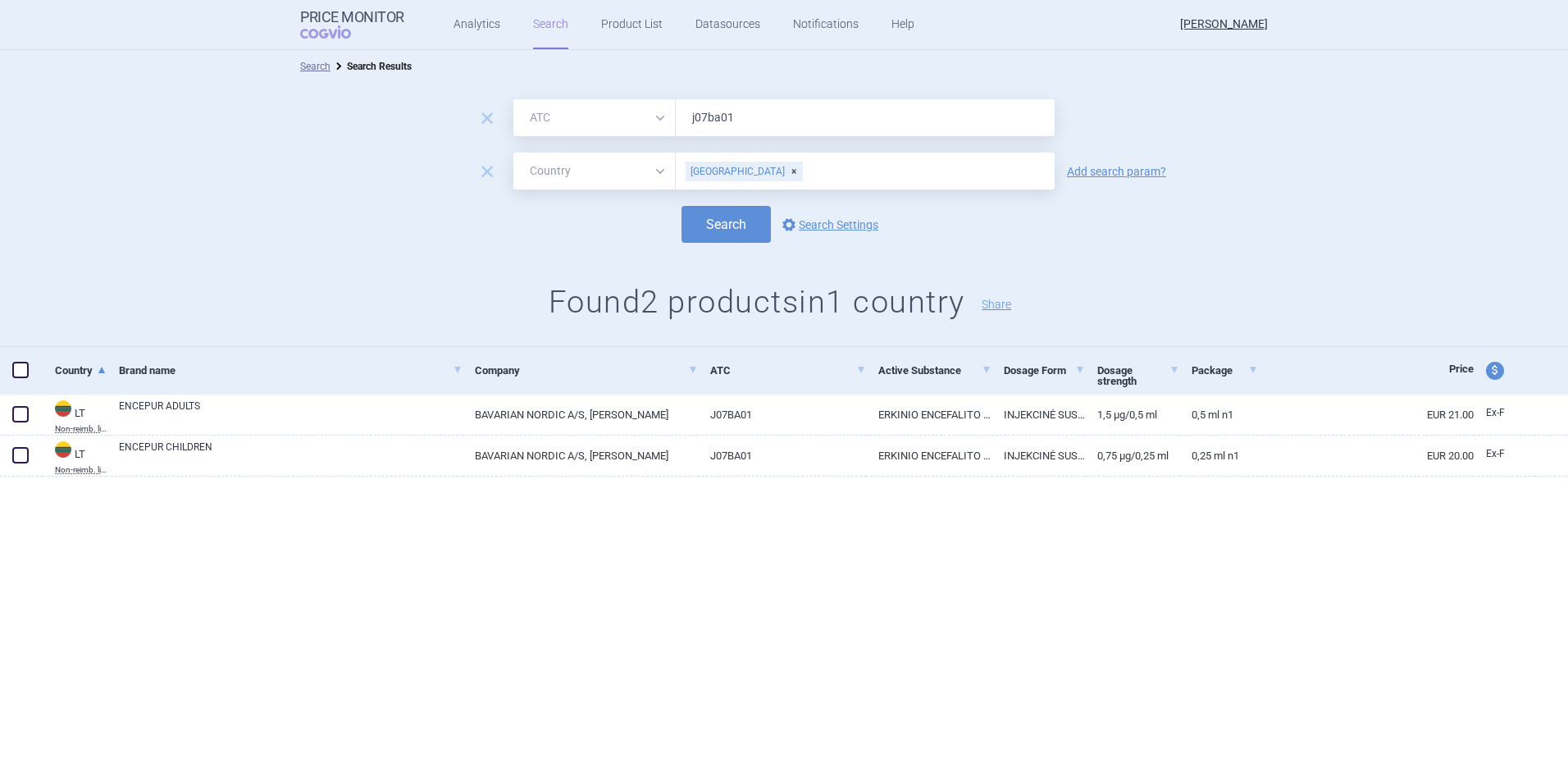
click at [741, 168] on div "[GEOGRAPHIC_DATA]" at bounding box center [744, 172] width 117 height 20
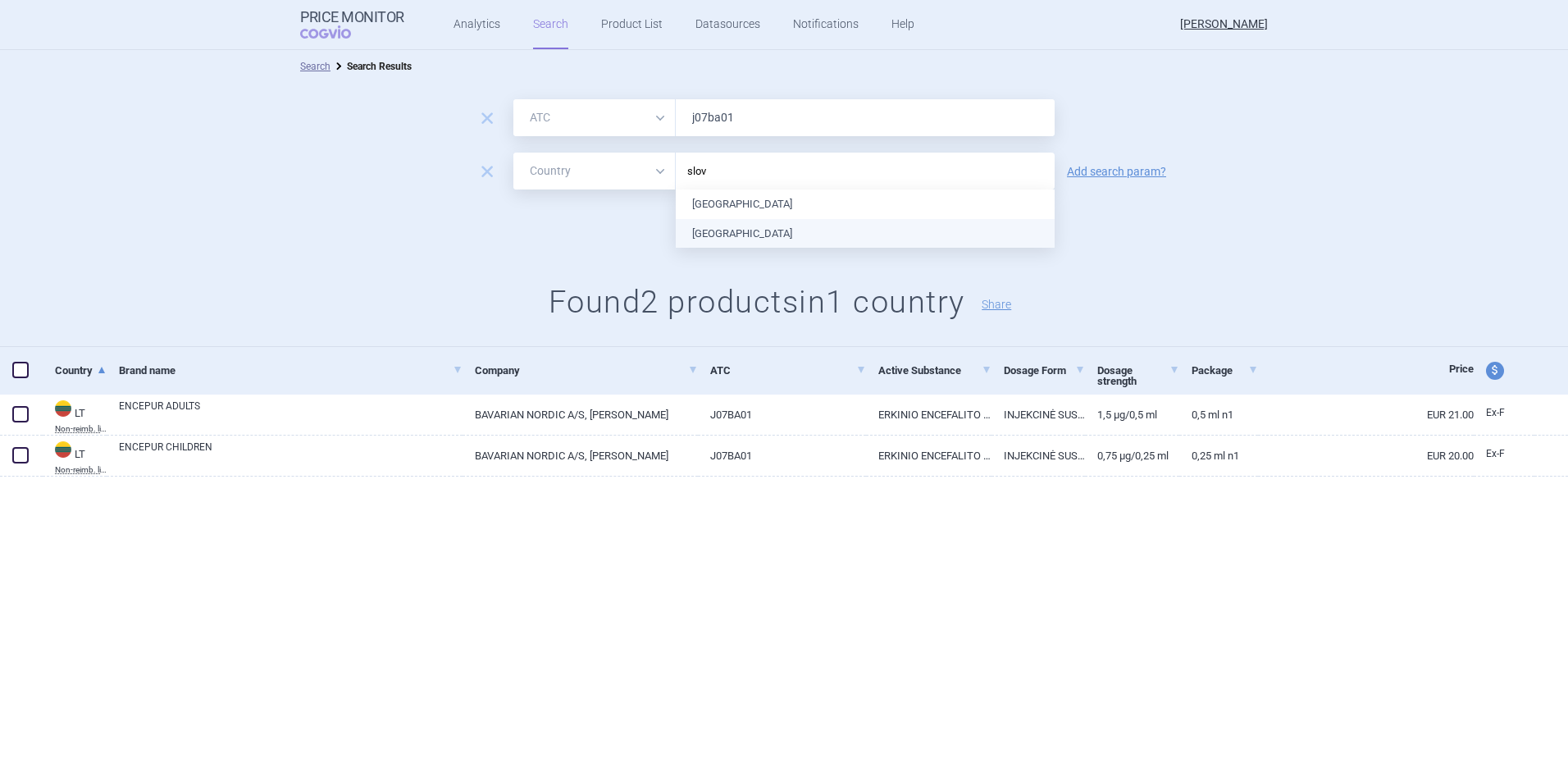
type input "slova"
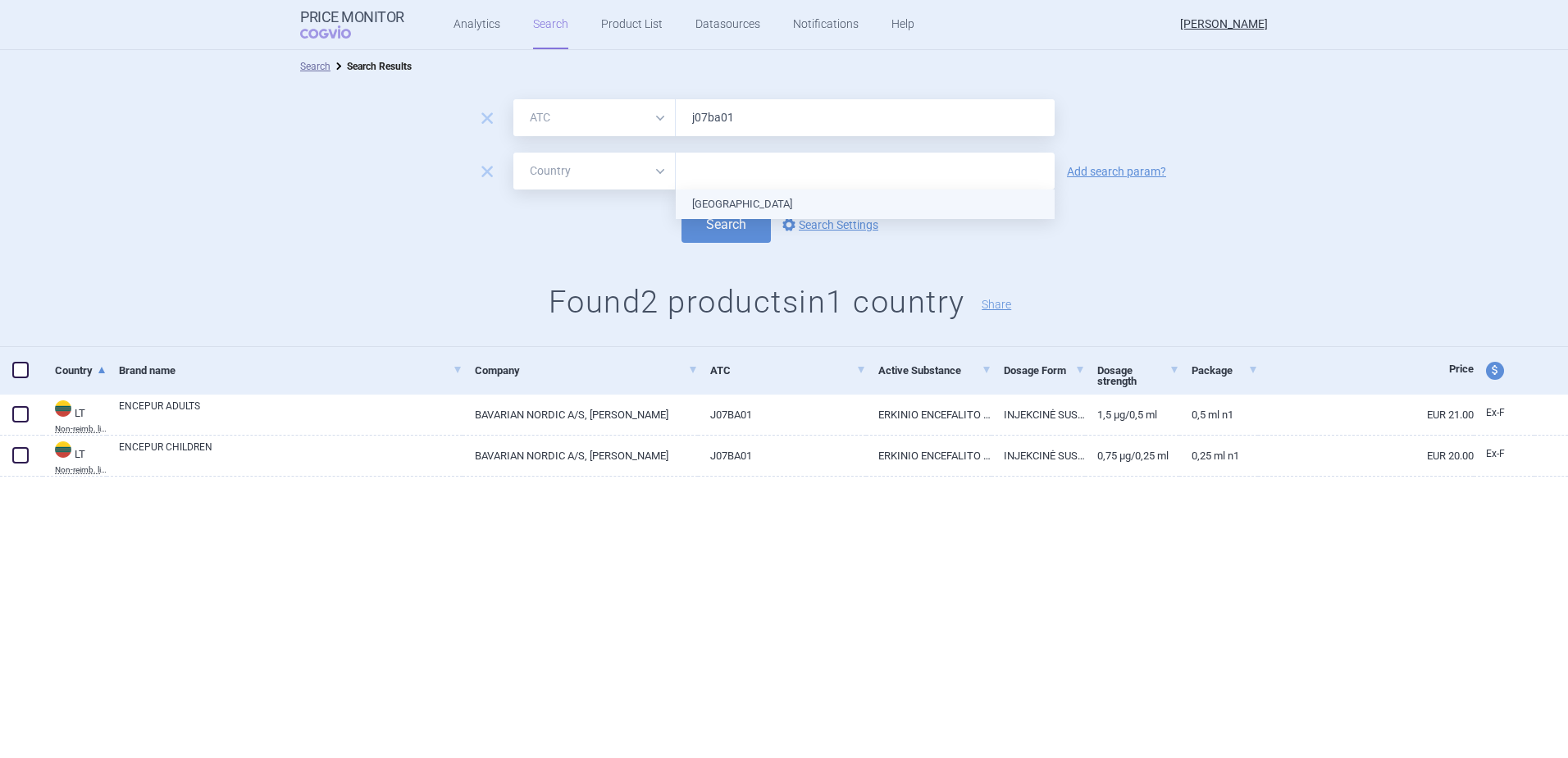
click at [741, 198] on ul "[GEOGRAPHIC_DATA]" at bounding box center [866, 204] width 379 height 29
drag, startPoint x: 555, startPoint y: 230, endPoint x: 569, endPoint y: 232, distance: 14.1
click at [556, 230] on div "Search options Search Settings" at bounding box center [784, 225] width 1568 height 37
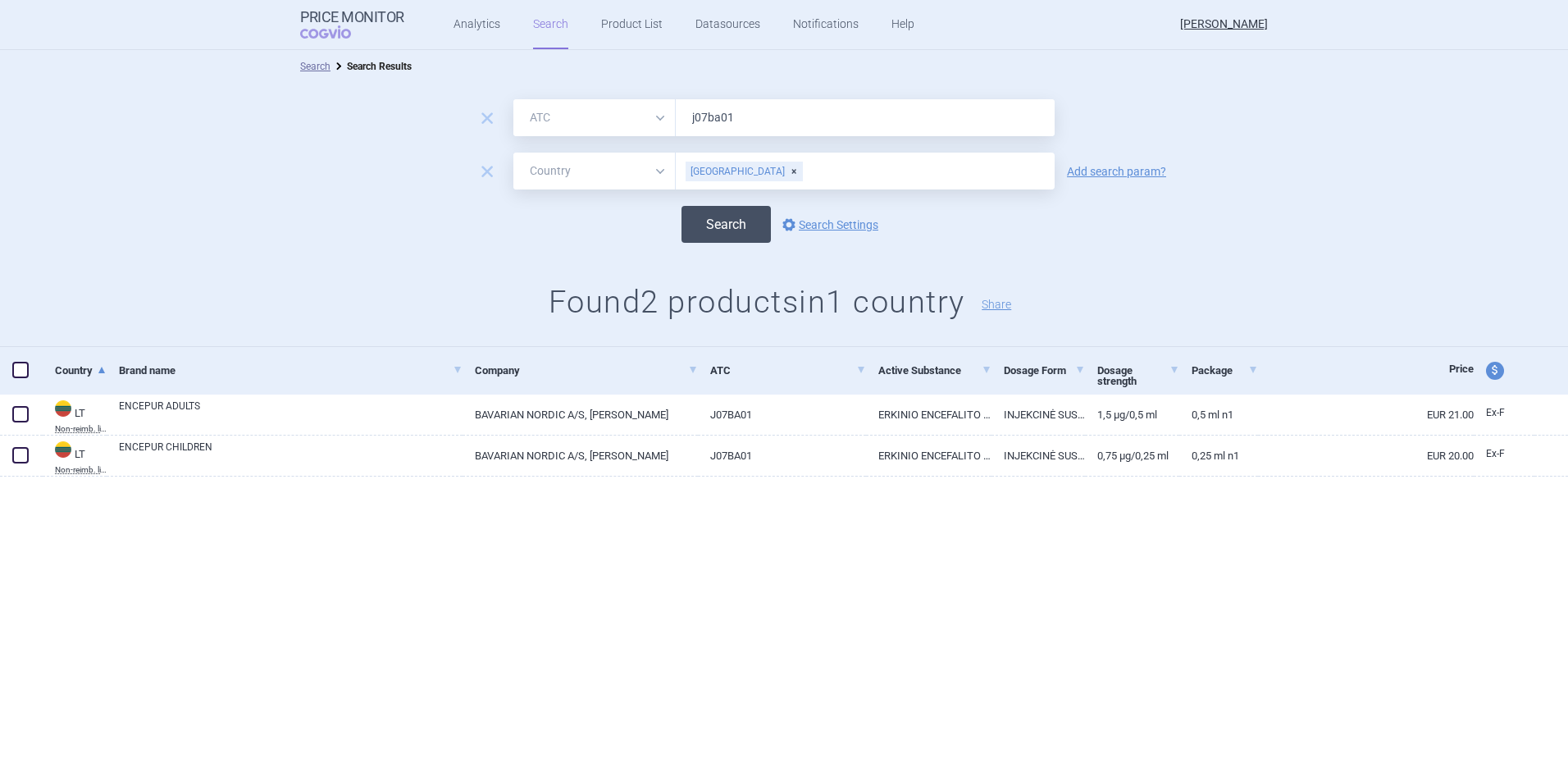
click at [713, 221] on button "Search" at bounding box center [726, 225] width 89 height 37
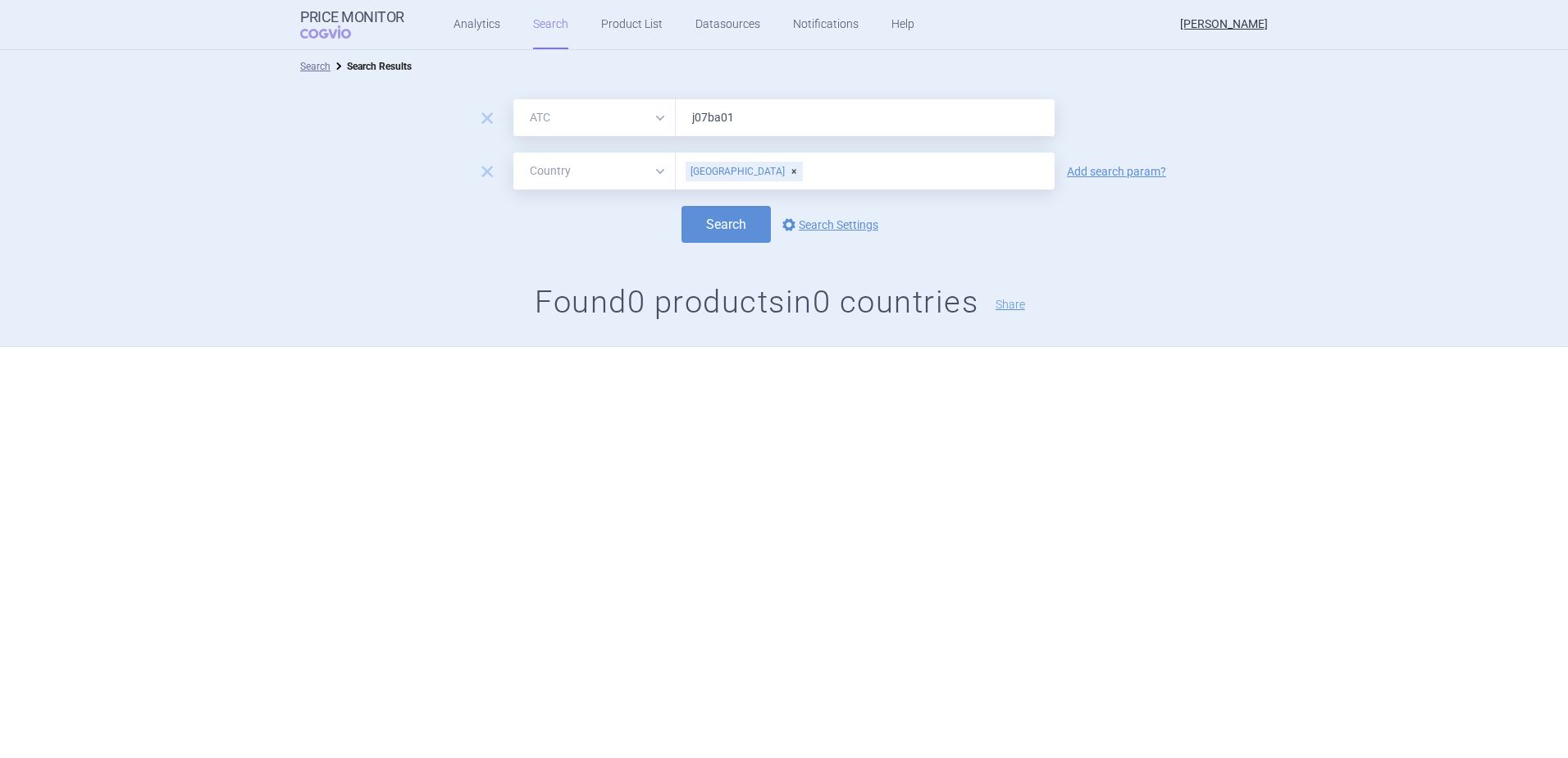
click at [736, 173] on div "[GEOGRAPHIC_DATA]" at bounding box center [744, 172] width 117 height 20
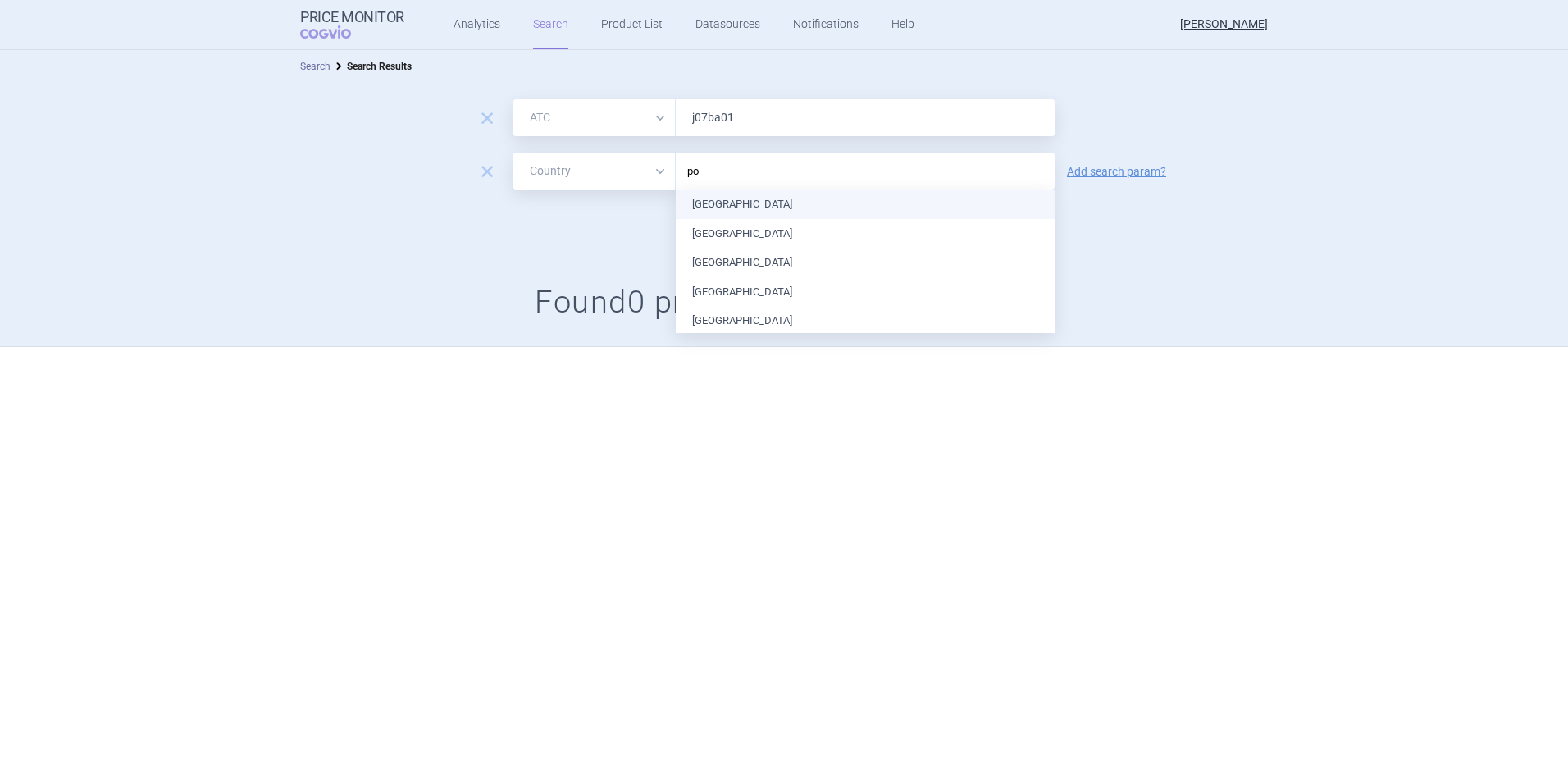
type input "pol"
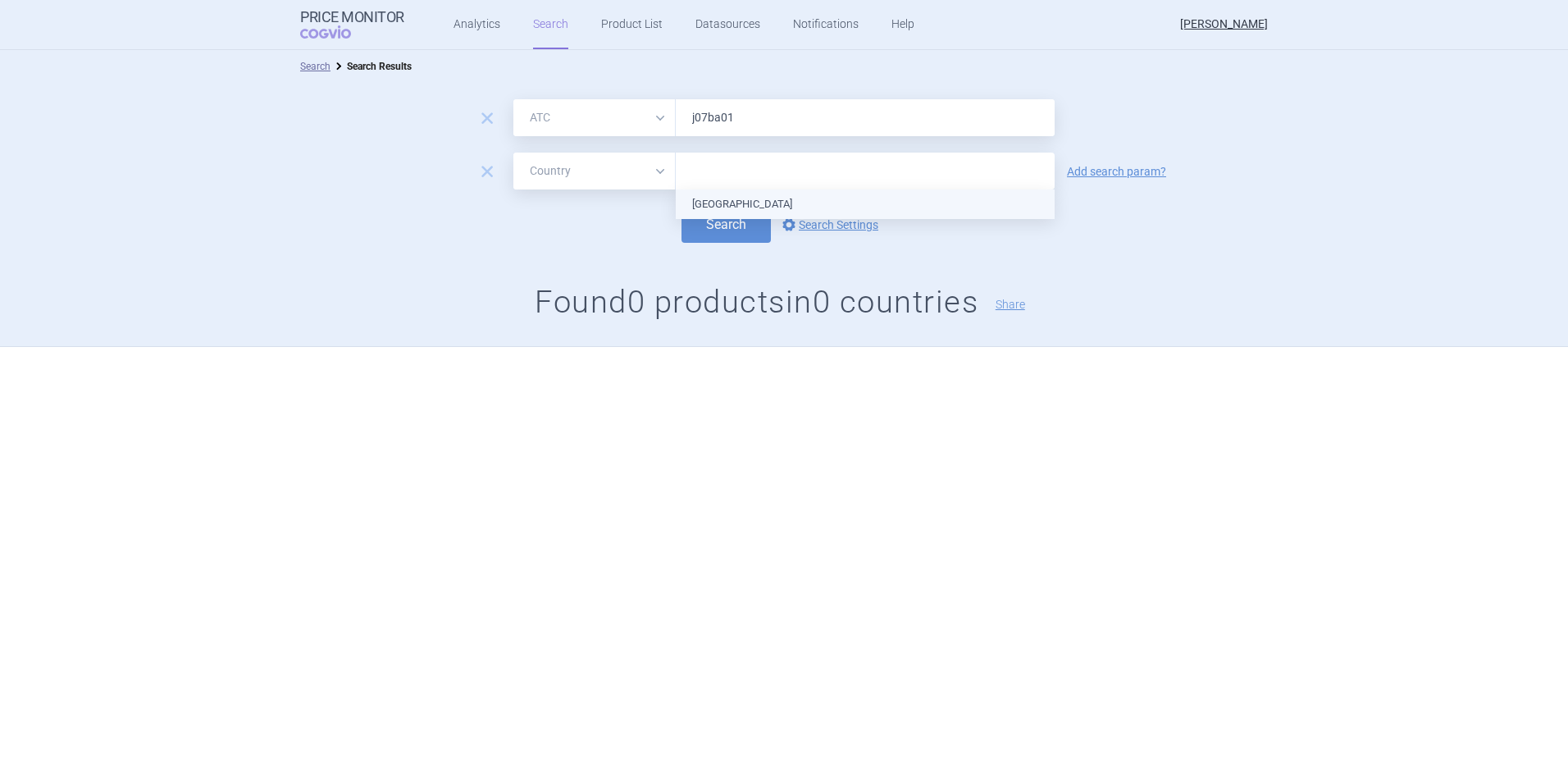
click at [785, 196] on ul "[GEOGRAPHIC_DATA]" at bounding box center [866, 204] width 379 height 29
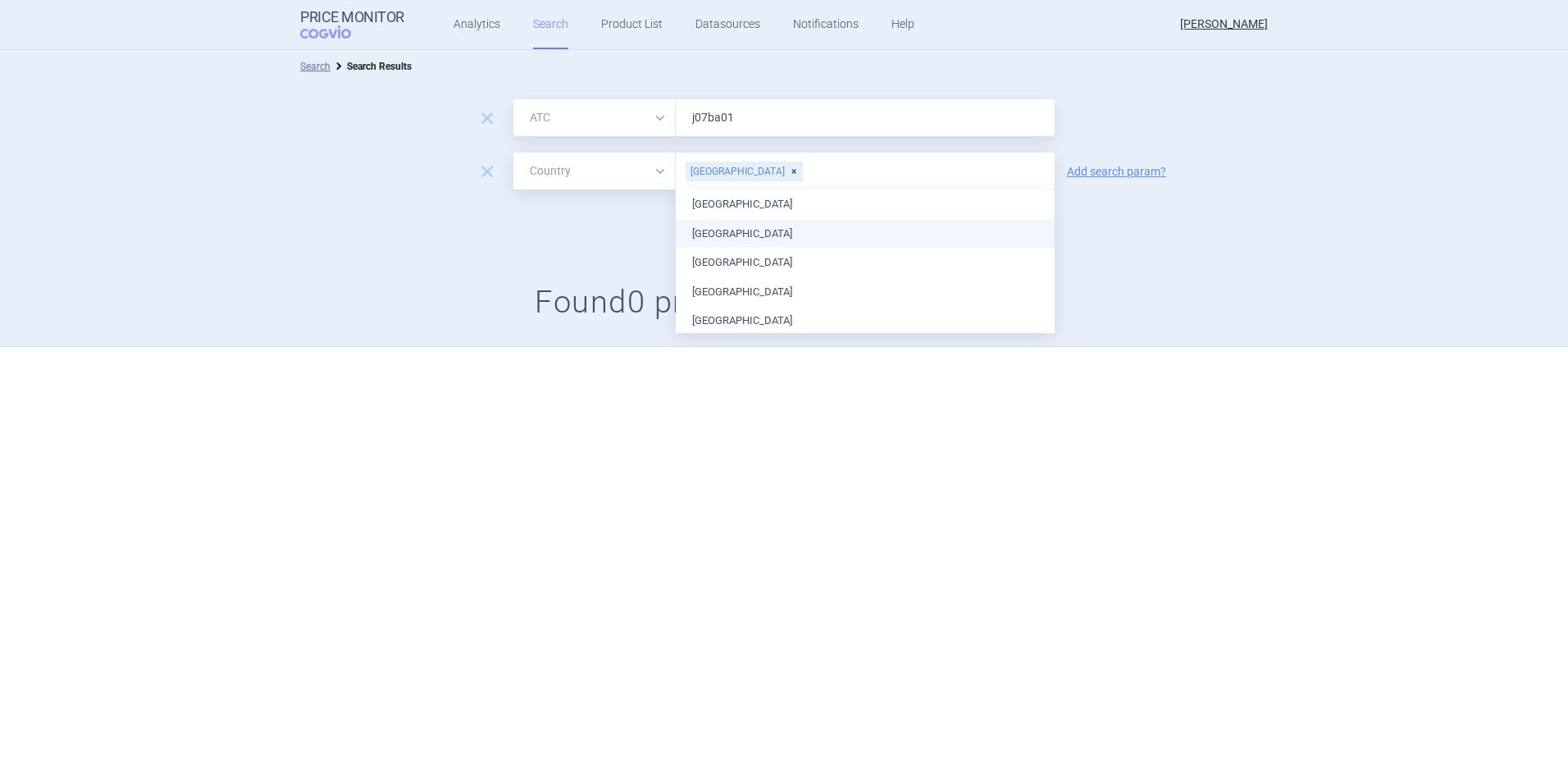
drag, startPoint x: 632, startPoint y: 220, endPoint x: 672, endPoint y: 216, distance: 40.2
click at [641, 218] on div "Search options Search Settings" at bounding box center [784, 225] width 1568 height 37
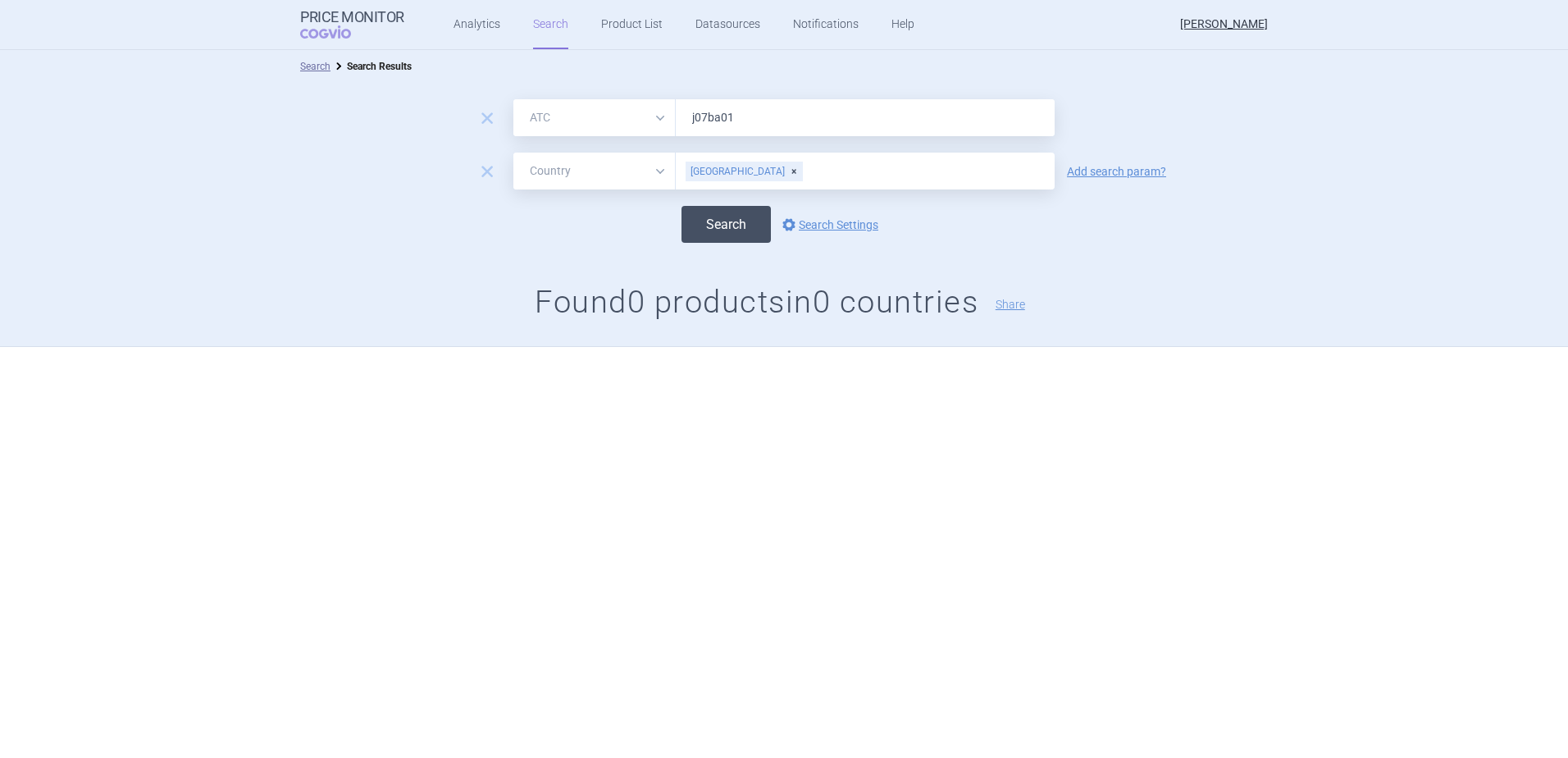
click at [769, 218] on button "Search" at bounding box center [726, 225] width 89 height 37
click at [731, 174] on div "[GEOGRAPHIC_DATA]" at bounding box center [744, 172] width 117 height 20
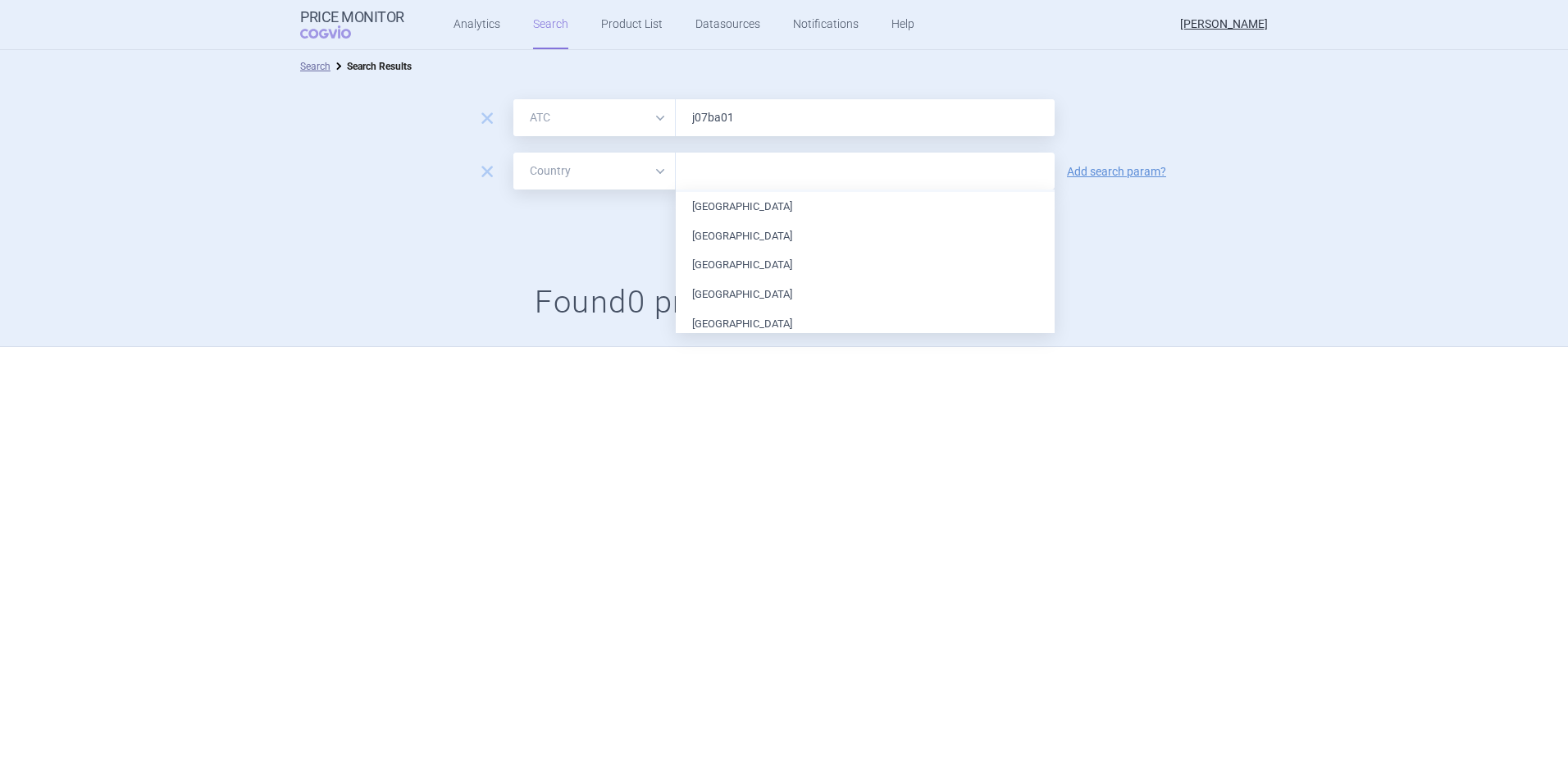
scroll to position [82, 0]
click at [709, 236] on li "[GEOGRAPHIC_DATA]" at bounding box center [866, 238] width 379 height 29
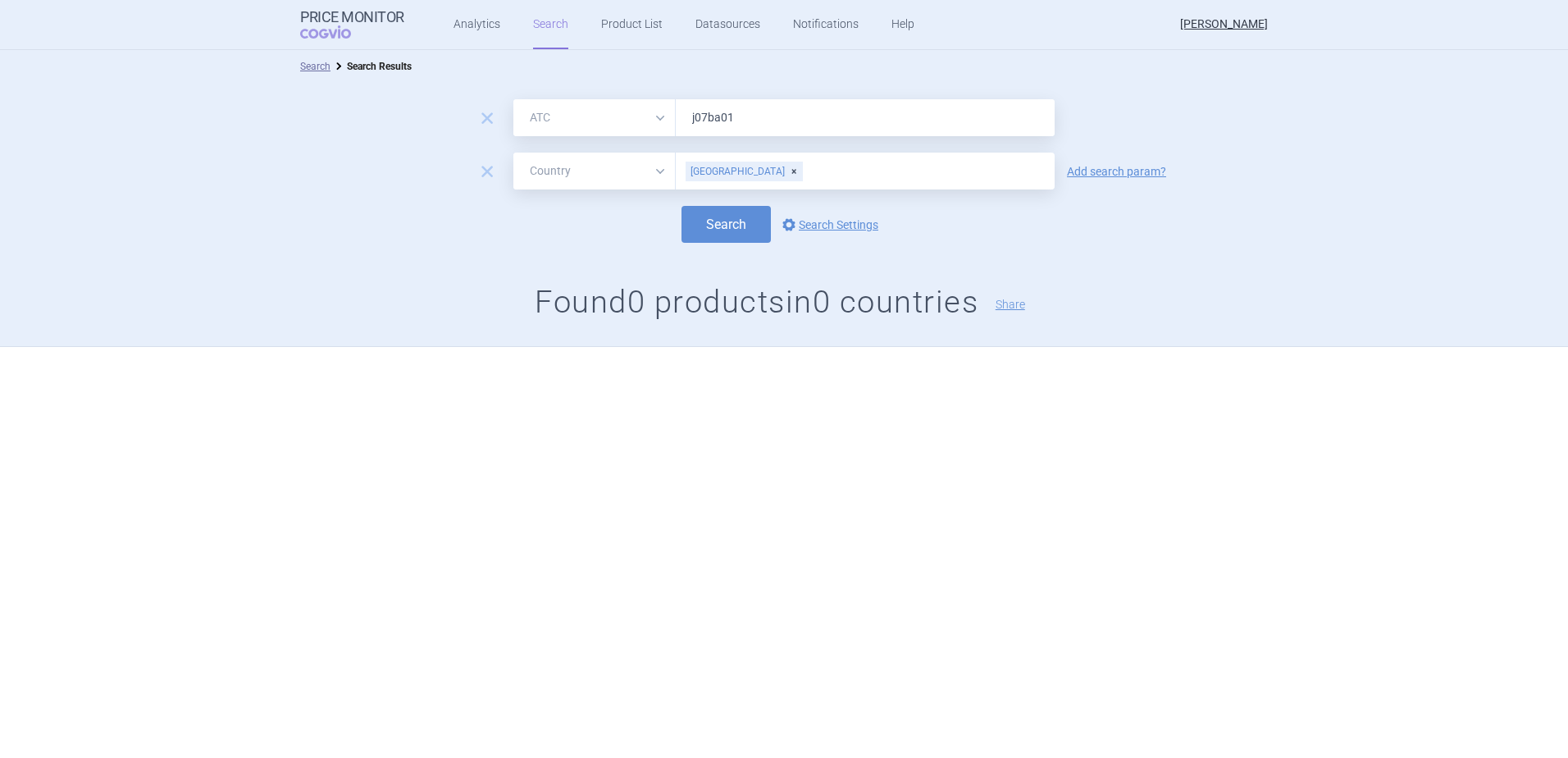
click at [660, 225] on div "Search options Search Settings" at bounding box center [784, 225] width 1568 height 37
click at [701, 211] on button "Search" at bounding box center [726, 225] width 89 height 37
click at [731, 174] on div "[GEOGRAPHIC_DATA]" at bounding box center [744, 172] width 117 height 20
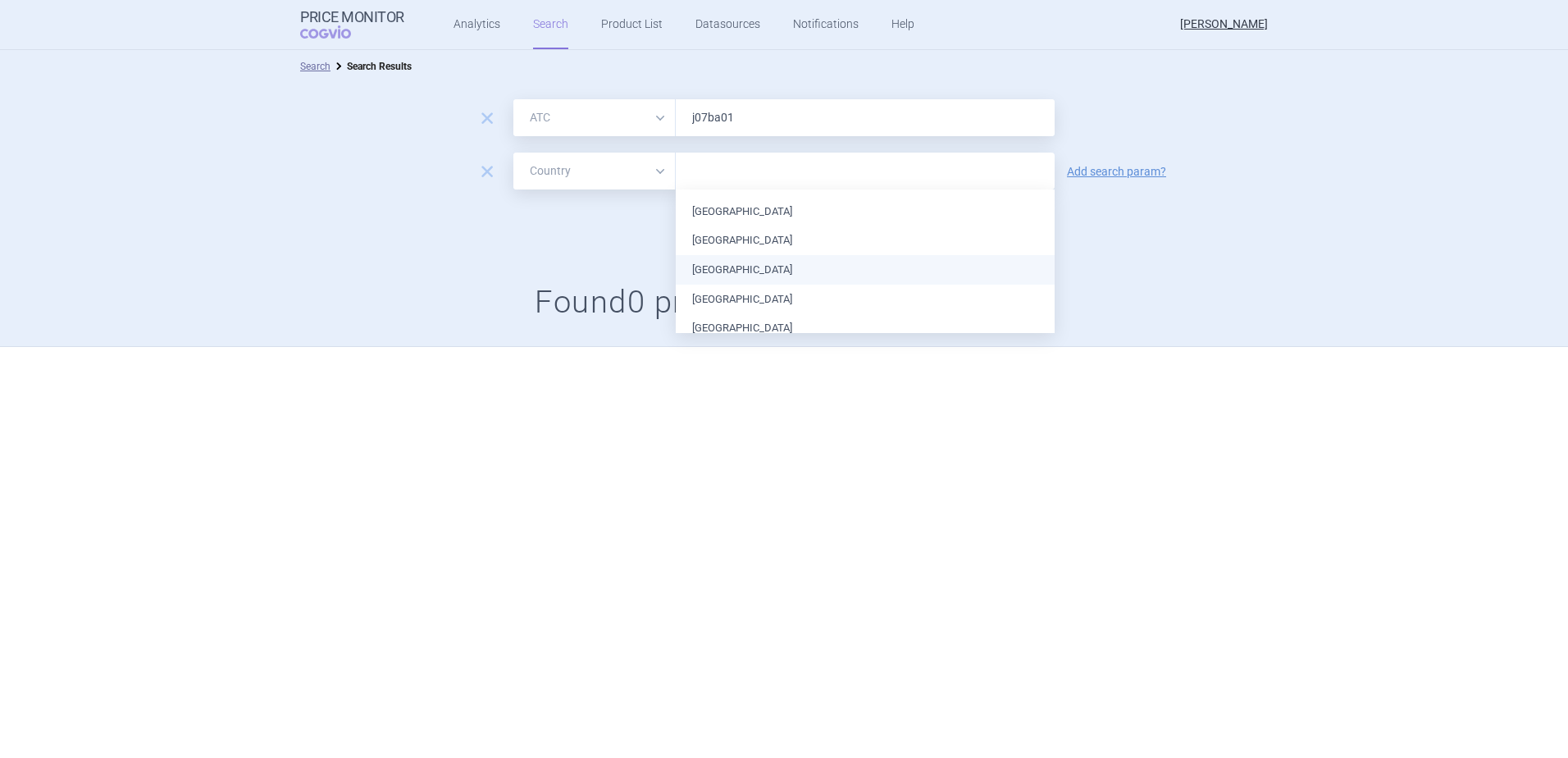
scroll to position [675, 0]
click at [741, 288] on li "[GEOGRAPHIC_DATA]" at bounding box center [866, 288] width 379 height 29
drag, startPoint x: 600, startPoint y: 255, endPoint x: 668, endPoint y: 235, distance: 70.9
click at [605, 253] on div "remove All Brand Name ATC Company Active Substance Country Newer than j07ba01 r…" at bounding box center [784, 215] width 1568 height 264
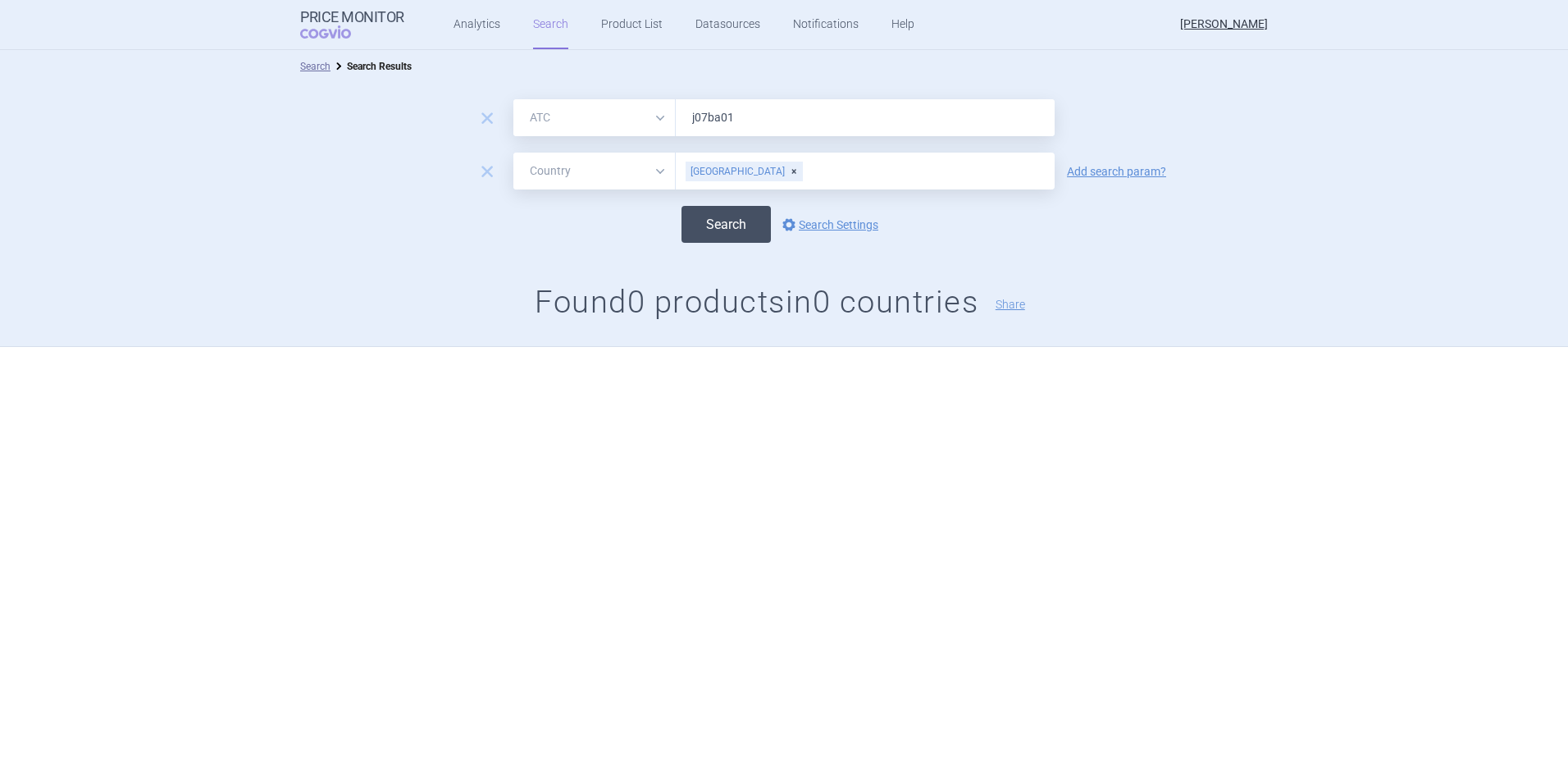
click at [696, 223] on button "Search" at bounding box center [726, 225] width 89 height 37
click at [738, 169] on div "[GEOGRAPHIC_DATA]" at bounding box center [744, 172] width 117 height 20
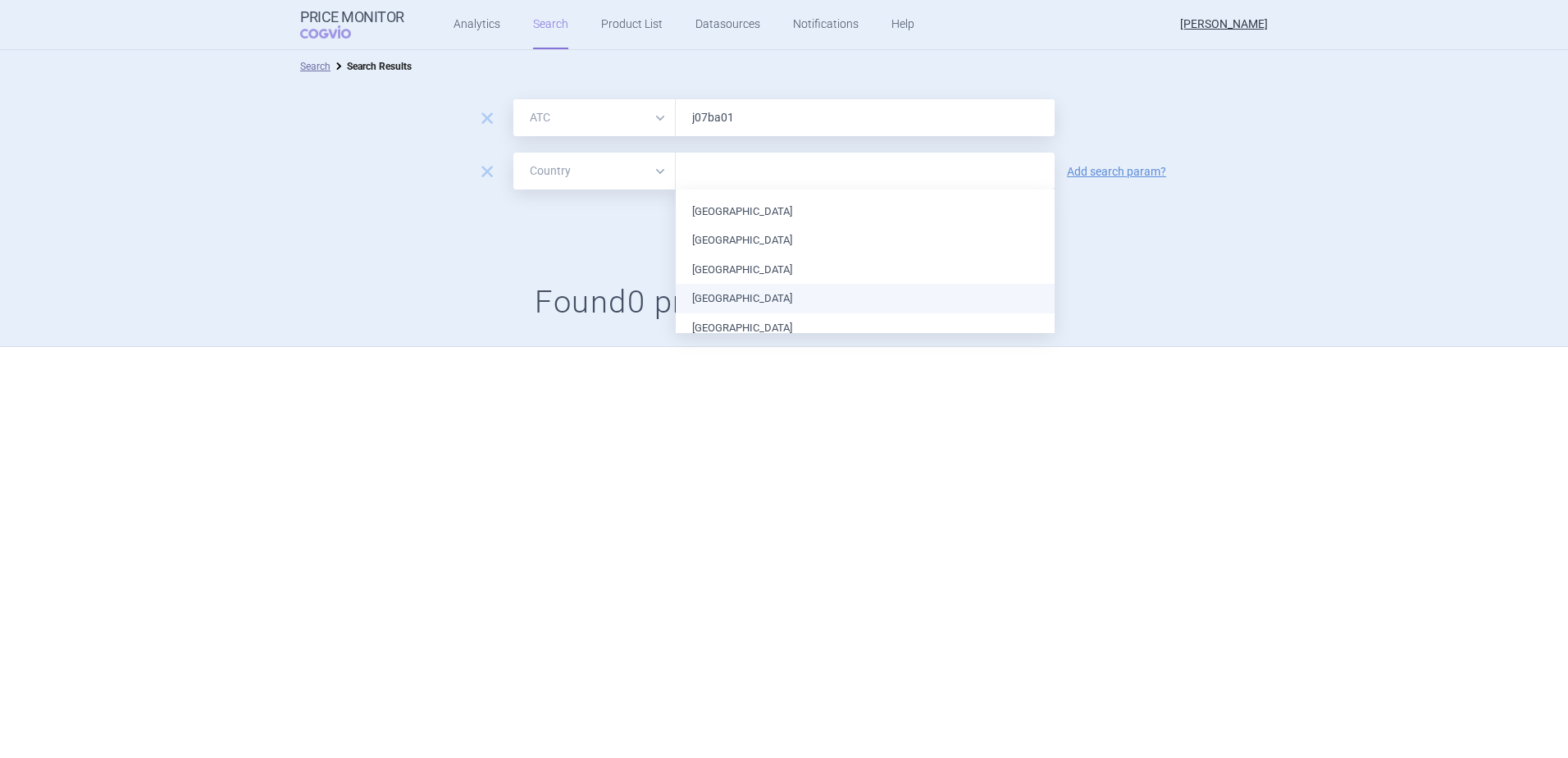
scroll to position [675, 0]
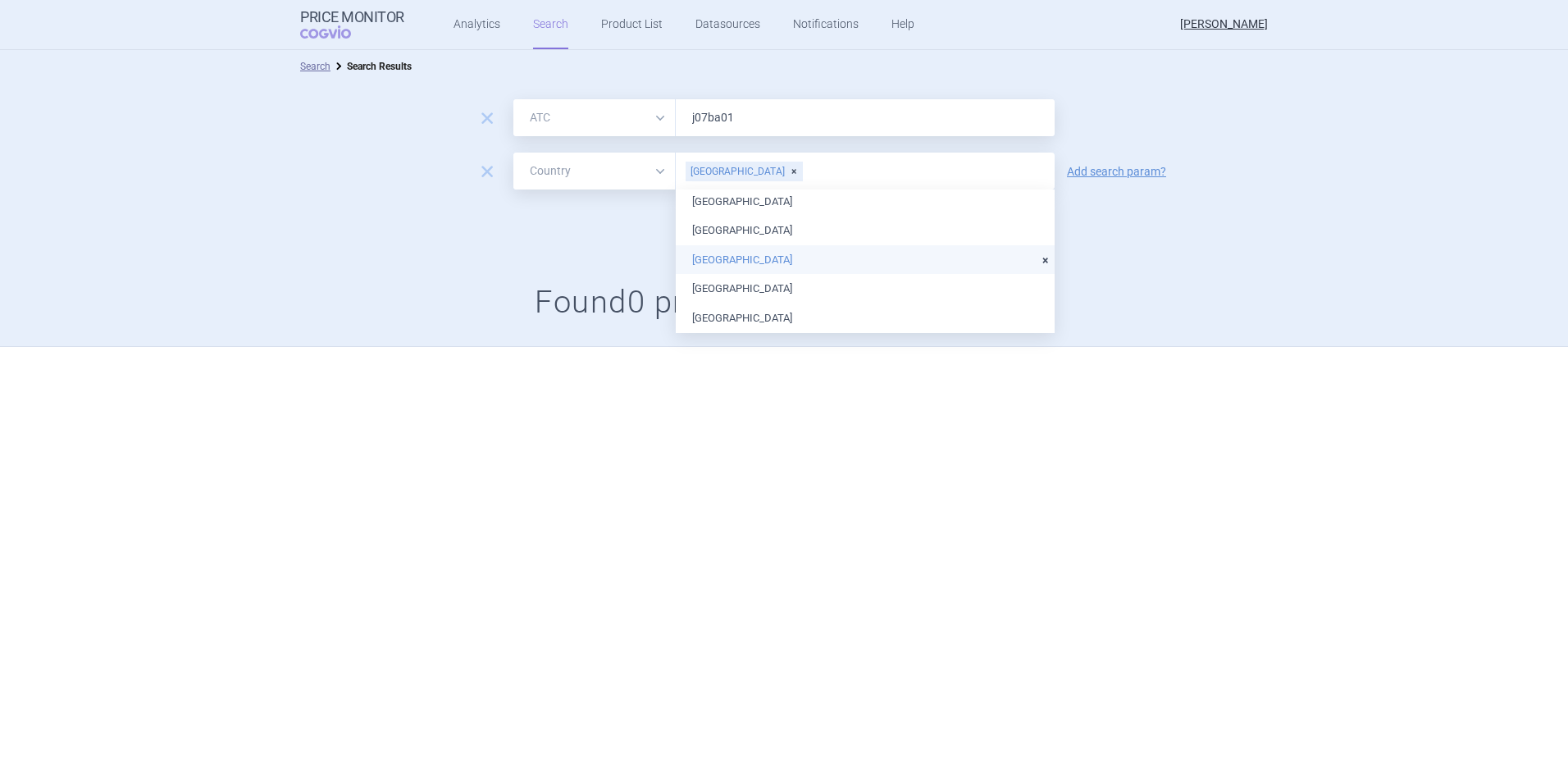
click at [773, 256] on li "[GEOGRAPHIC_DATA]" at bounding box center [866, 260] width 379 height 29
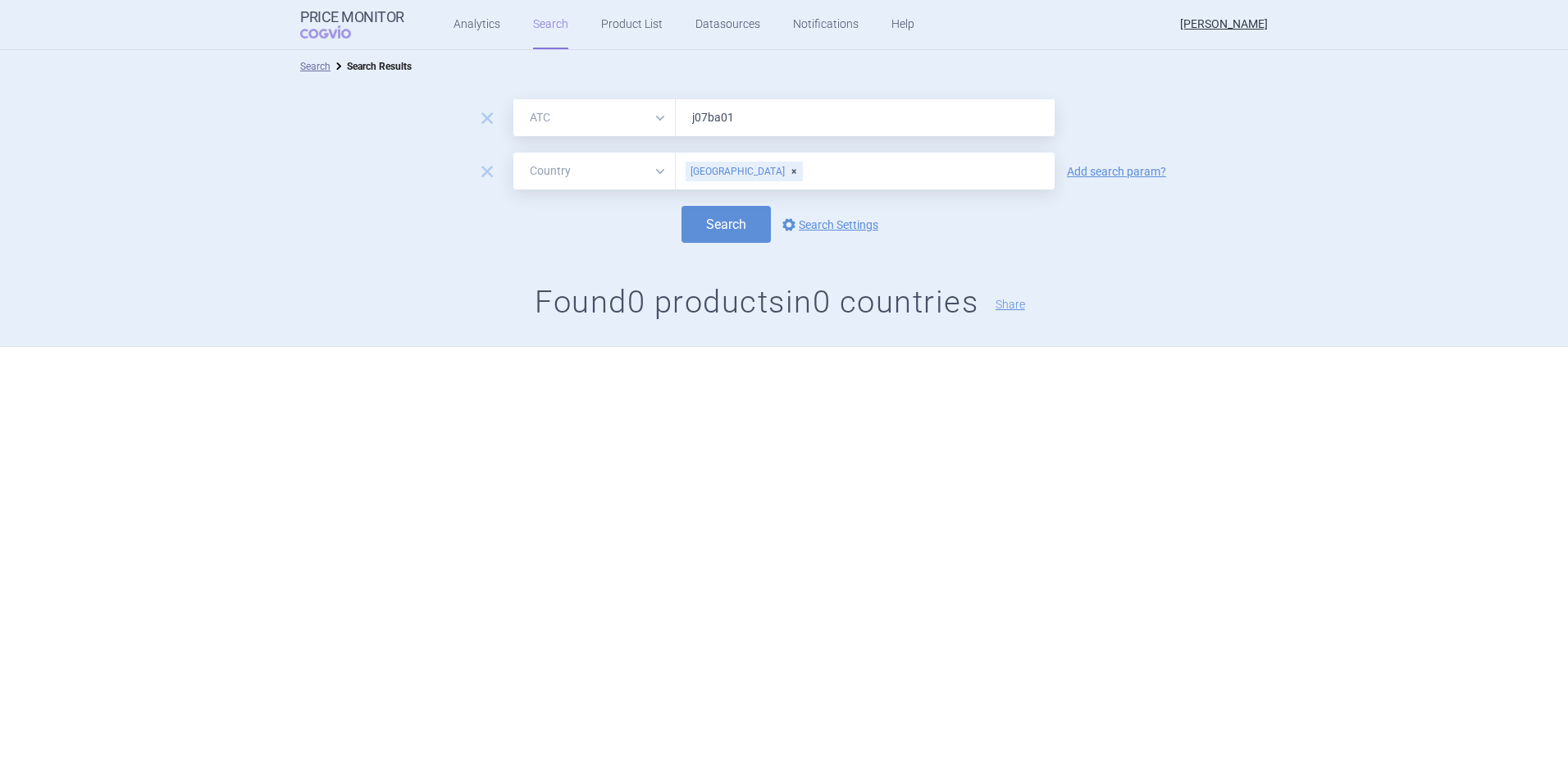
drag, startPoint x: 620, startPoint y: 223, endPoint x: 674, endPoint y: 214, distance: 54.7
click at [630, 222] on div "Search options Search Settings" at bounding box center [784, 225] width 1568 height 37
click at [683, 214] on div "Search options Search Settings" at bounding box center [784, 225] width 1568 height 37
click at [690, 215] on button "Search" at bounding box center [726, 225] width 89 height 37
click at [723, 170] on div "[GEOGRAPHIC_DATA]" at bounding box center [744, 172] width 117 height 20
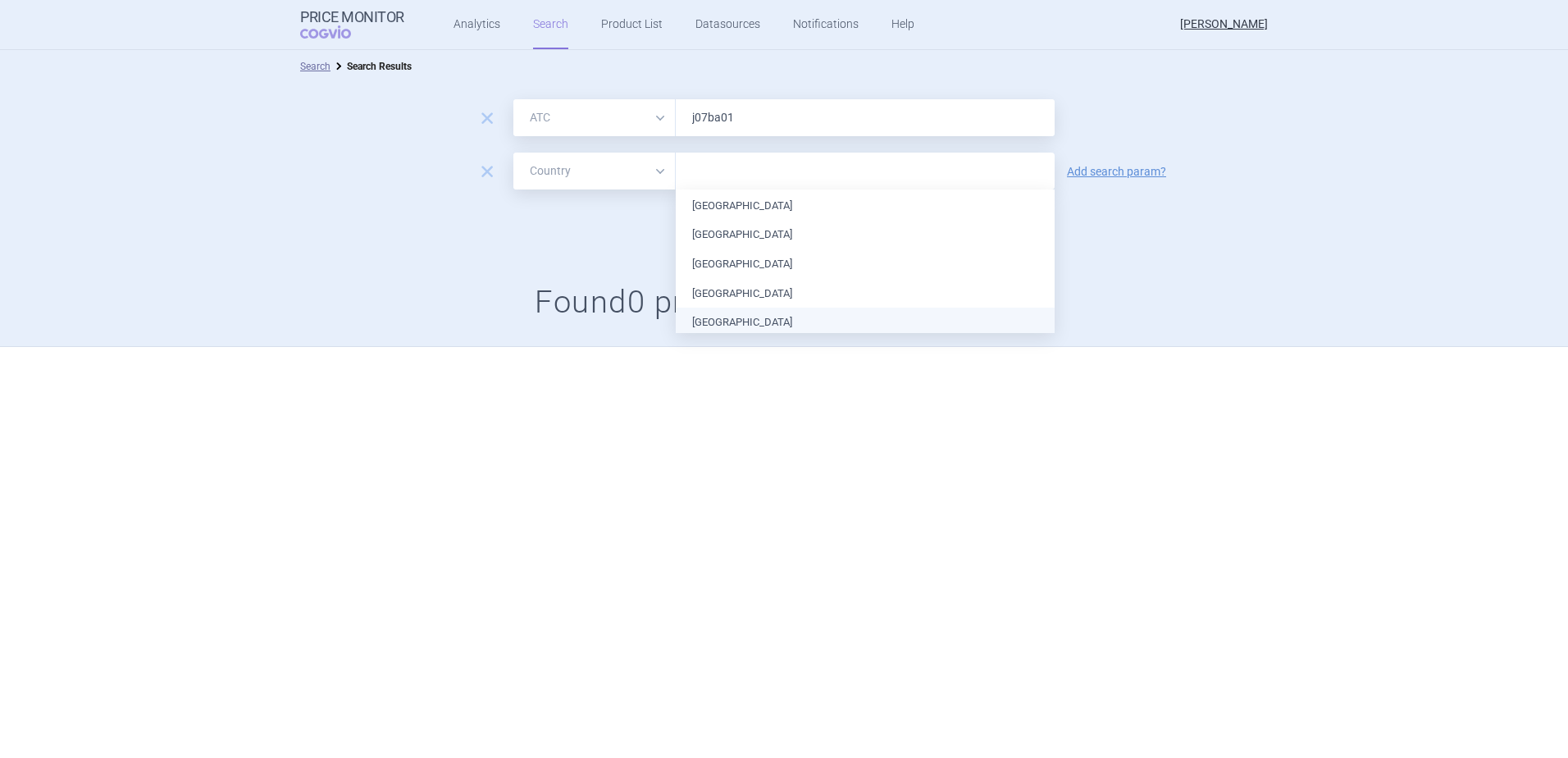
scroll to position [341, 0]
click at [731, 238] on li "[GEOGRAPHIC_DATA]" at bounding box center [866, 243] width 379 height 29
click at [666, 230] on div "Search options Search Settings" at bounding box center [784, 225] width 1568 height 37
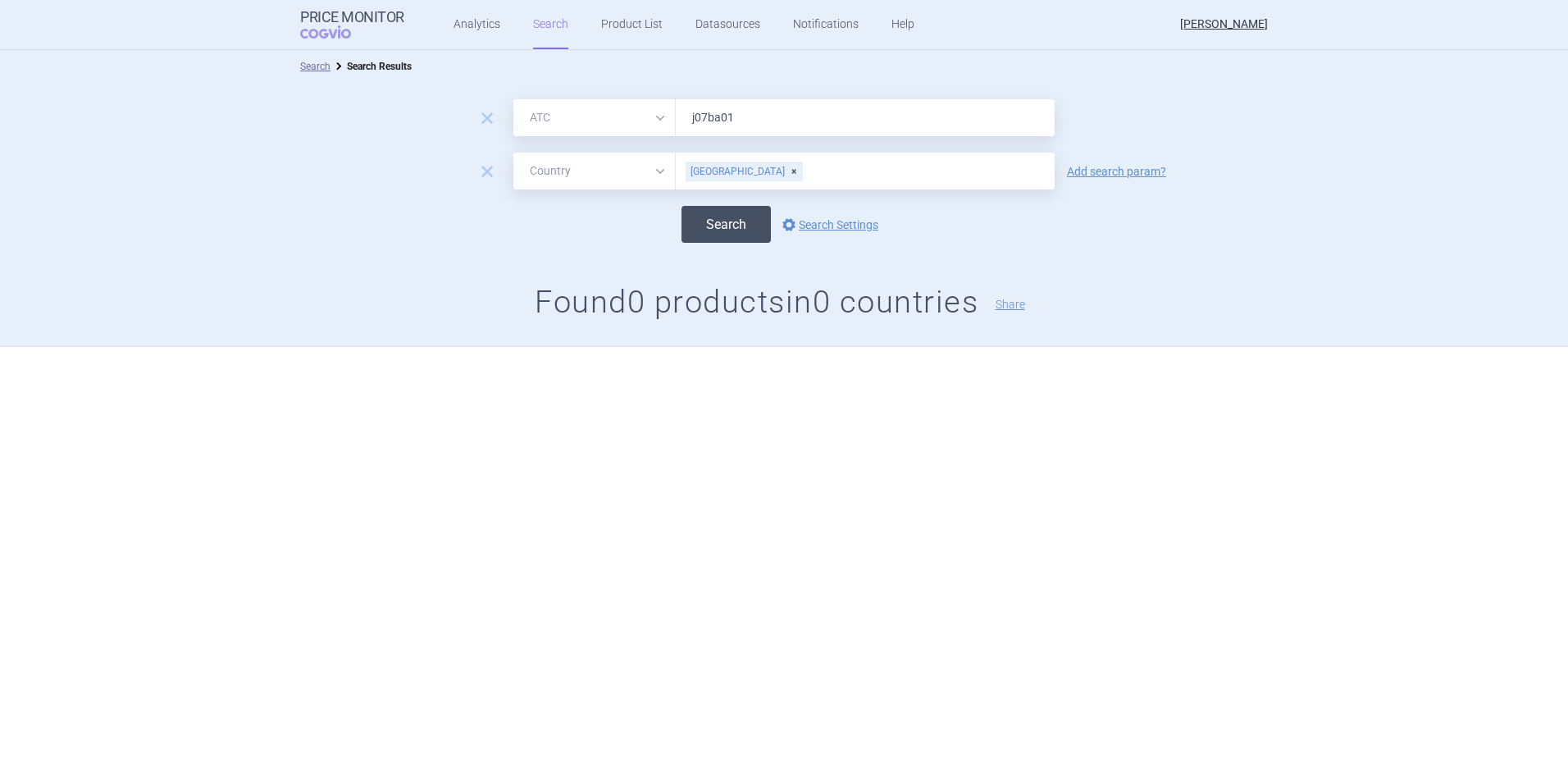
click at [724, 209] on button "Search" at bounding box center [726, 225] width 89 height 37
click at [729, 169] on div "[GEOGRAPHIC_DATA]" at bounding box center [744, 172] width 117 height 20
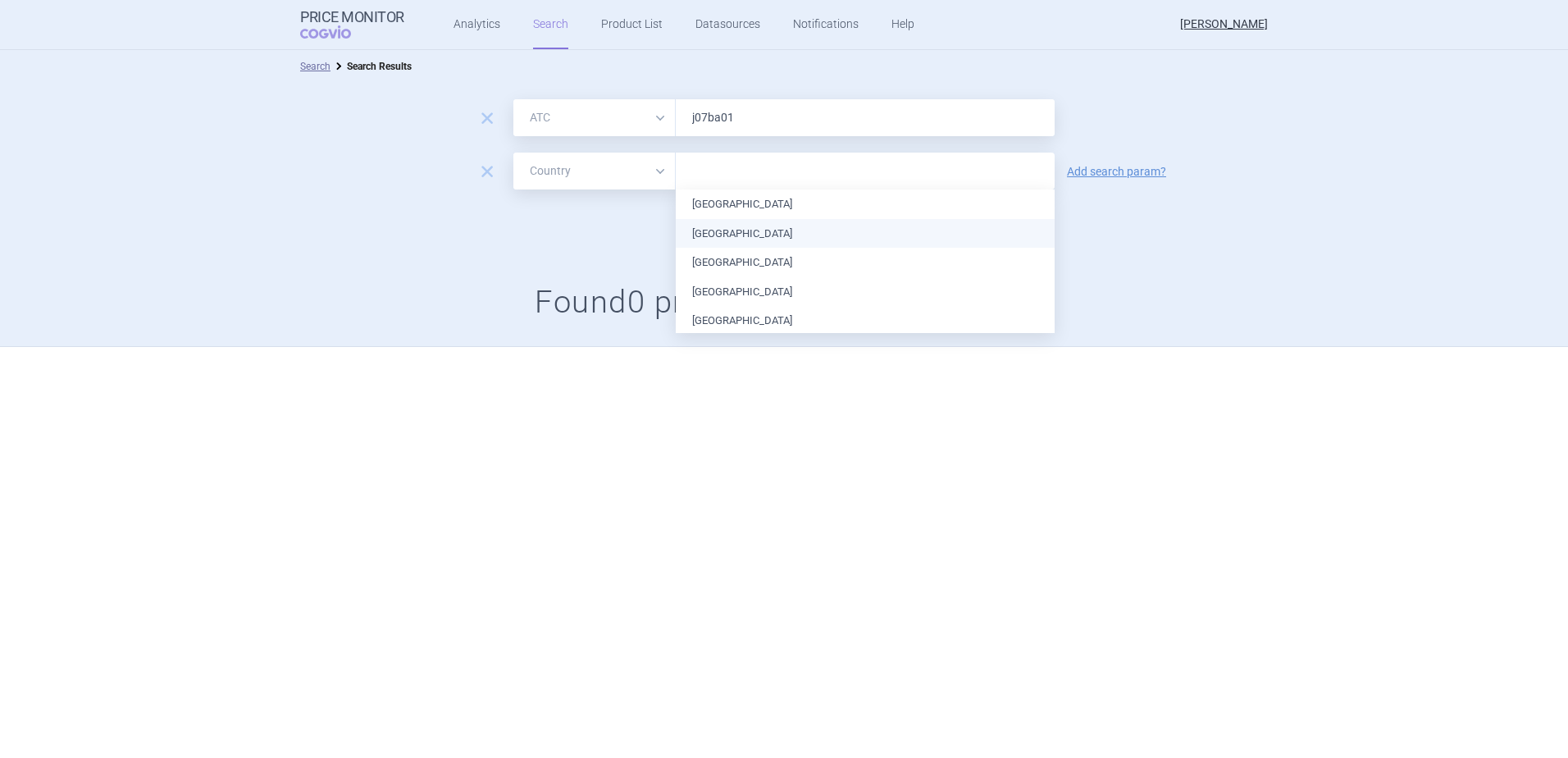
click at [703, 231] on li "[GEOGRAPHIC_DATA]" at bounding box center [866, 233] width 379 height 29
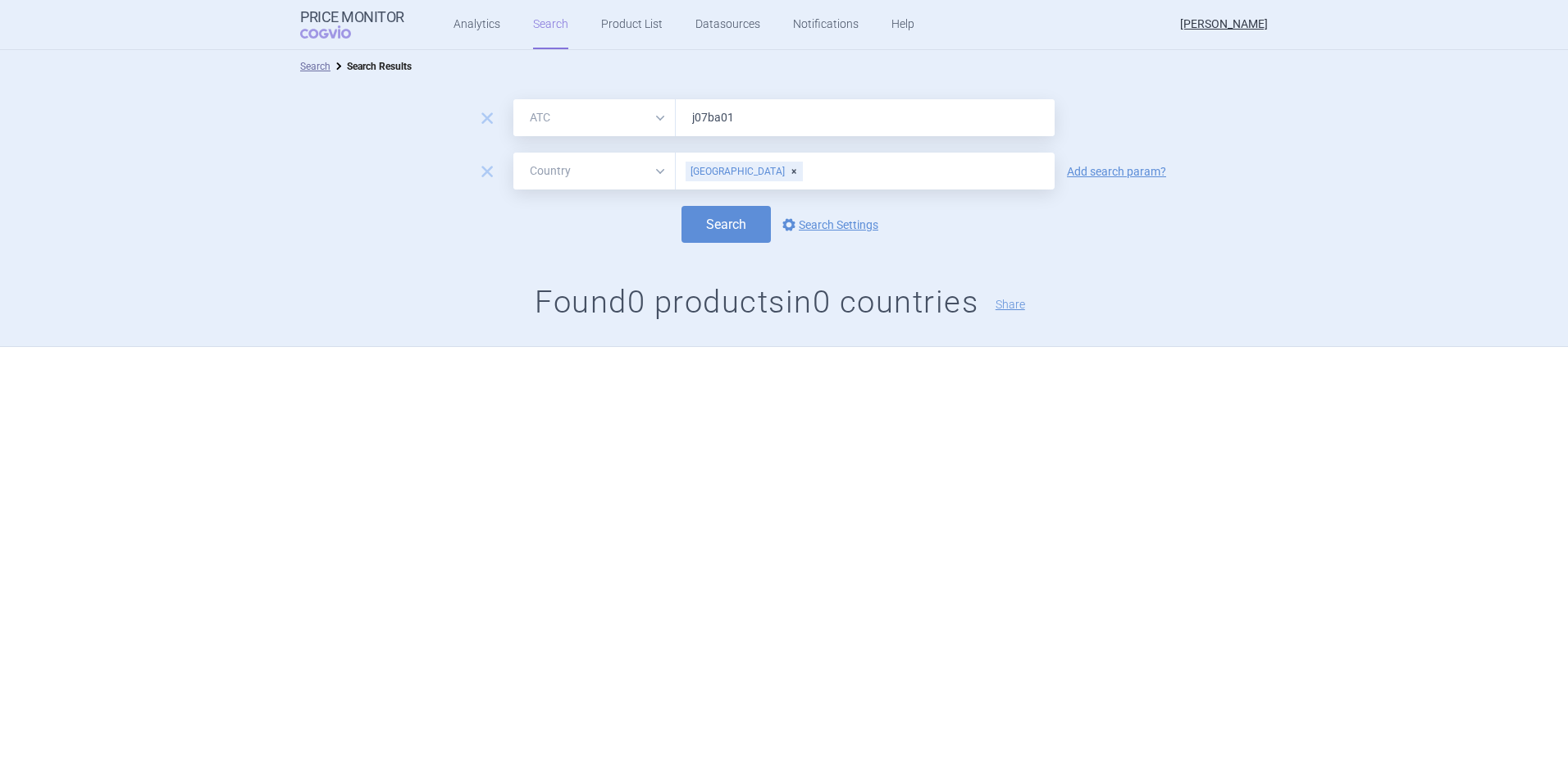
drag, startPoint x: 646, startPoint y: 231, endPoint x: 676, endPoint y: 229, distance: 30.1
click at [648, 231] on div "Search options Search Settings" at bounding box center [784, 225] width 1568 height 37
click at [683, 229] on button "Search" at bounding box center [726, 225] width 89 height 37
